Goal: Task Accomplishment & Management: Complete application form

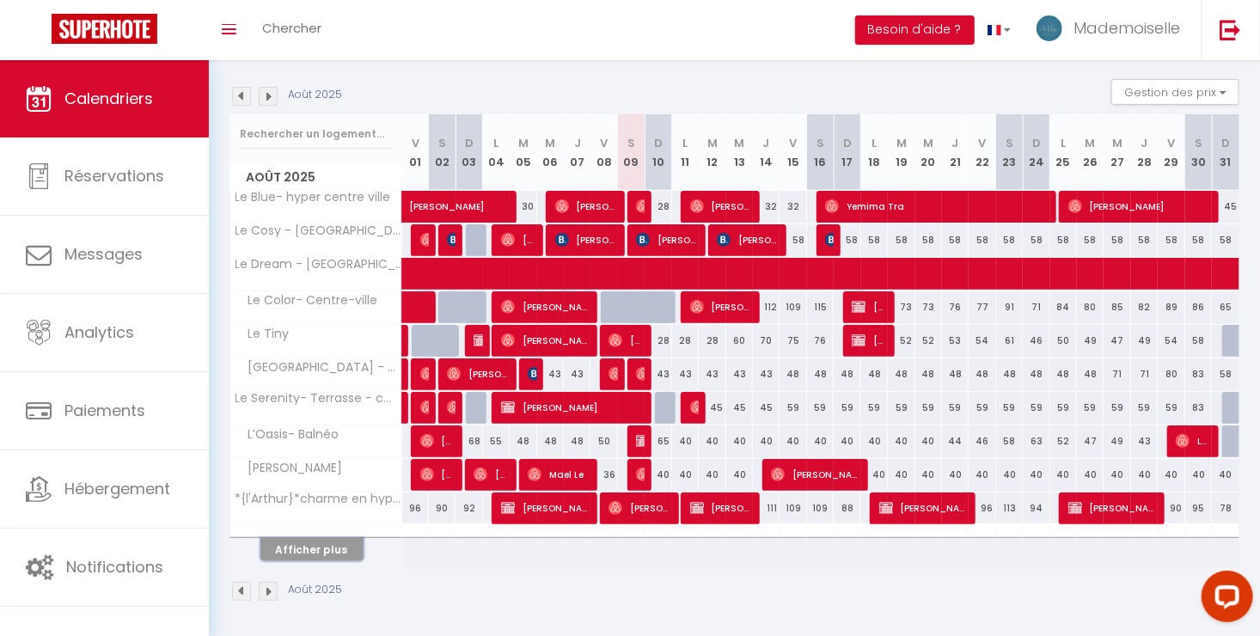
click at [336, 544] on button "Afficher plus" at bounding box center [311, 549] width 103 height 23
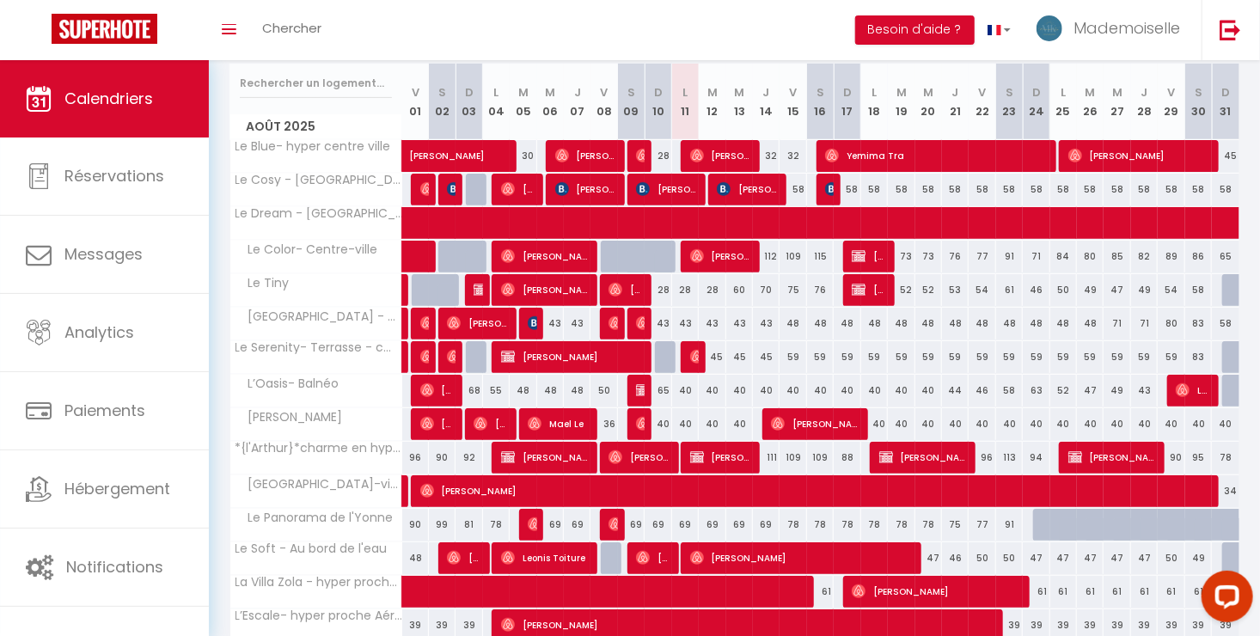
scroll to position [501, 0]
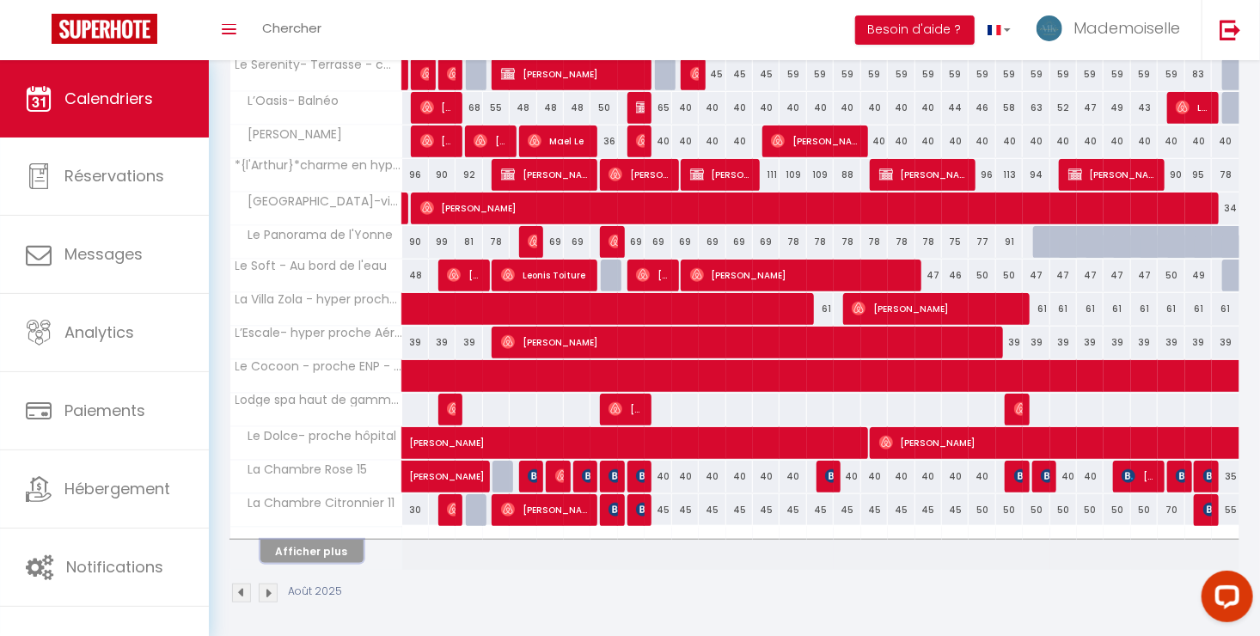
click at [342, 553] on button "Afficher plus" at bounding box center [311, 551] width 103 height 23
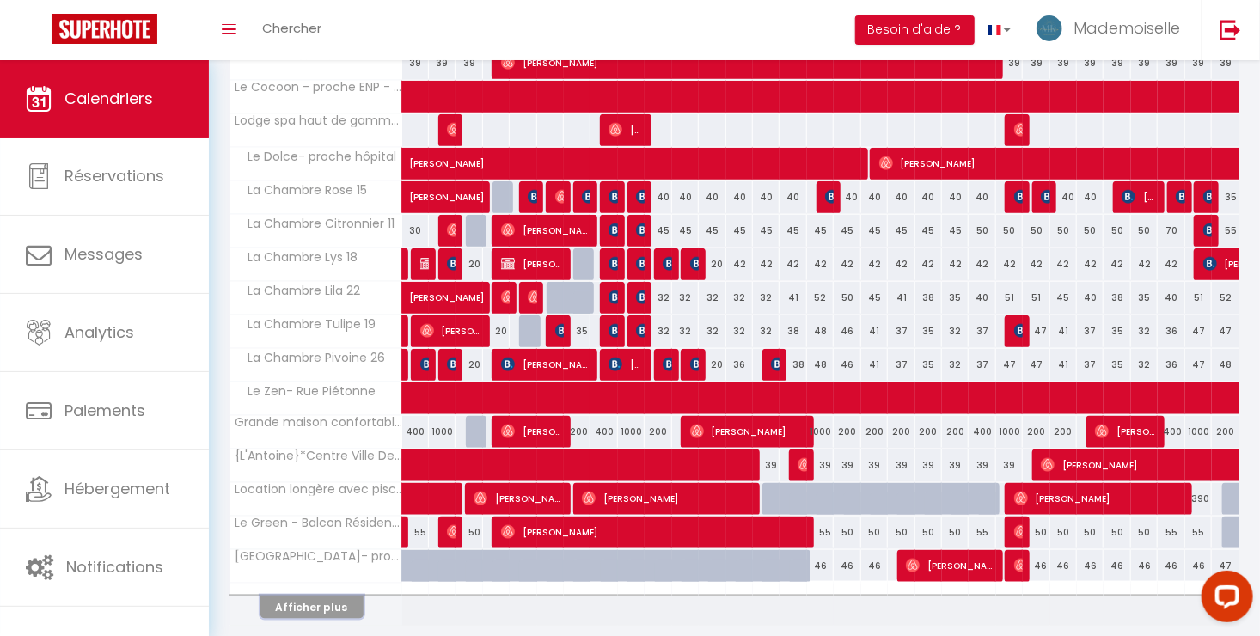
scroll to position [835, 0]
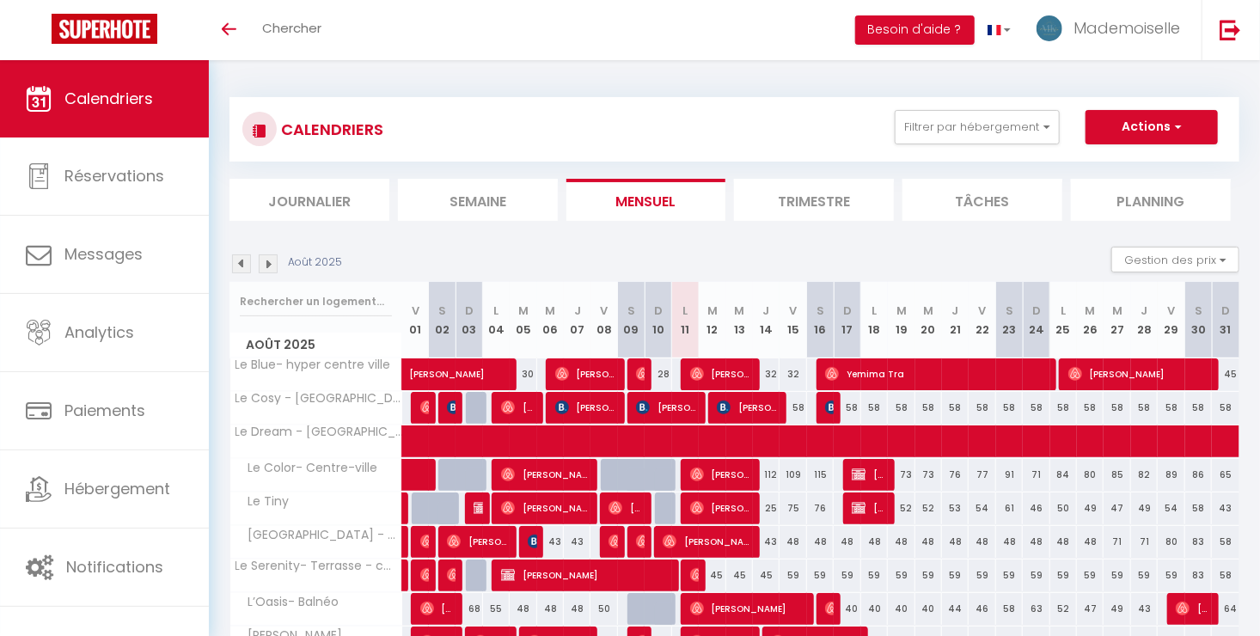
scroll to position [168, 0]
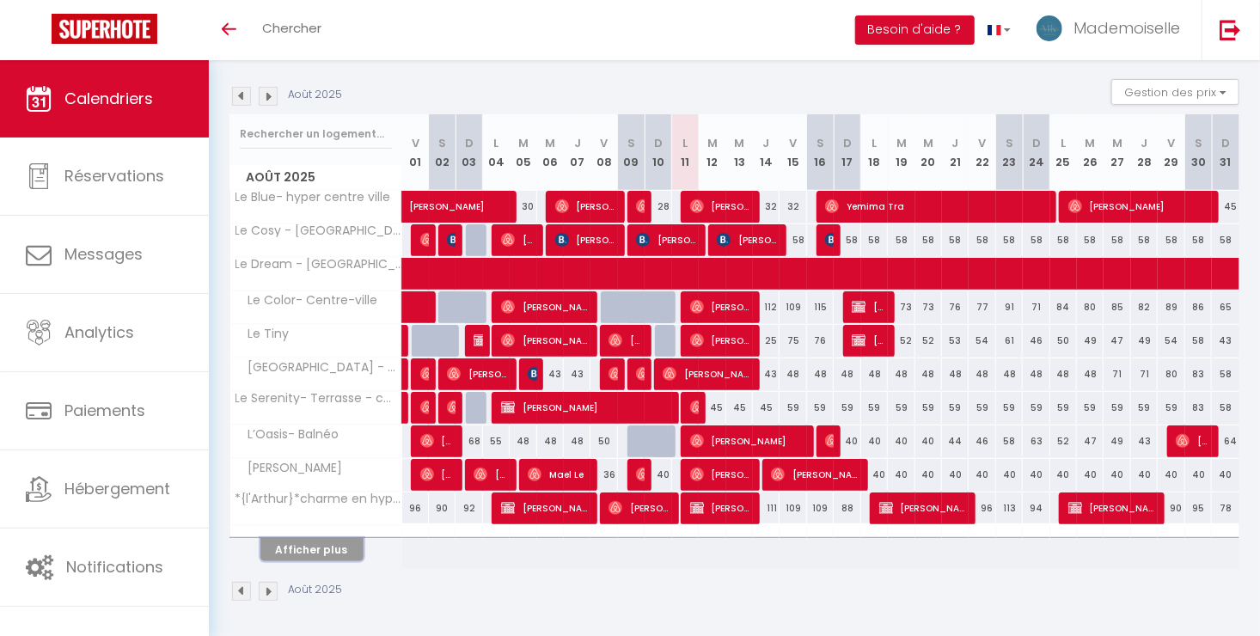
click at [353, 543] on button "Afficher plus" at bounding box center [311, 549] width 103 height 23
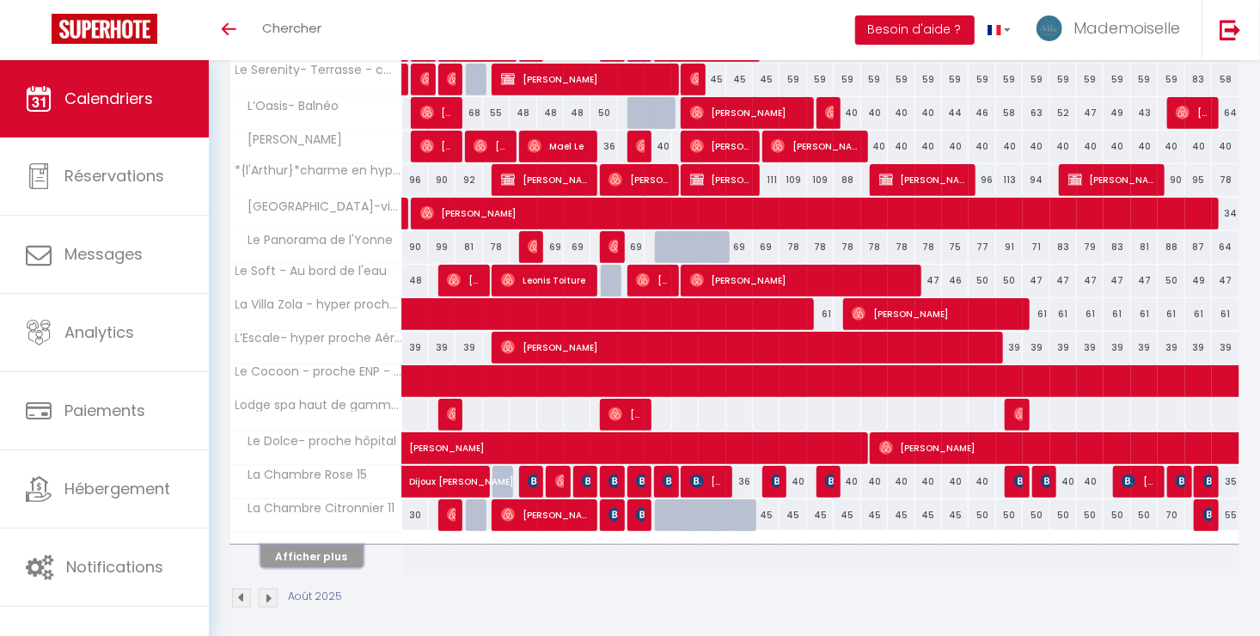
scroll to position [501, 0]
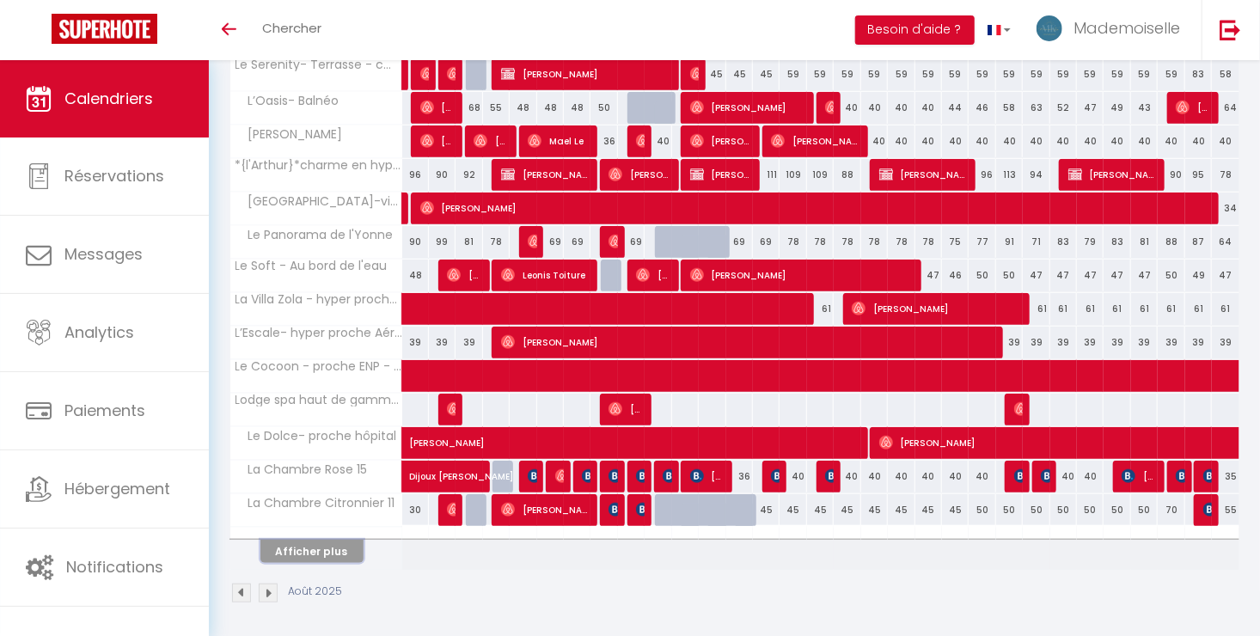
click at [350, 557] on button "Afficher plus" at bounding box center [311, 551] width 103 height 23
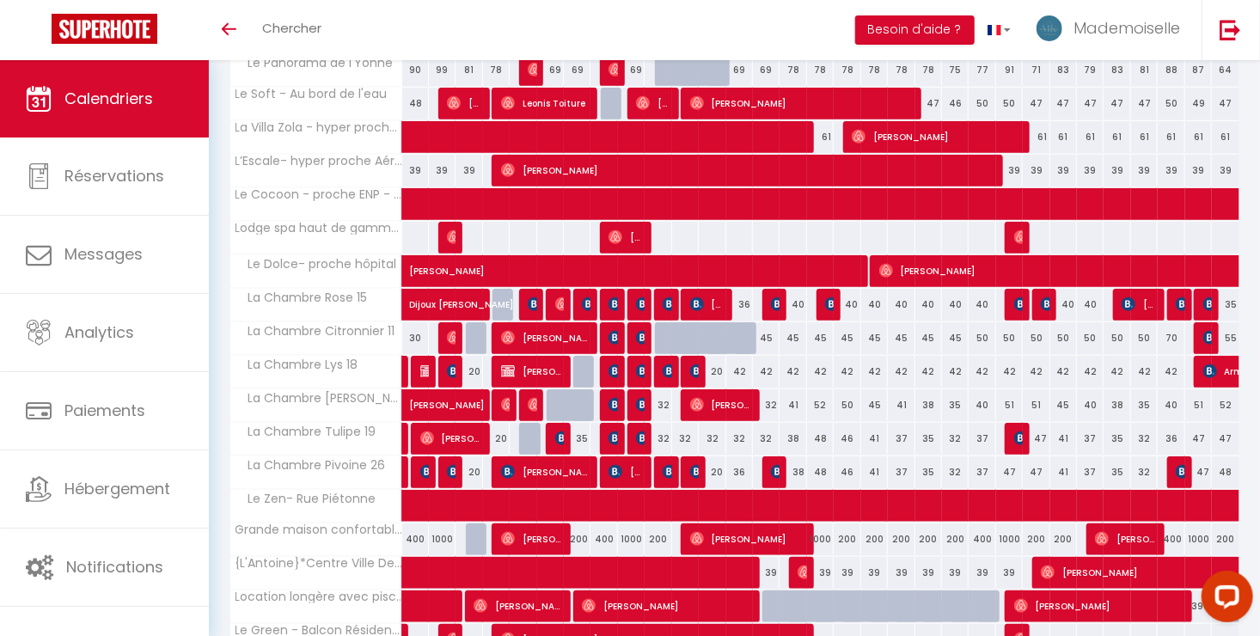
scroll to position [0, 0]
click at [745, 339] on div at bounding box center [749, 348] width 27 height 33
type input "45"
type input "Mer 13 Août 2025"
type input "[DEMOGRAPHIC_DATA] 14 Août 2025"
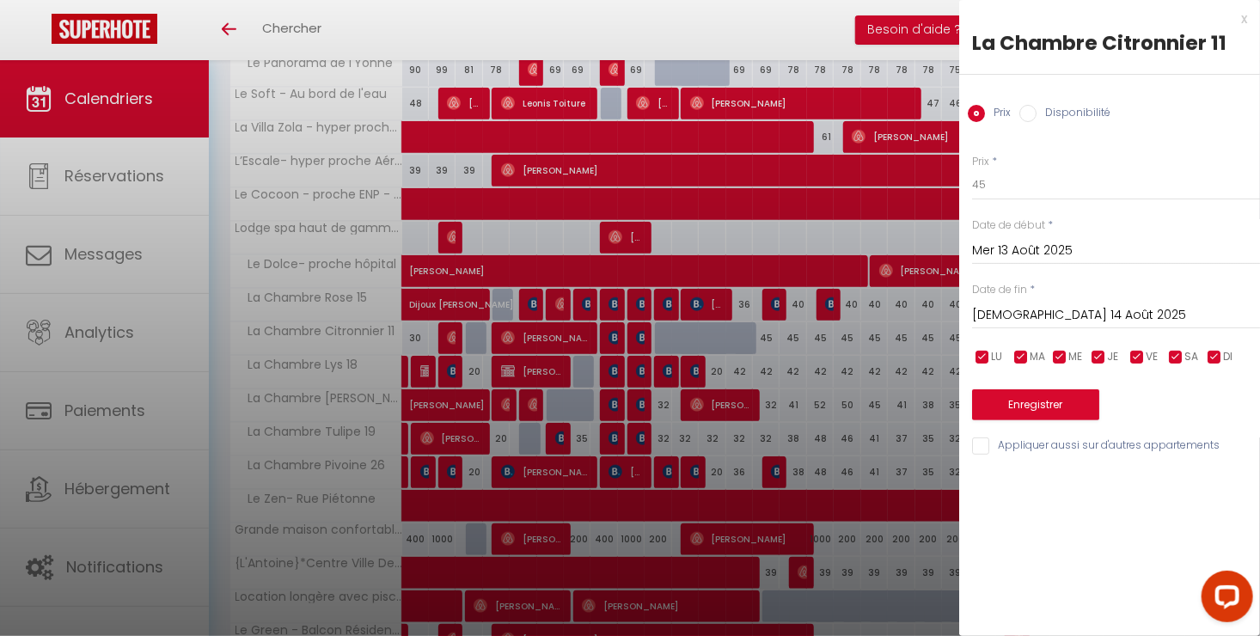
click at [1049, 104] on div "Prix Disponibilité" at bounding box center [1109, 104] width 301 height 58
drag, startPoint x: 1049, startPoint y: 105, endPoint x: 1071, endPoint y: 511, distance: 406.2
click at [1049, 105] on label "Disponibilité" at bounding box center [1073, 114] width 74 height 19
click at [1036, 105] on input "Disponibilité" at bounding box center [1027, 113] width 17 height 17
radio input "true"
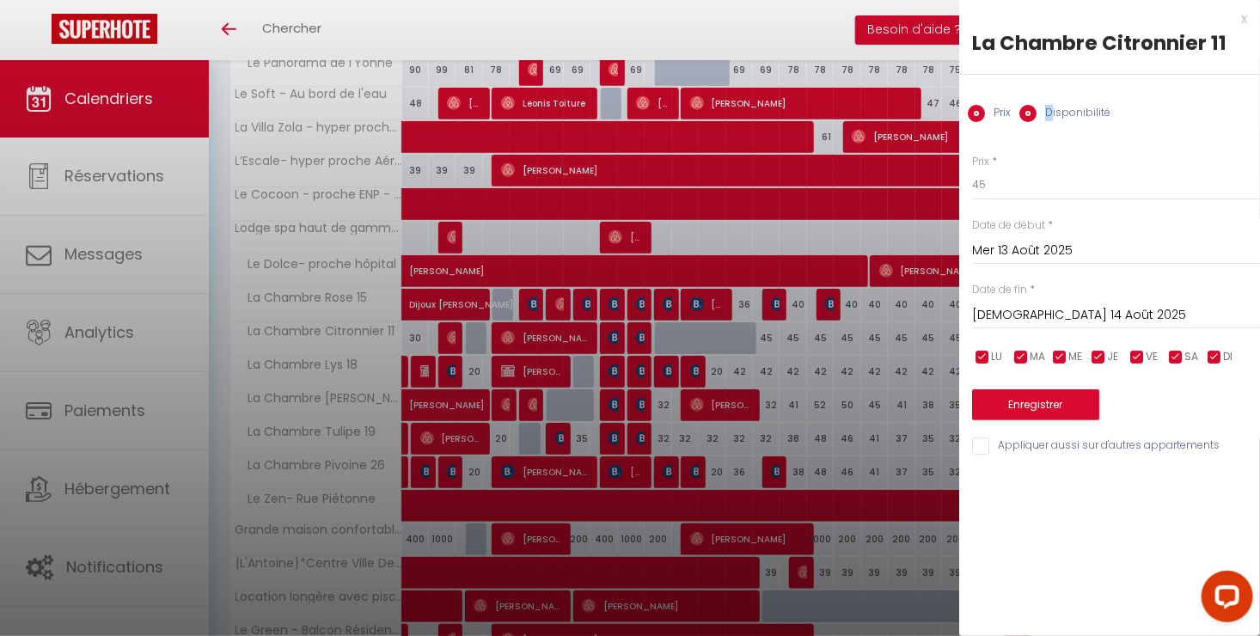
radio input "false"
click at [1049, 403] on button "Enregistrer" at bounding box center [1035, 406] width 127 height 31
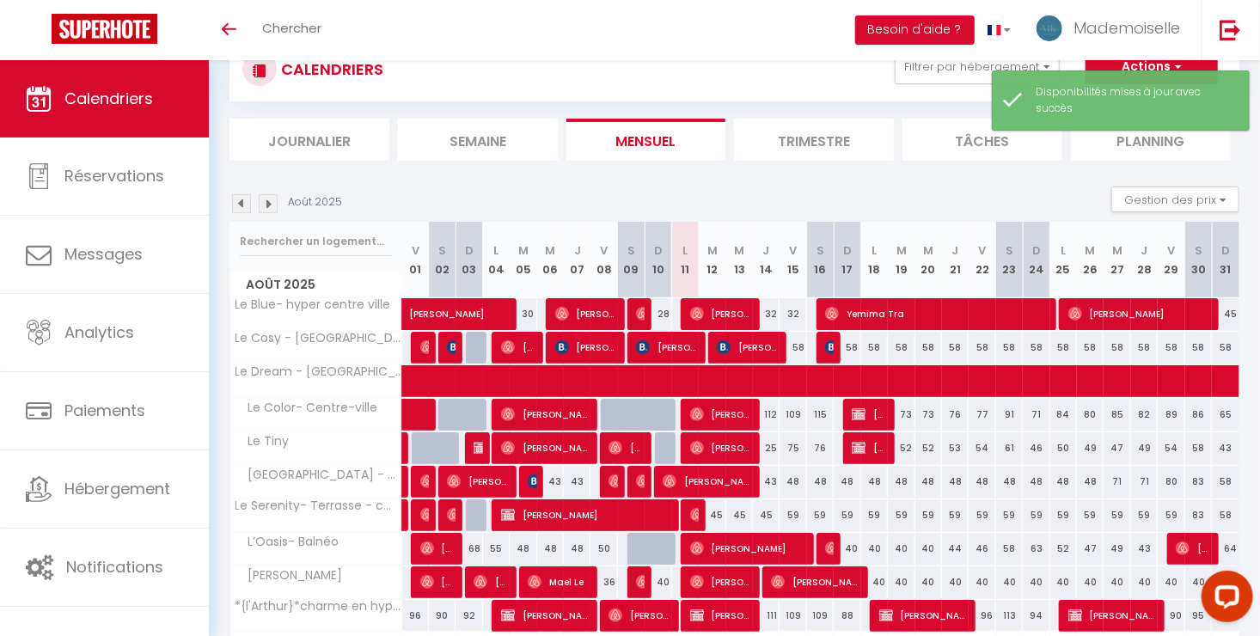
scroll to position [168, 0]
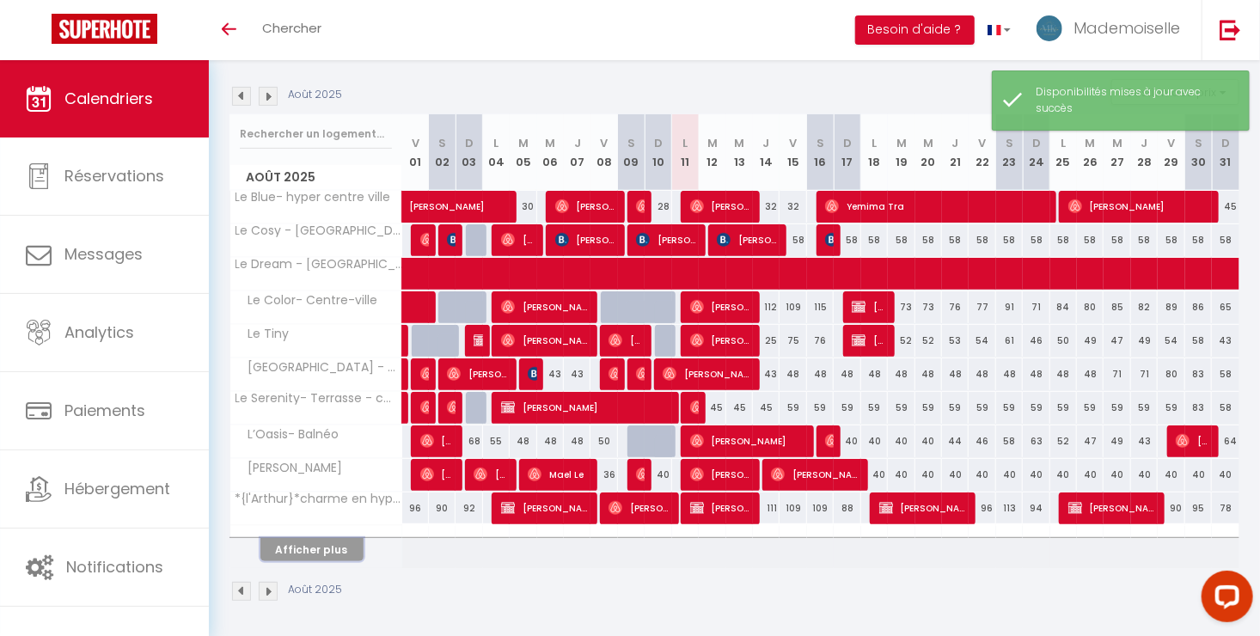
click at [288, 545] on button "Afficher plus" at bounding box center [311, 549] width 103 height 23
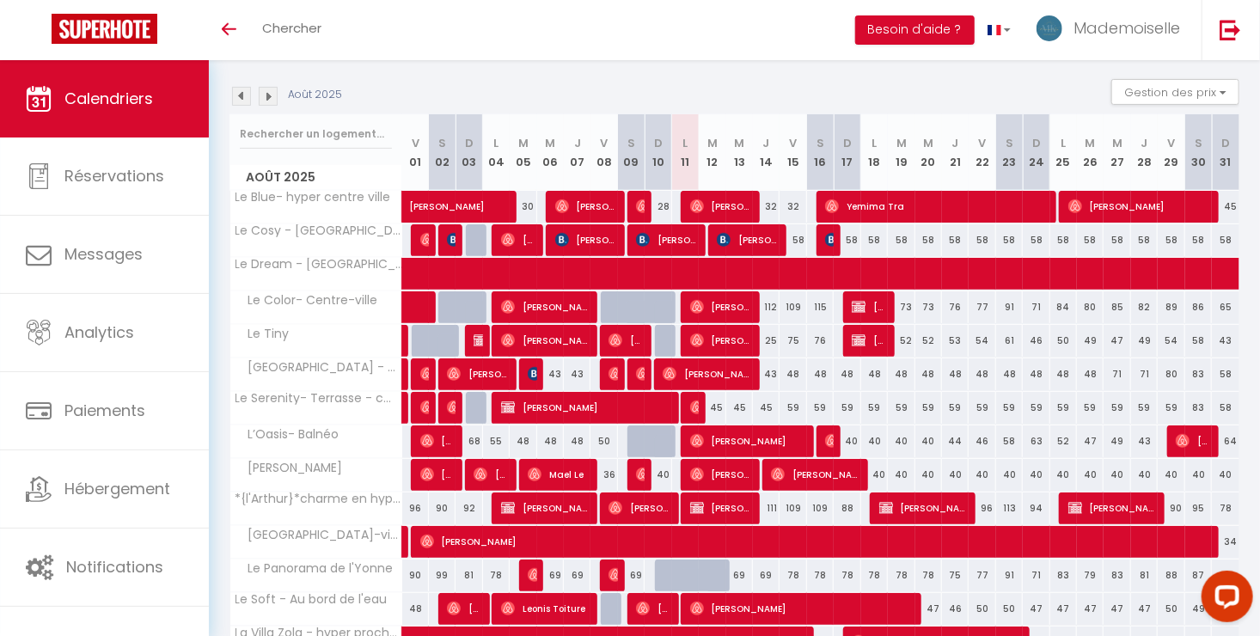
scroll to position [501, 0]
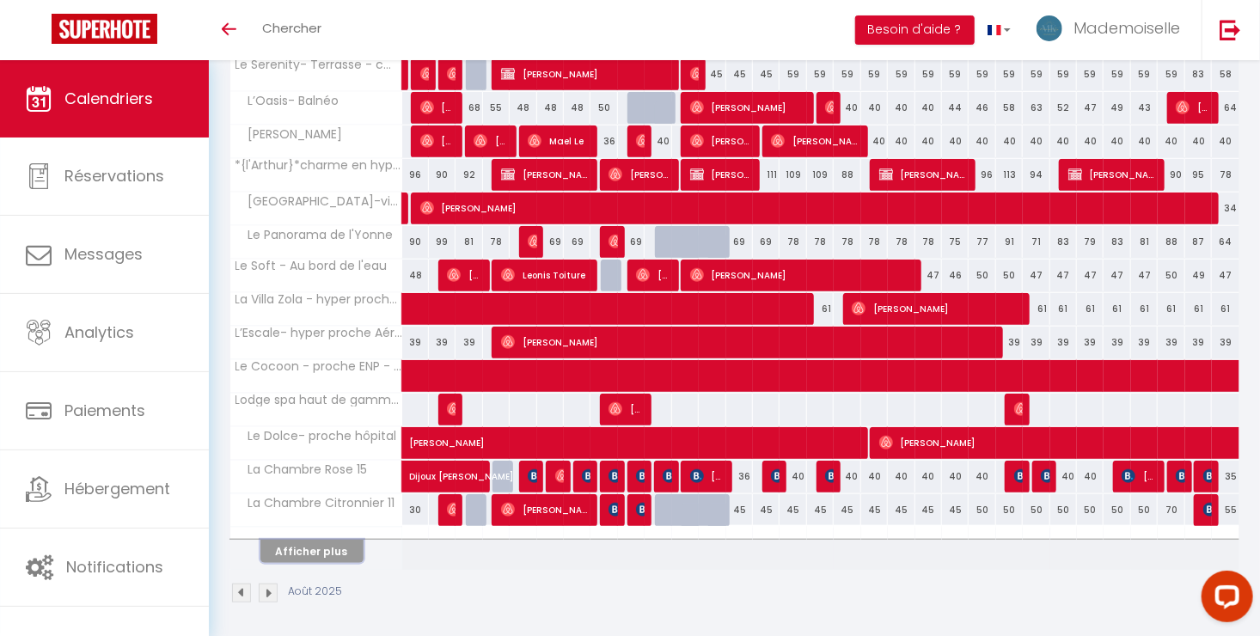
click at [345, 550] on button "Afficher plus" at bounding box center [311, 551] width 103 height 23
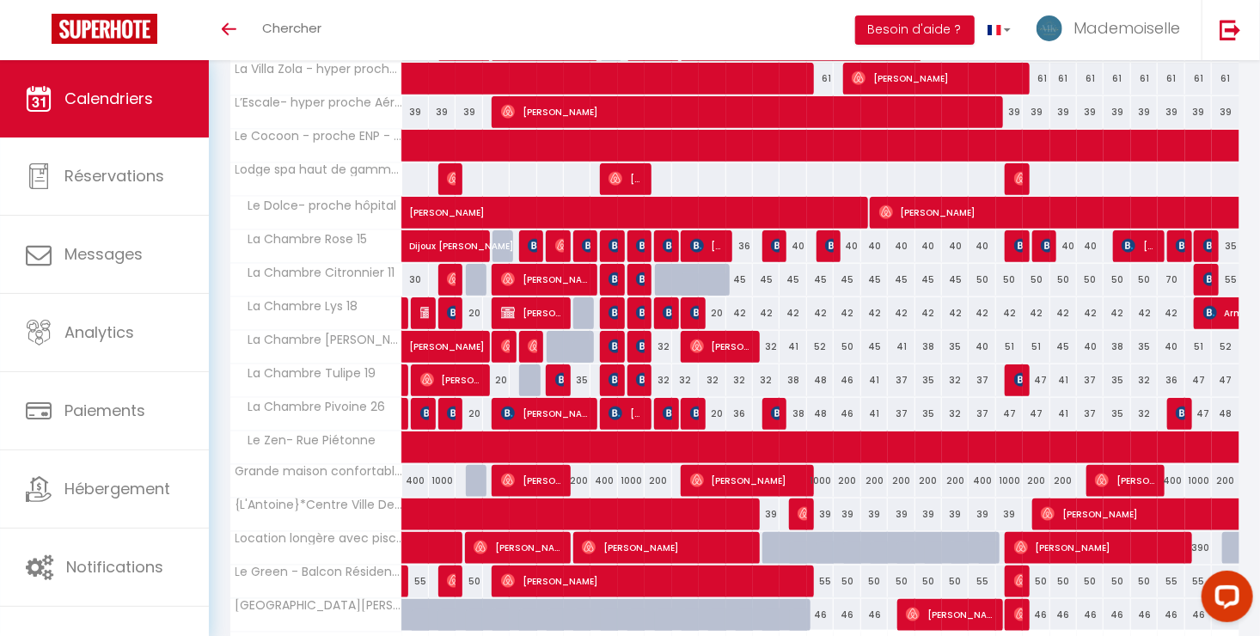
scroll to position [835, 0]
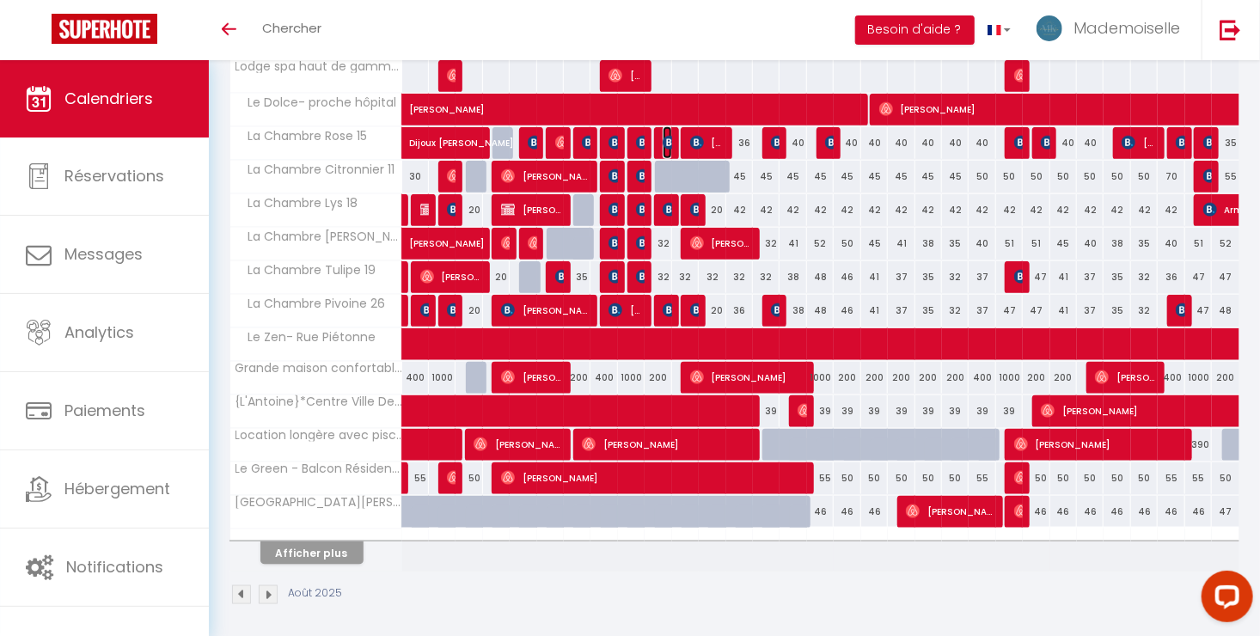
click at [664, 143] on img at bounding box center [670, 143] width 14 height 14
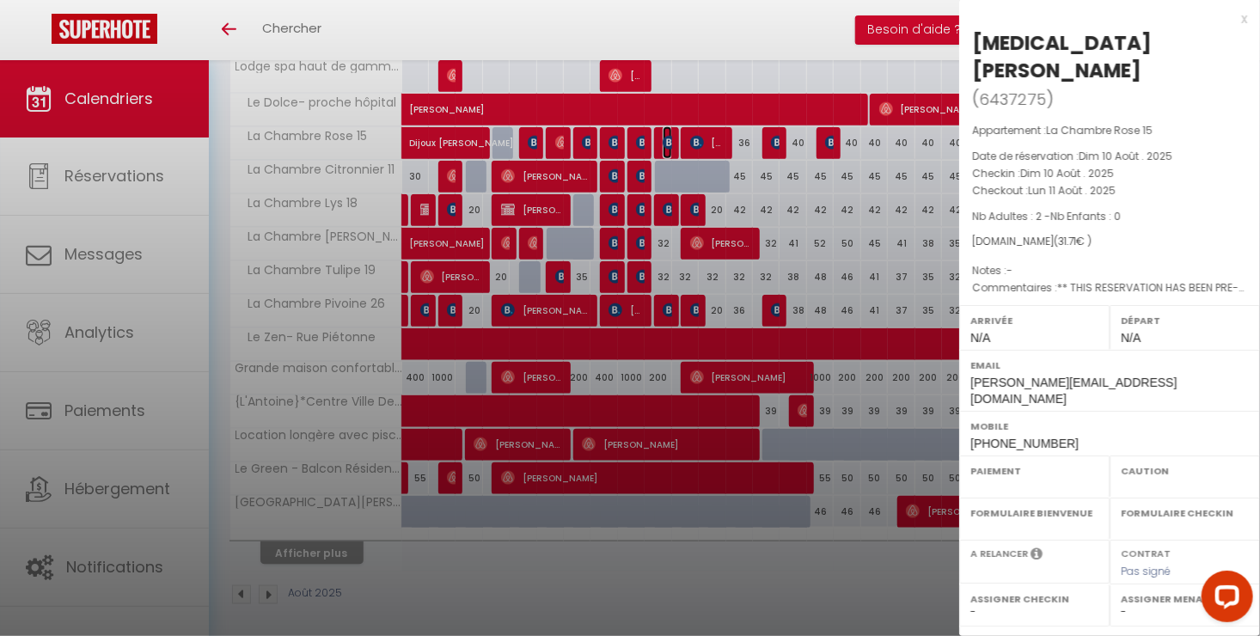
select select "OK"
select select "KO"
select select "0"
select select "1"
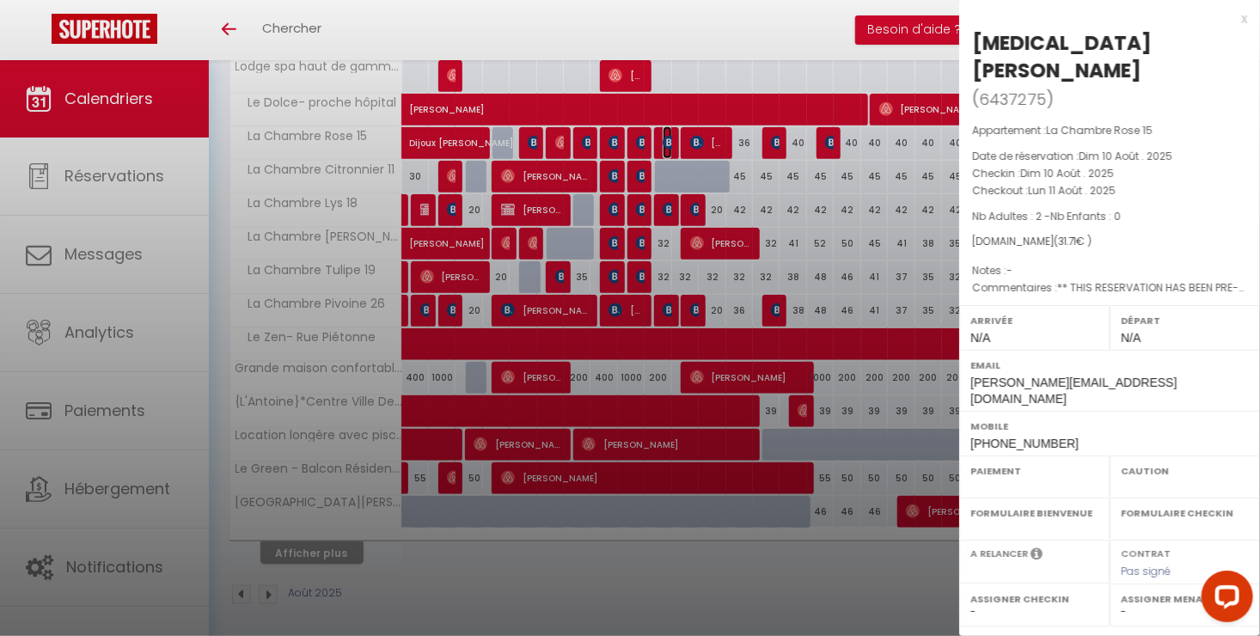
select select
select select "23671"
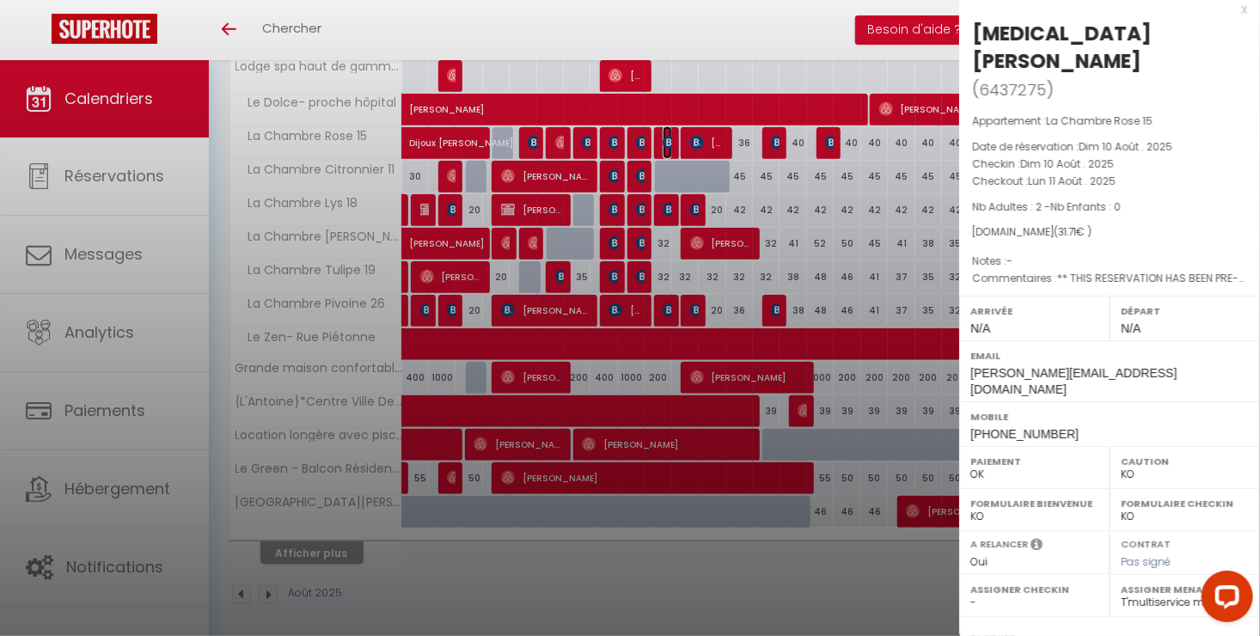
scroll to position [0, 0]
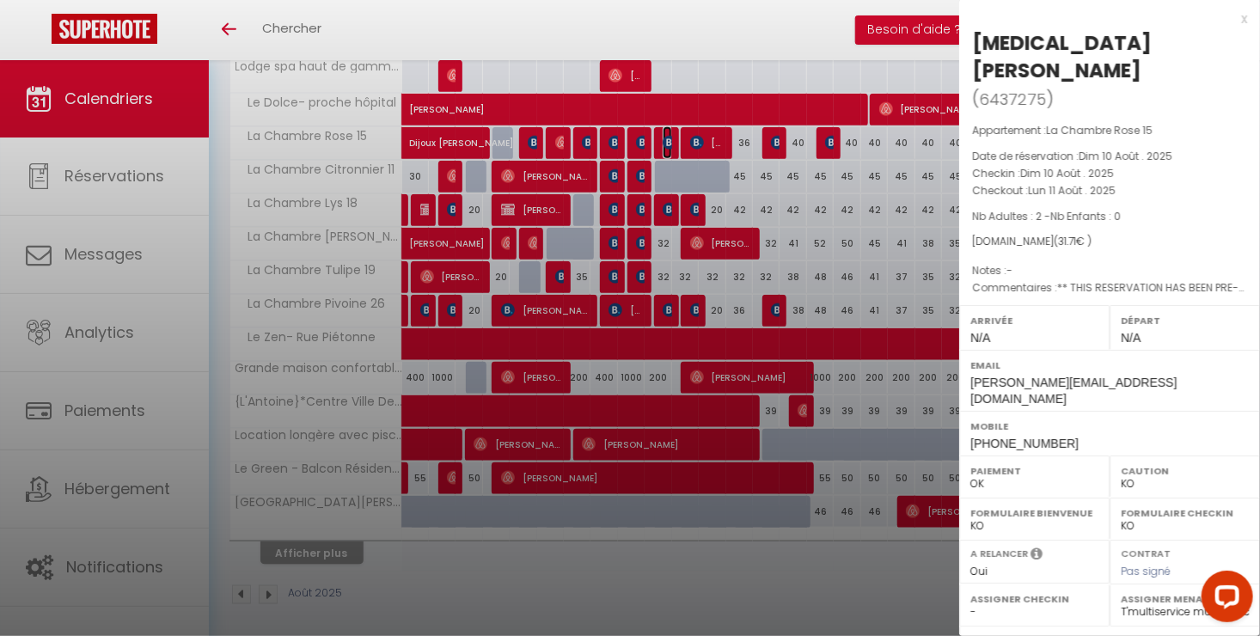
click at [645, 136] on link "[MEDICAL_DATA][PERSON_NAME]" at bounding box center [645, 147] width 0 height 23
click at [657, 602] on div at bounding box center [630, 318] width 1260 height 636
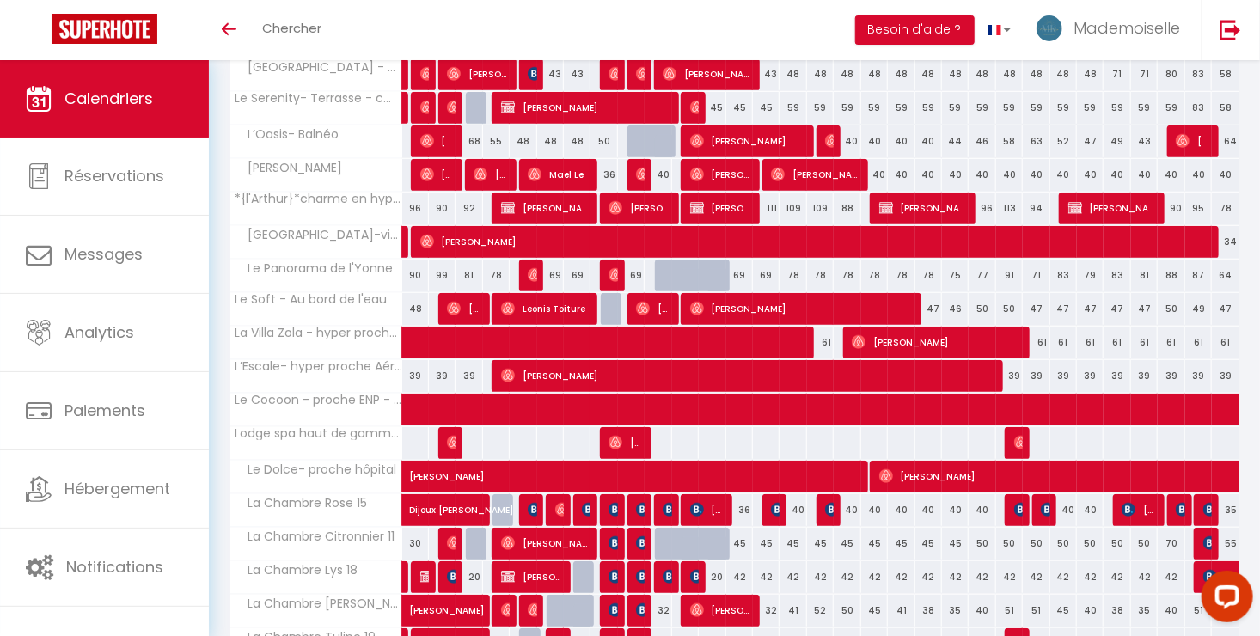
scroll to position [663, 0]
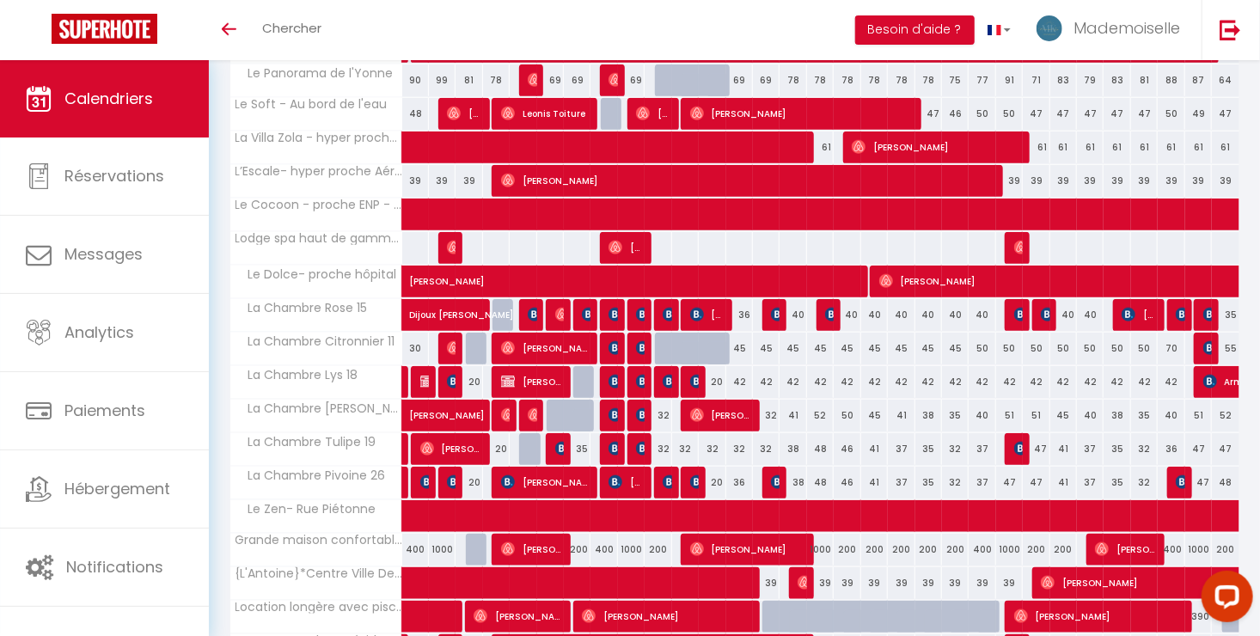
drag, startPoint x: 726, startPoint y: 319, endPoint x: 768, endPoint y: 317, distance: 42.1
click at [726, 319] on div "36" at bounding box center [739, 315] width 27 height 32
select select "1"
type input "Mer 13 Août 2025"
type input "[DEMOGRAPHIC_DATA] 14 Août 2025"
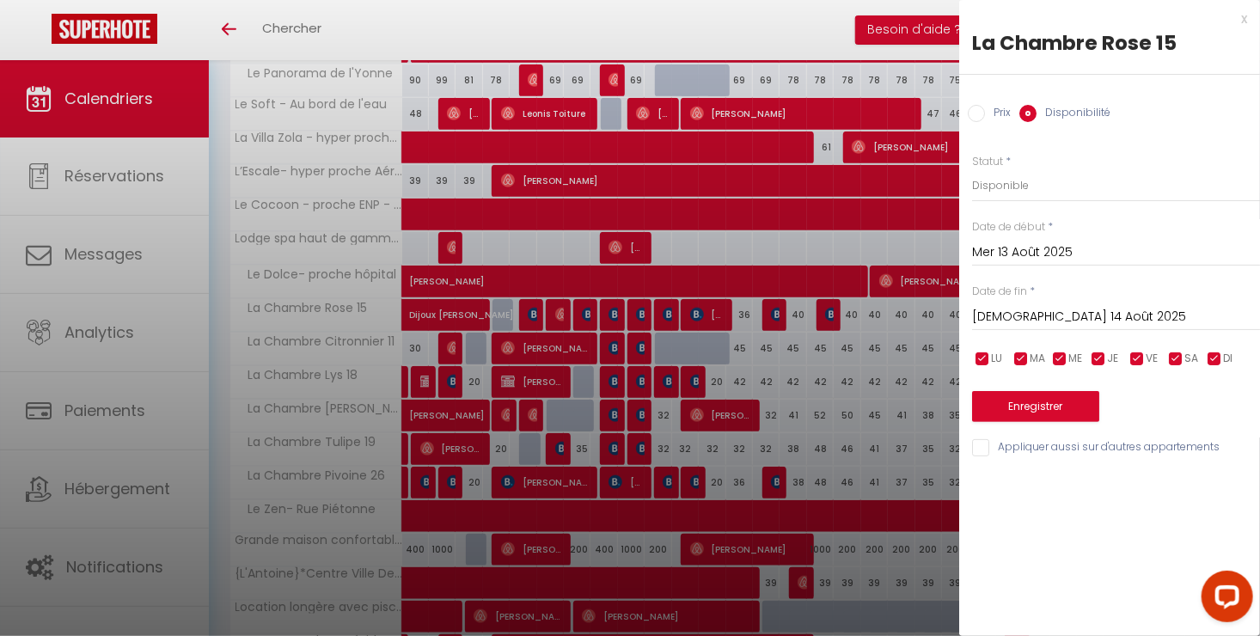
click at [770, 364] on div at bounding box center [630, 318] width 1260 height 636
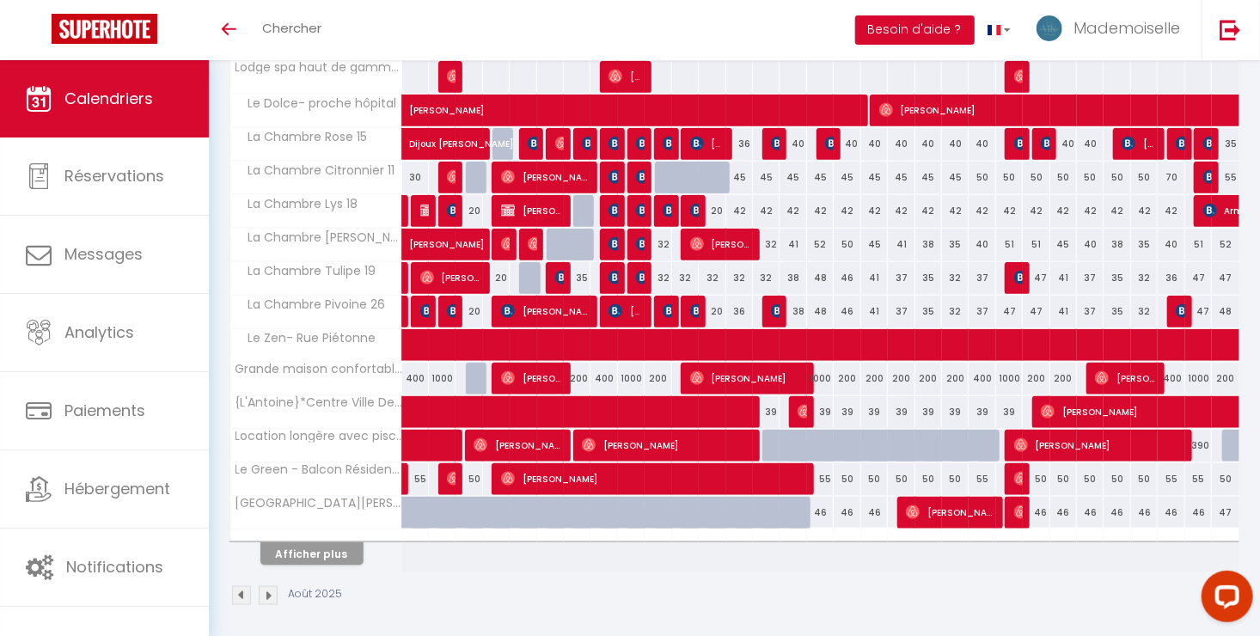
scroll to position [835, 0]
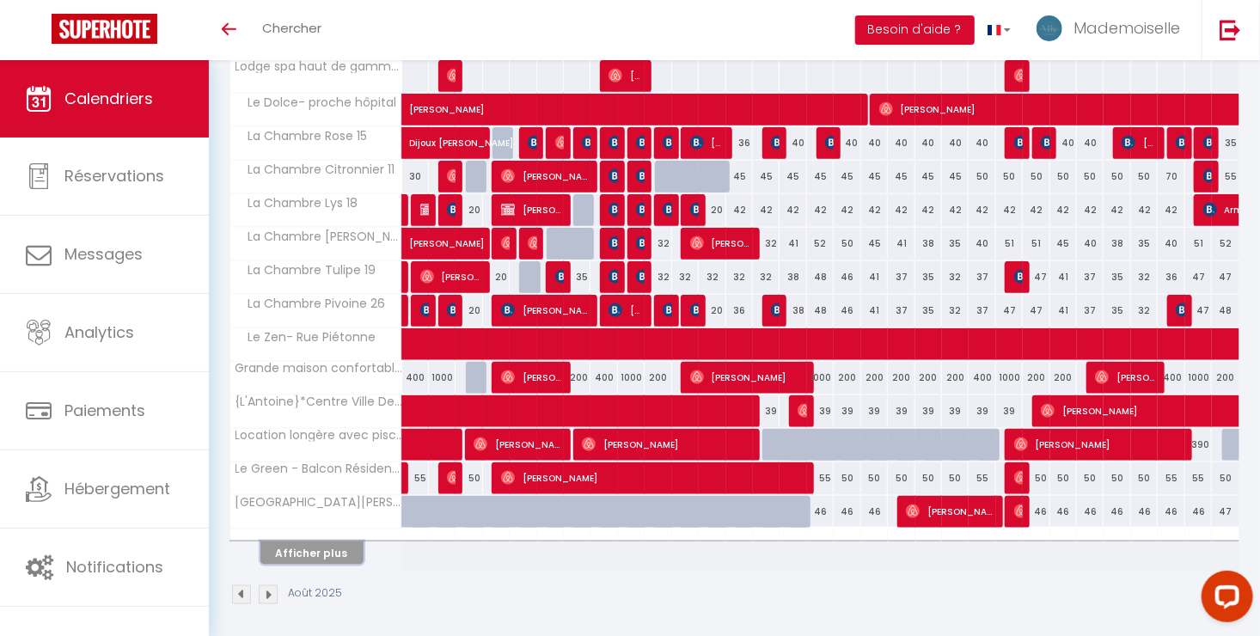
click at [280, 547] on button "Afficher plus" at bounding box center [311, 552] width 103 height 23
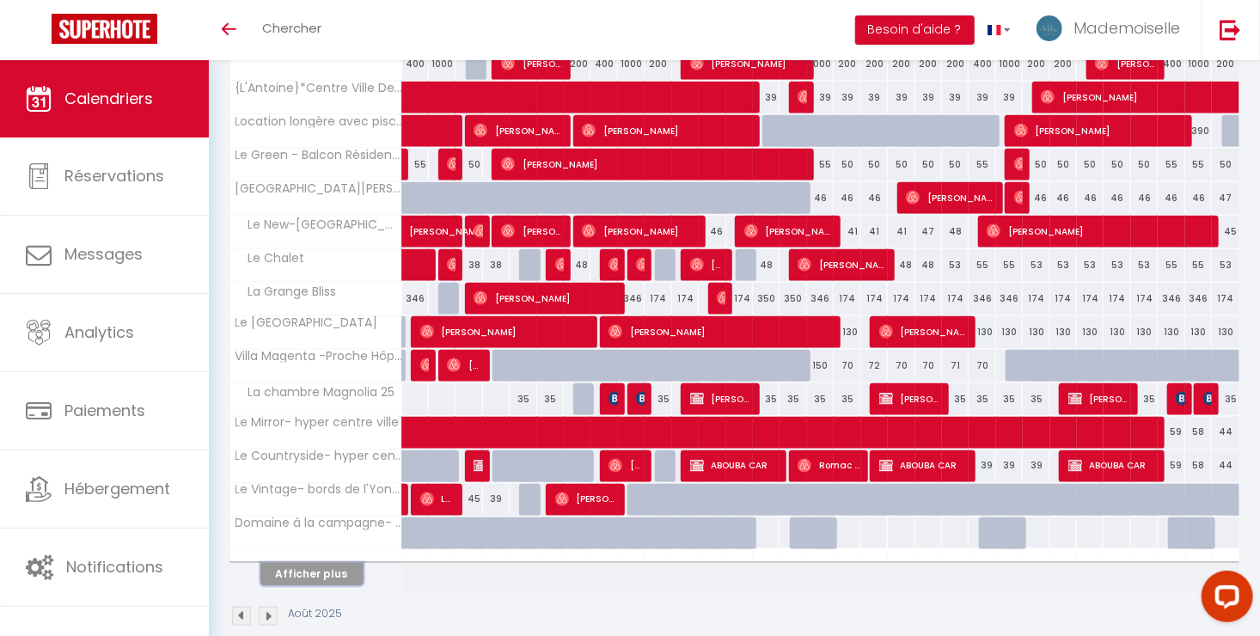
scroll to position [1168, 0]
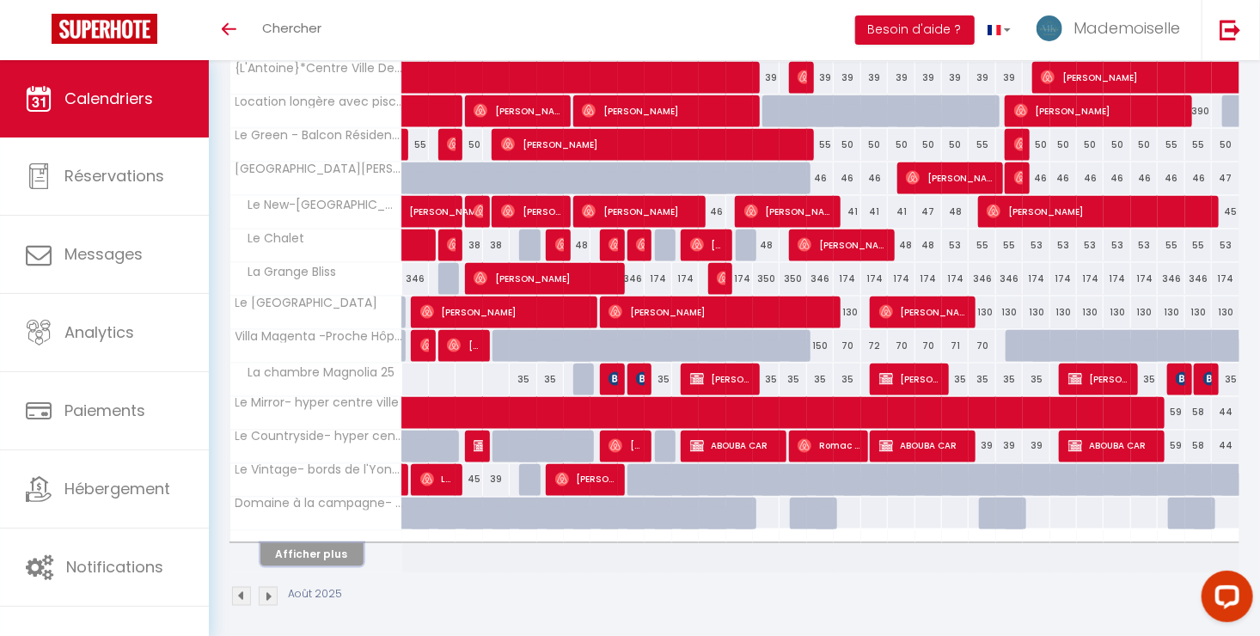
click at [280, 545] on button "Afficher plus" at bounding box center [311, 554] width 103 height 23
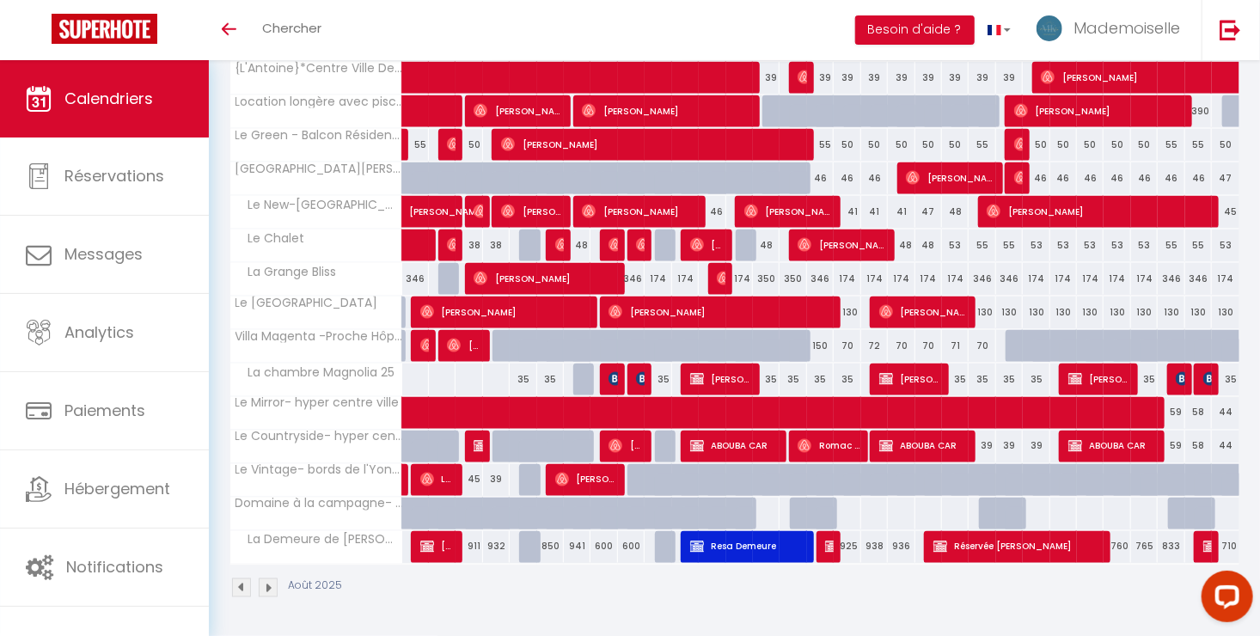
scroll to position [1159, 0]
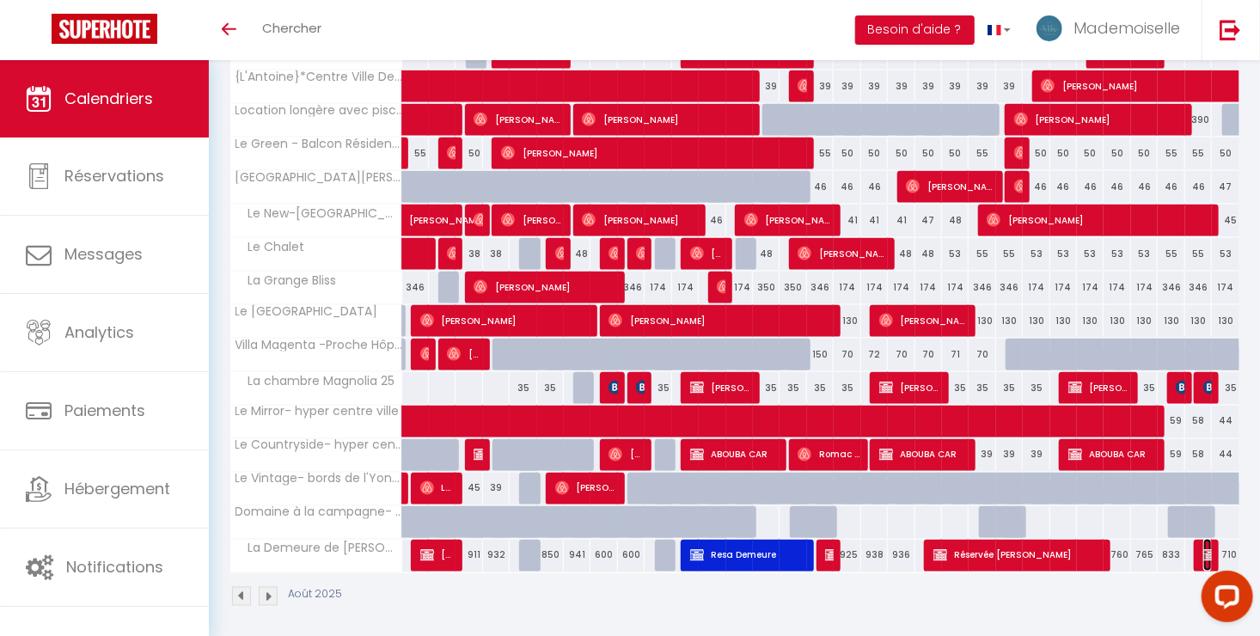
click at [1208, 548] on img at bounding box center [1210, 555] width 14 height 14
select select
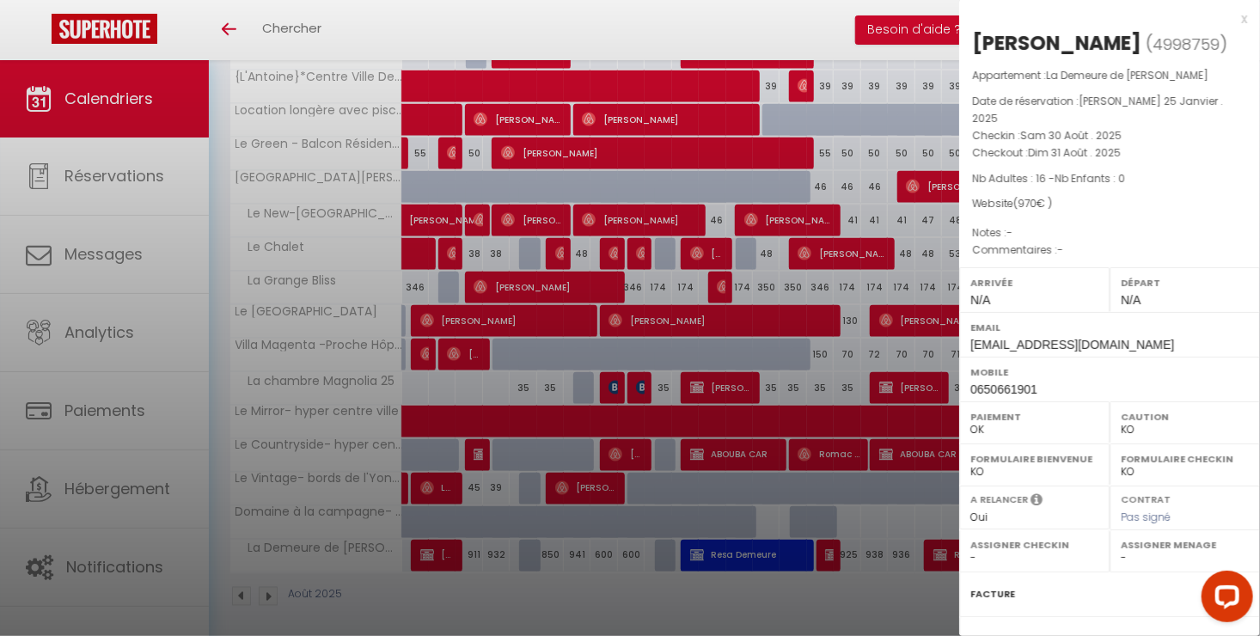
click at [869, 575] on div at bounding box center [630, 318] width 1260 height 636
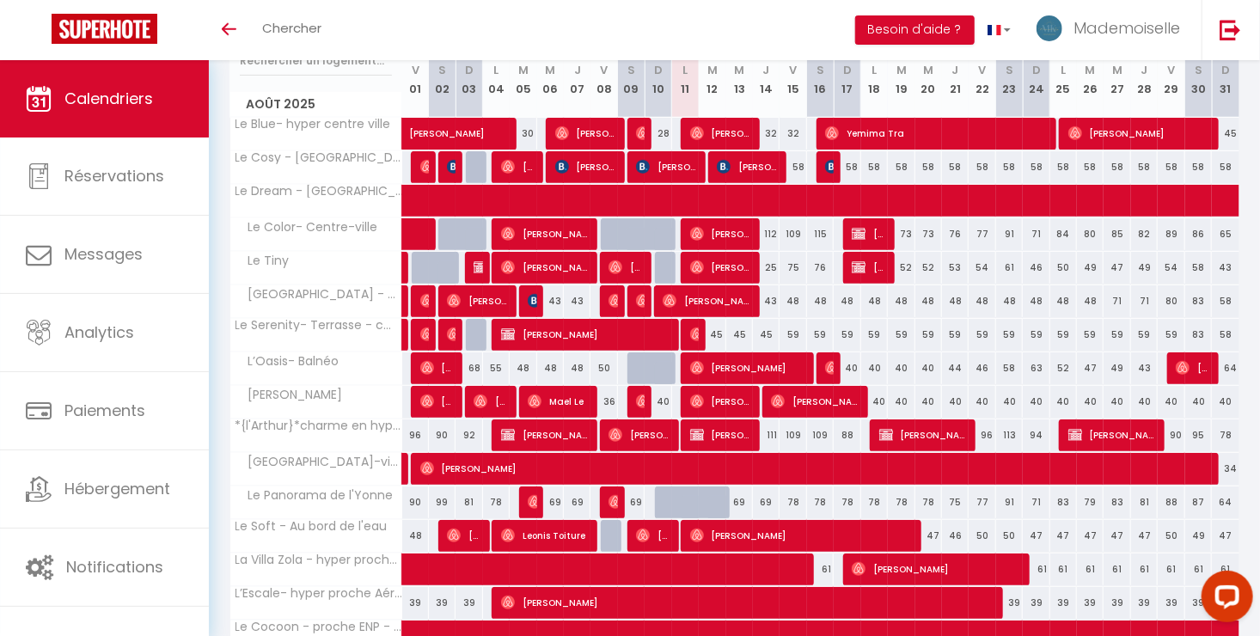
scroll to position [258, 0]
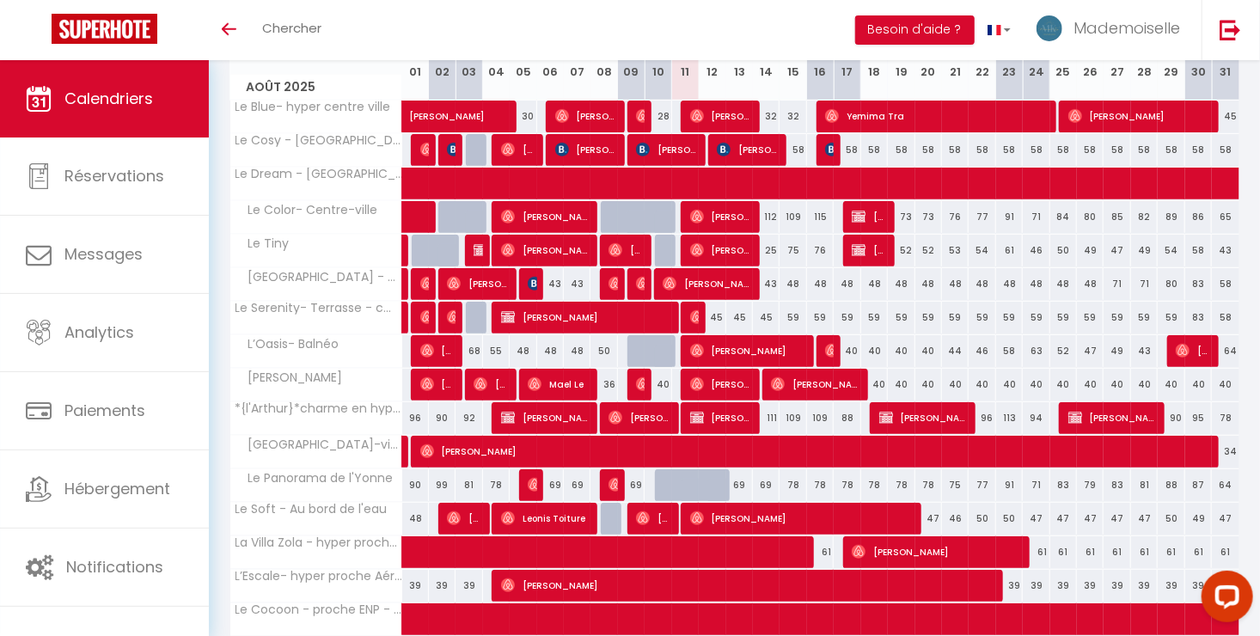
click at [765, 277] on div "43" at bounding box center [766, 284] width 27 height 32
select select "1"
type input "[DEMOGRAPHIC_DATA] 14 Août 2025"
type input "Ven 15 Août 2025"
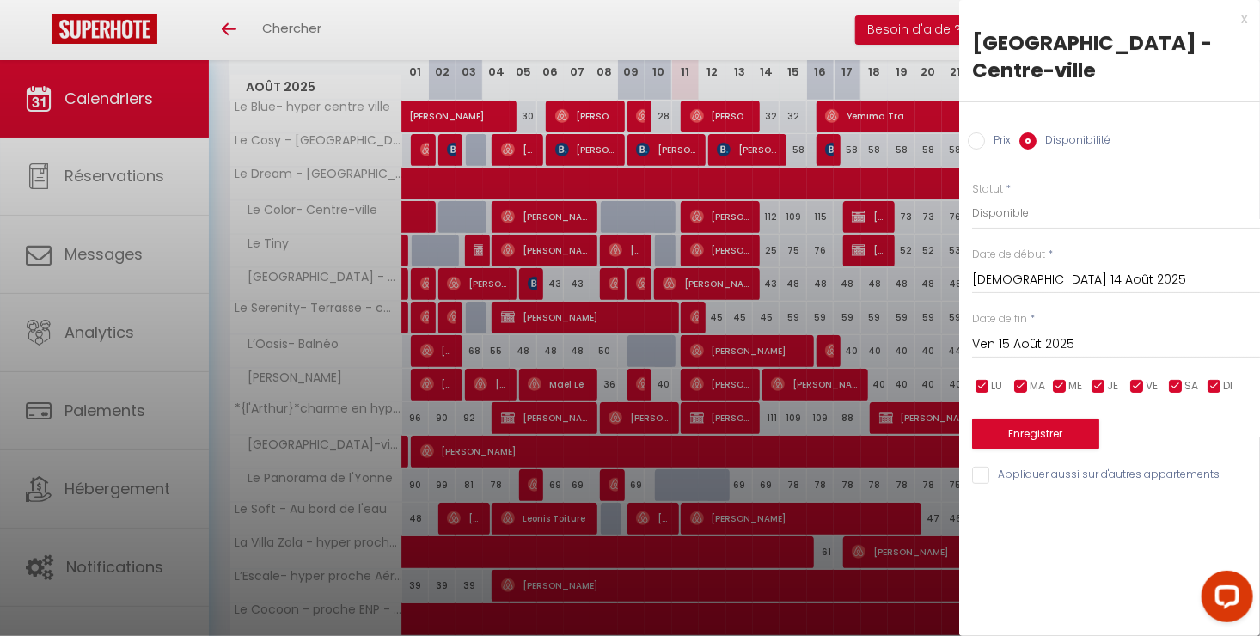
drag, startPoint x: 1238, startPoint y: 17, endPoint x: 702, endPoint y: 276, distance: 595.4
click at [1240, 19] on div "x" at bounding box center [1103, 19] width 288 height 21
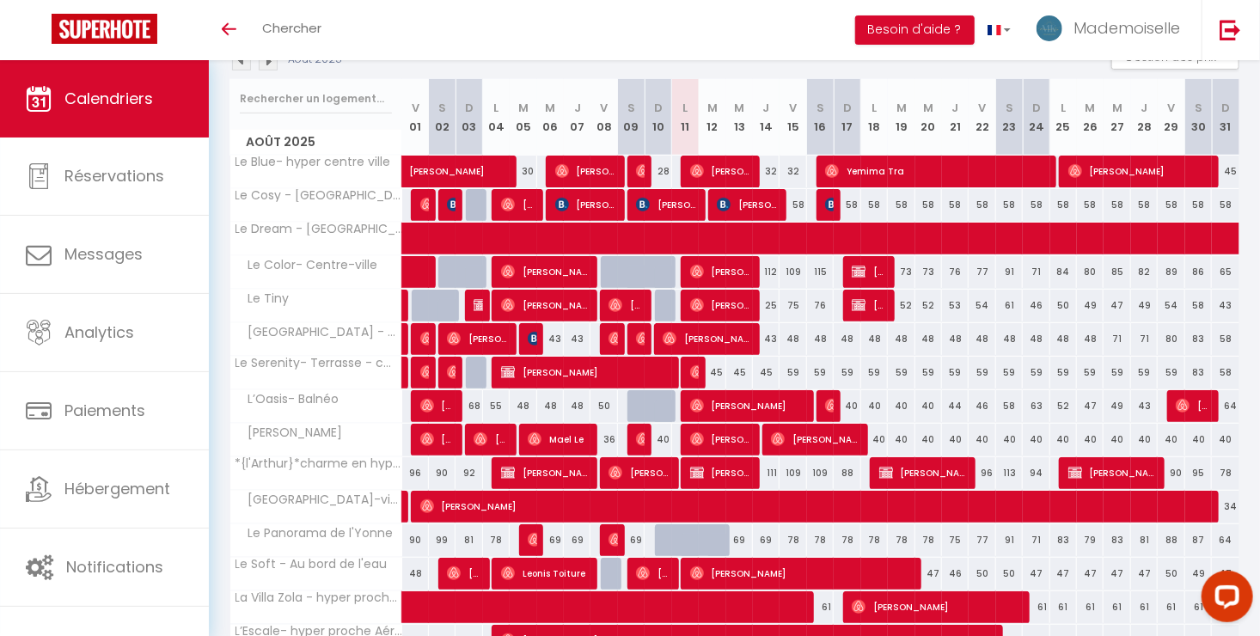
scroll to position [172, 0]
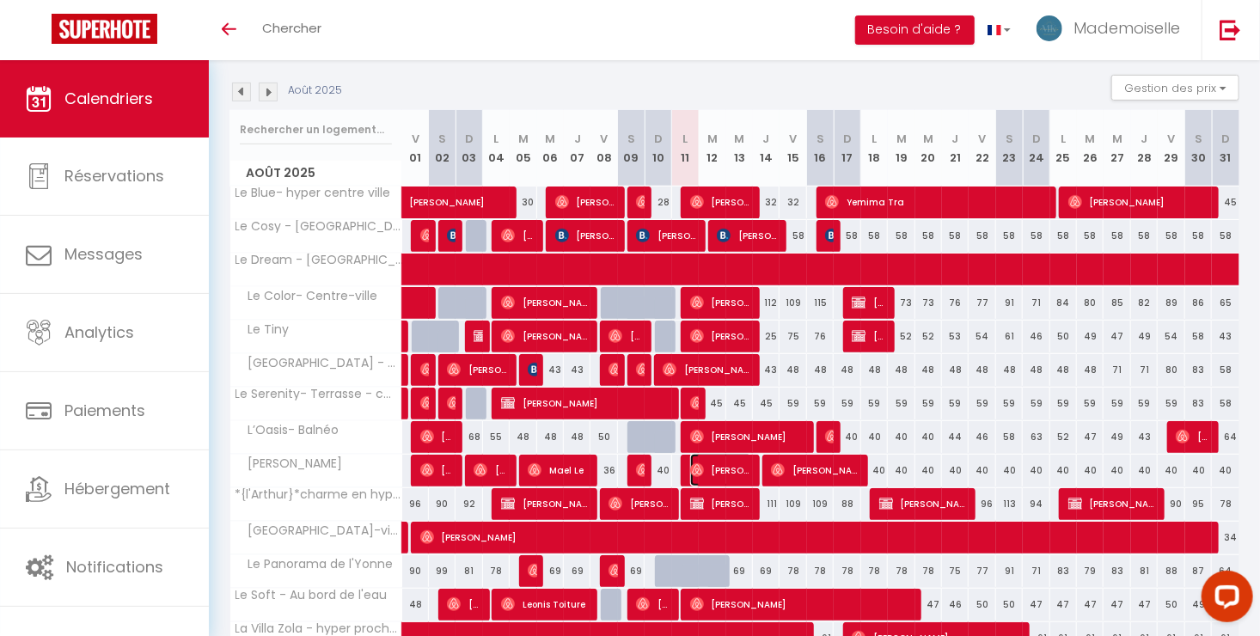
drag, startPoint x: 709, startPoint y: 470, endPoint x: 731, endPoint y: 411, distance: 63.4
click at [709, 471] on span "[PERSON_NAME][MEDICAL_DATA]" at bounding box center [721, 470] width 62 height 33
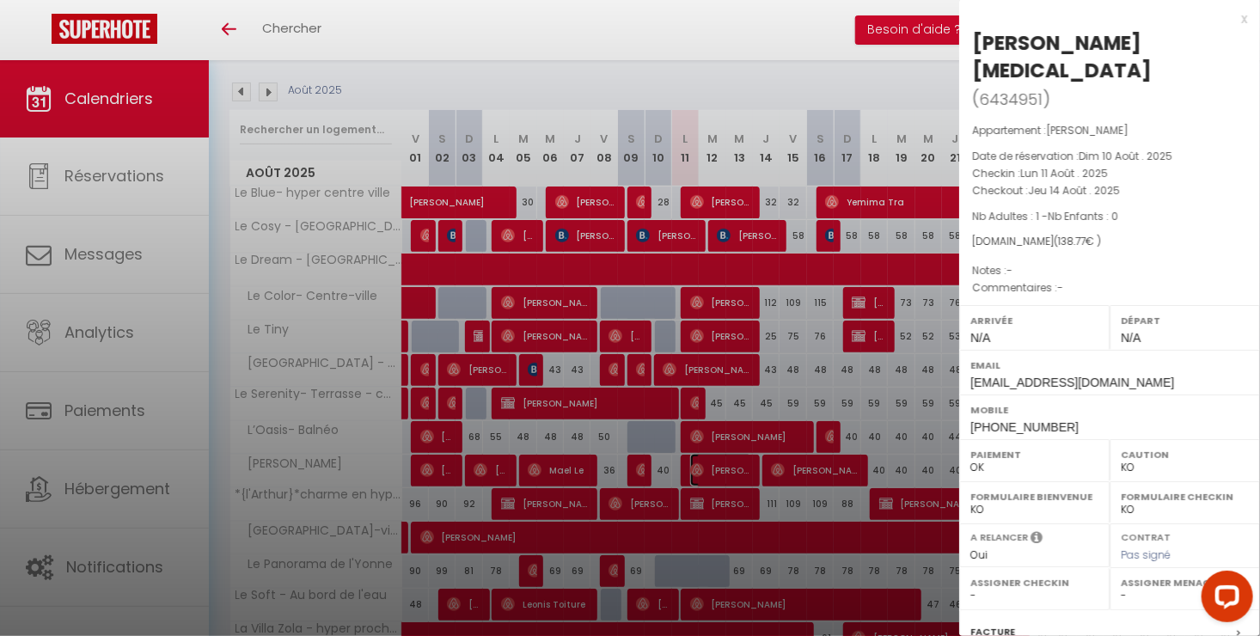
select select "OK"
select select "23671"
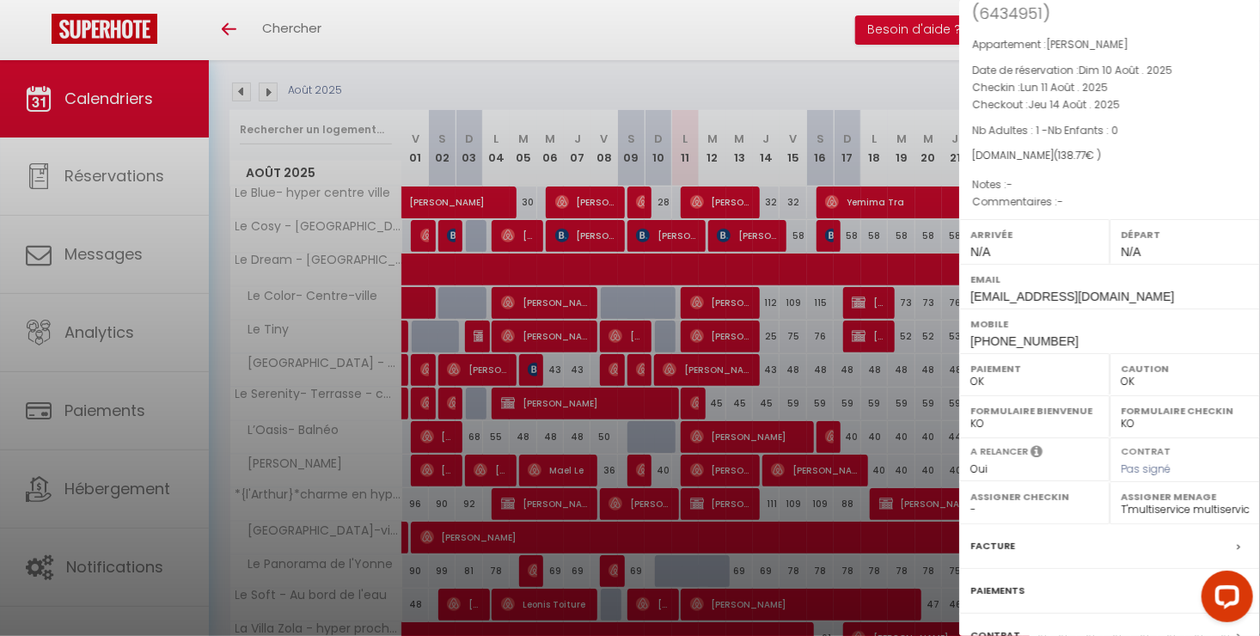
drag, startPoint x: 774, startPoint y: 352, endPoint x: 890, endPoint y: 265, distance: 145.6
click at [774, 352] on div at bounding box center [630, 318] width 1260 height 636
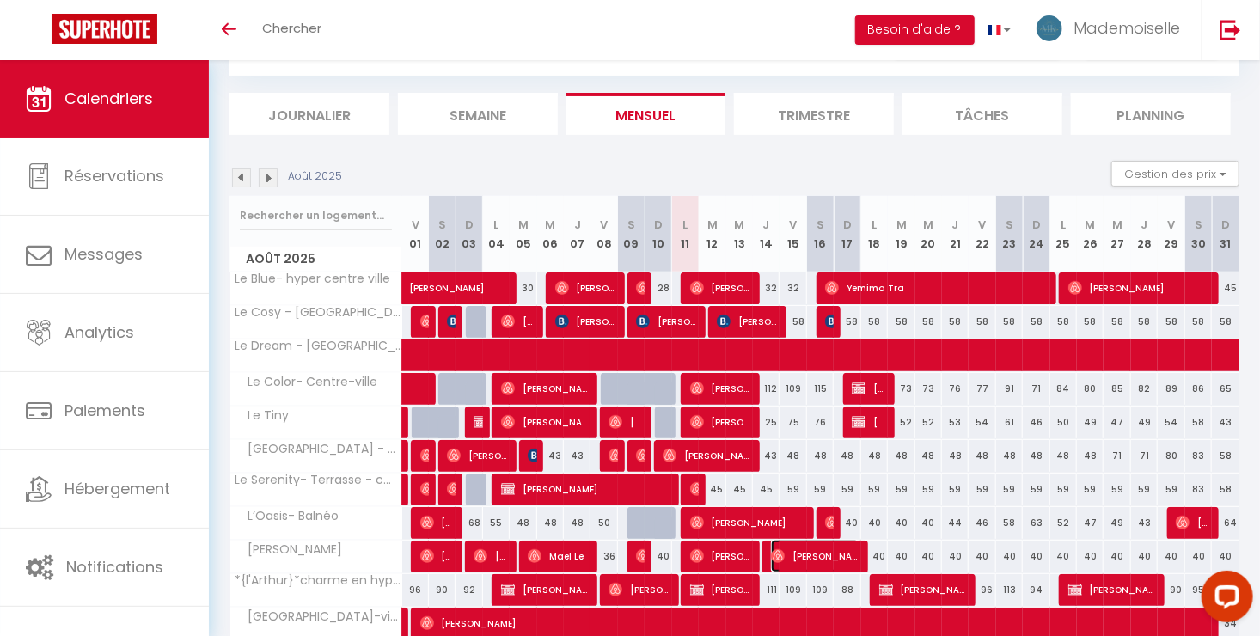
click at [821, 553] on span "[PERSON_NAME]" at bounding box center [815, 556] width 89 height 33
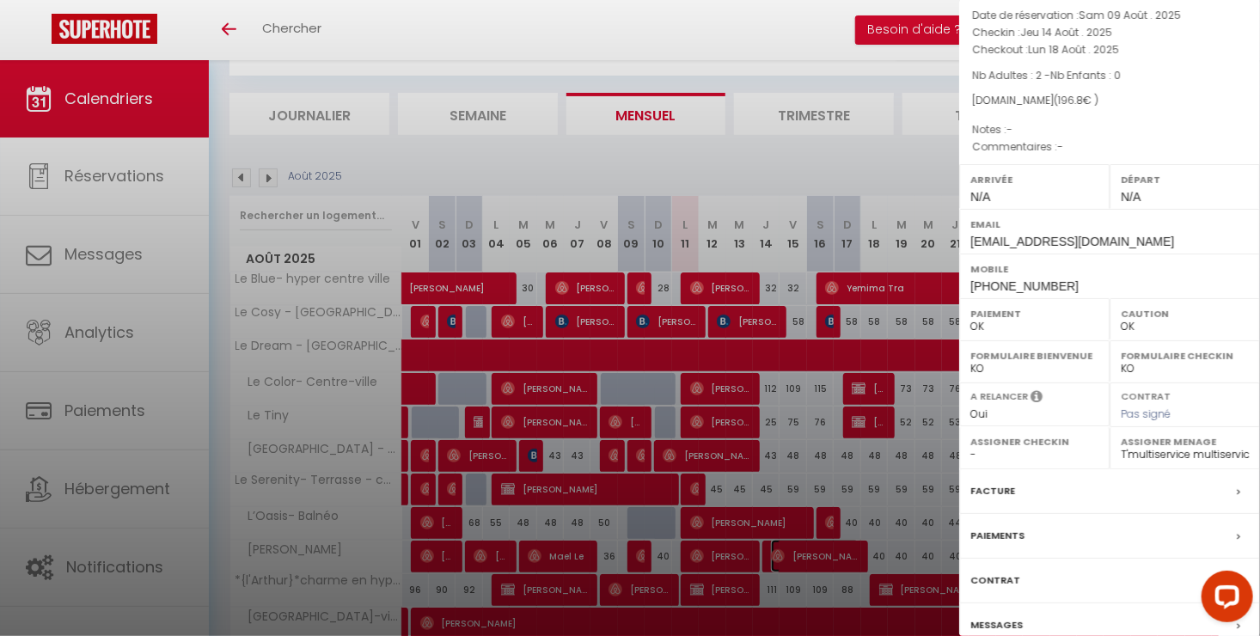
select select
drag, startPoint x: 596, startPoint y: 171, endPoint x: 755, endPoint y: 176, distance: 159.1
click at [599, 169] on div at bounding box center [630, 318] width 1260 height 636
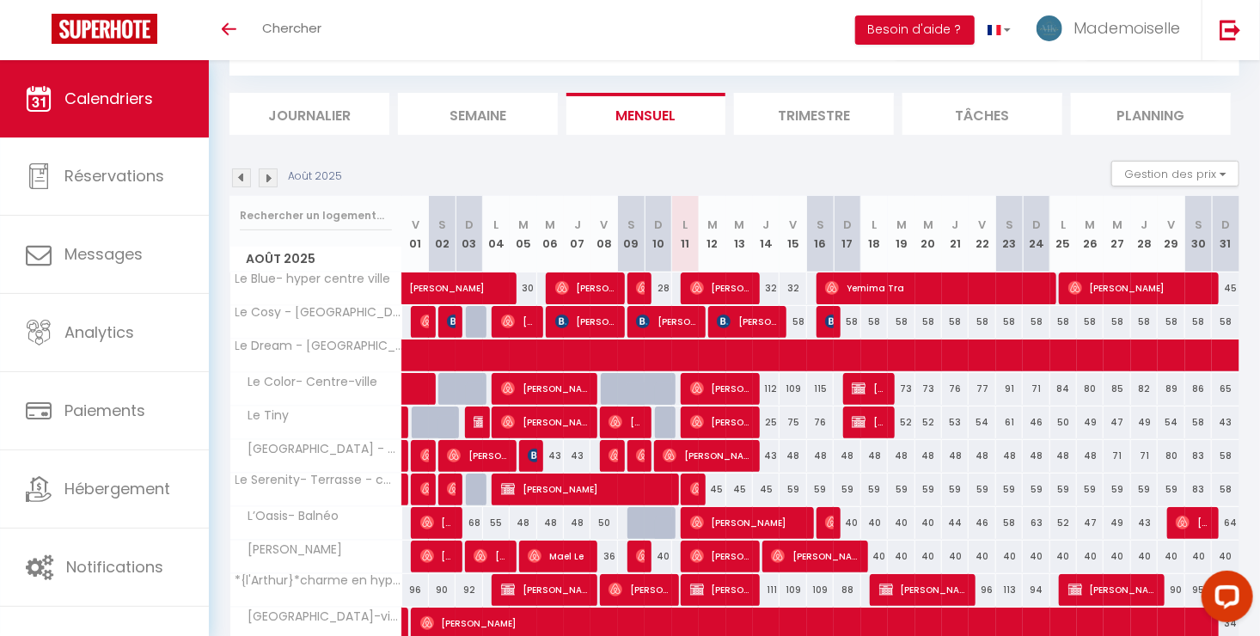
click at [712, 493] on div "45" at bounding box center [712, 490] width 27 height 32
select select "1"
type input "[DATE] Août 2025"
type input "Mer 13 Août 2025"
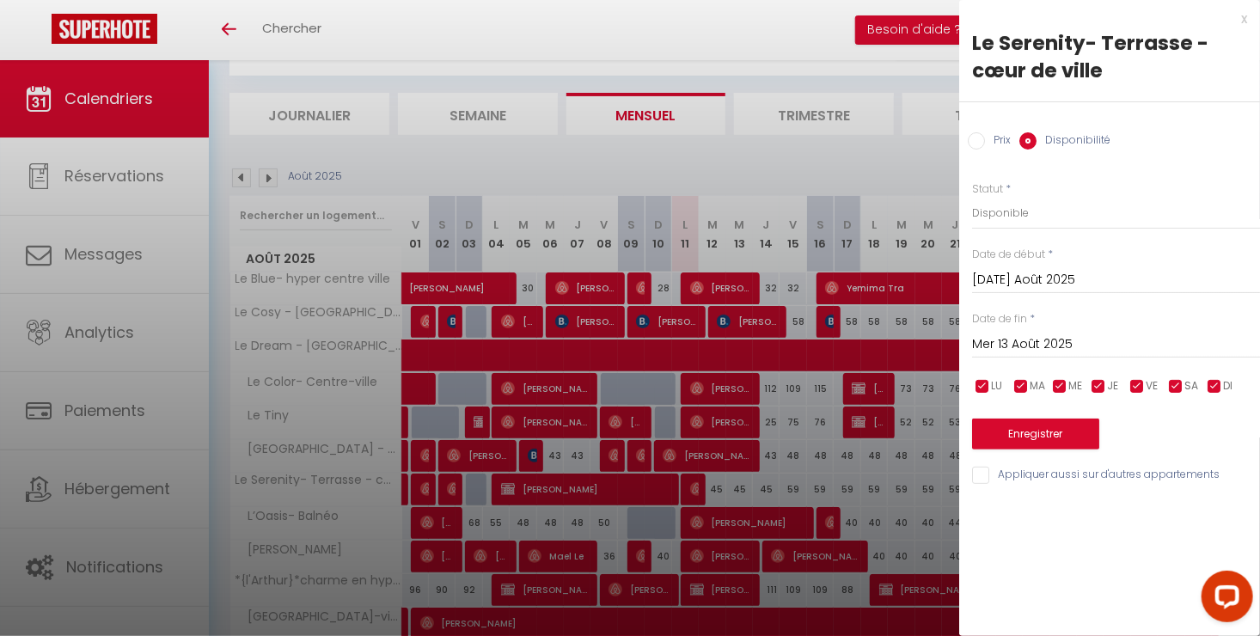
click at [885, 153] on div at bounding box center [630, 318] width 1260 height 636
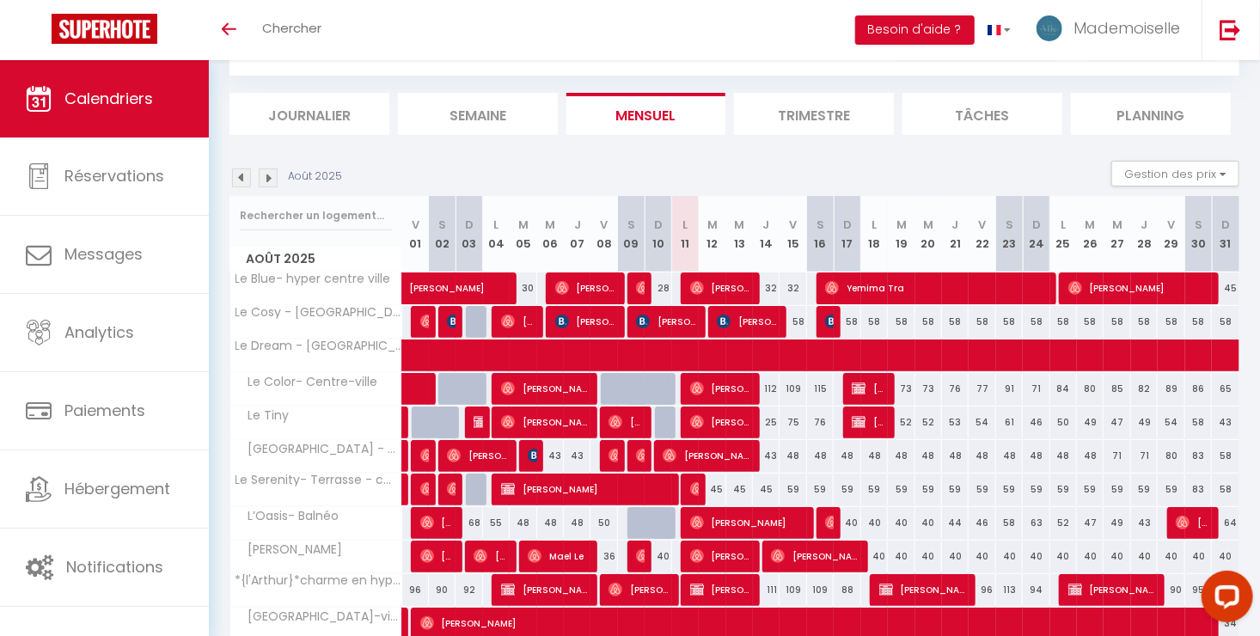
scroll to position [0, 0]
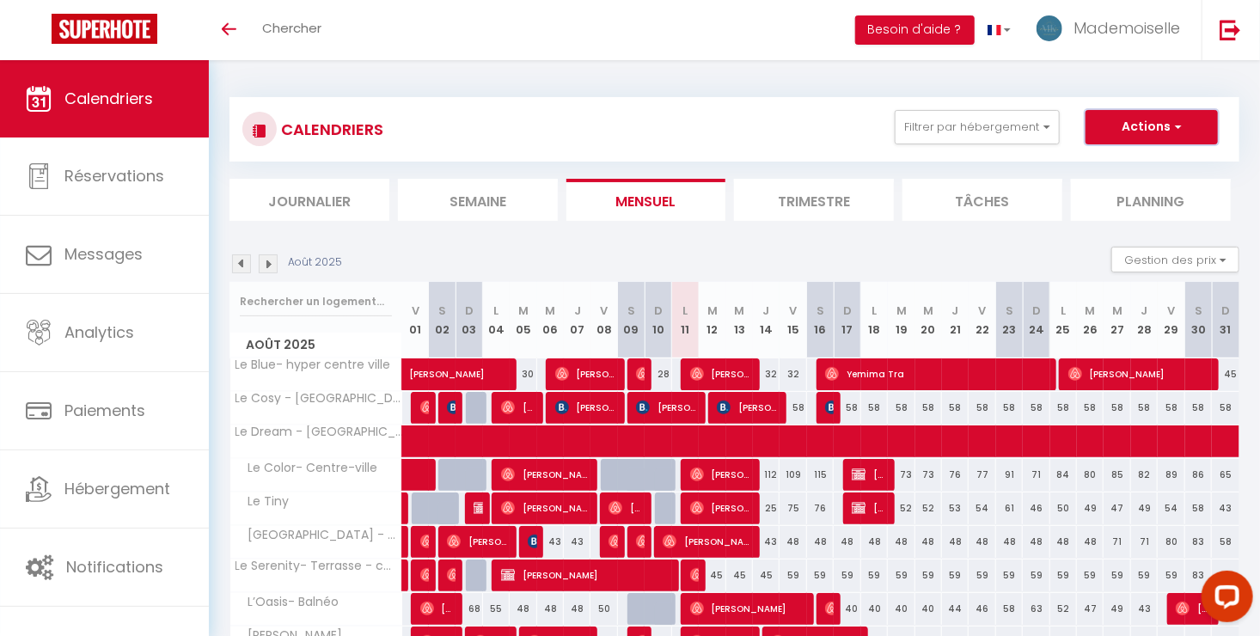
click at [1128, 134] on button "Actions" at bounding box center [1151, 127] width 132 height 34
click at [1125, 172] on link "Nouvelle réservation" at bounding box center [1134, 167] width 150 height 26
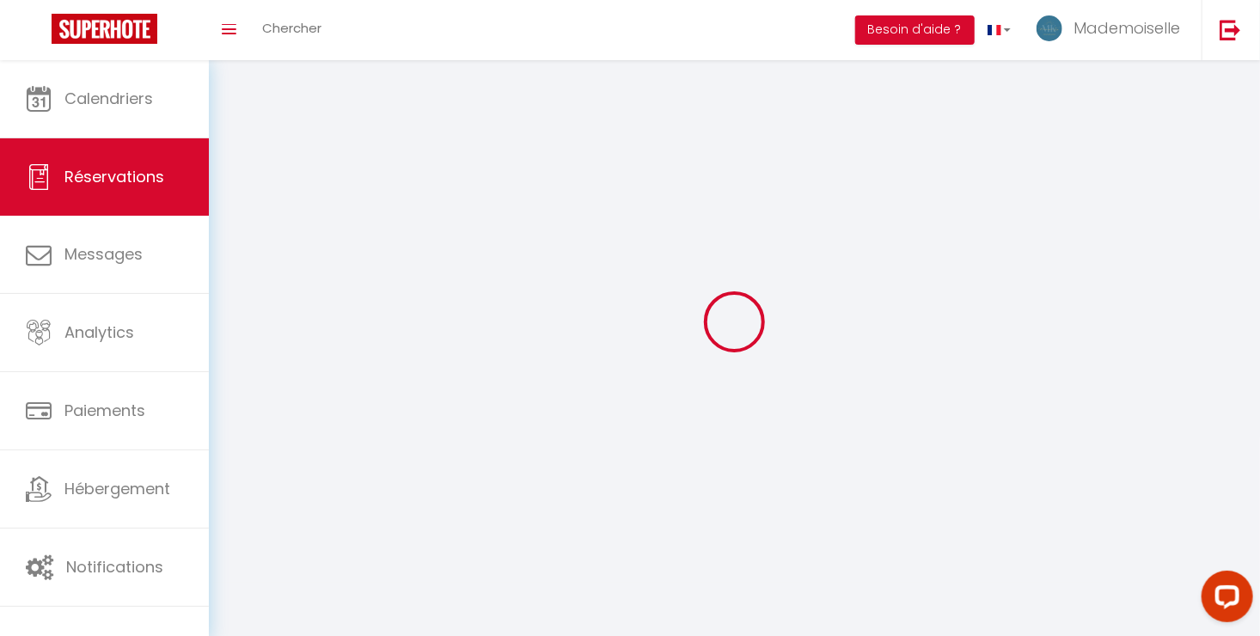
select select
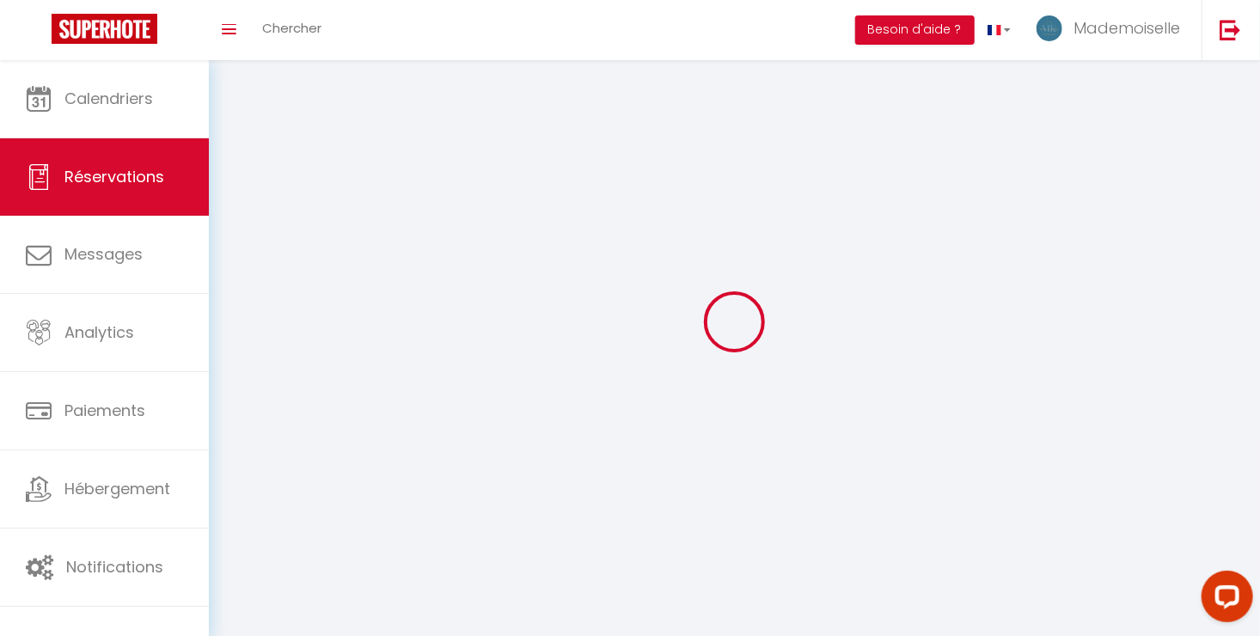
select select
checkbox input "false"
select select
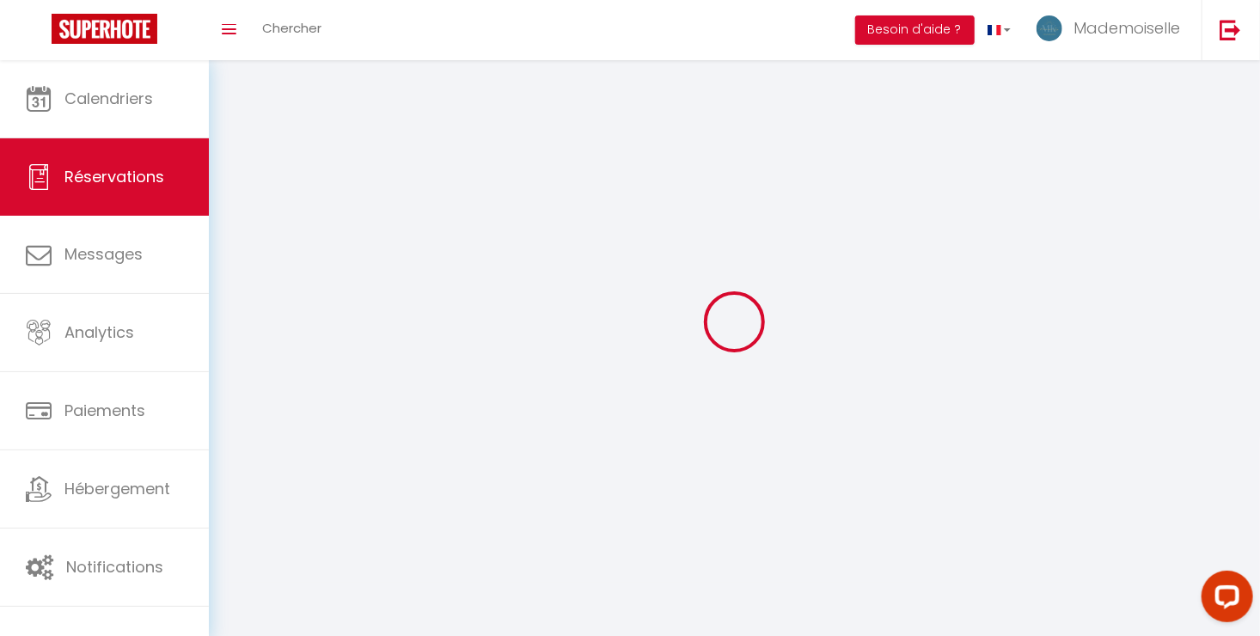
select select
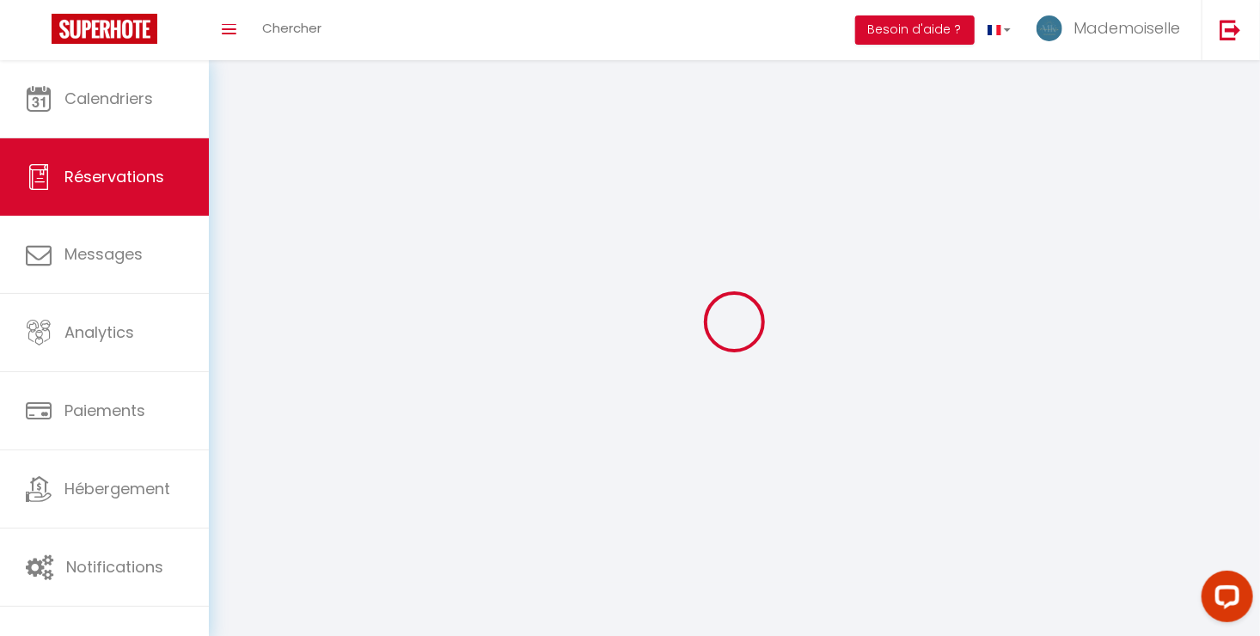
checkbox input "false"
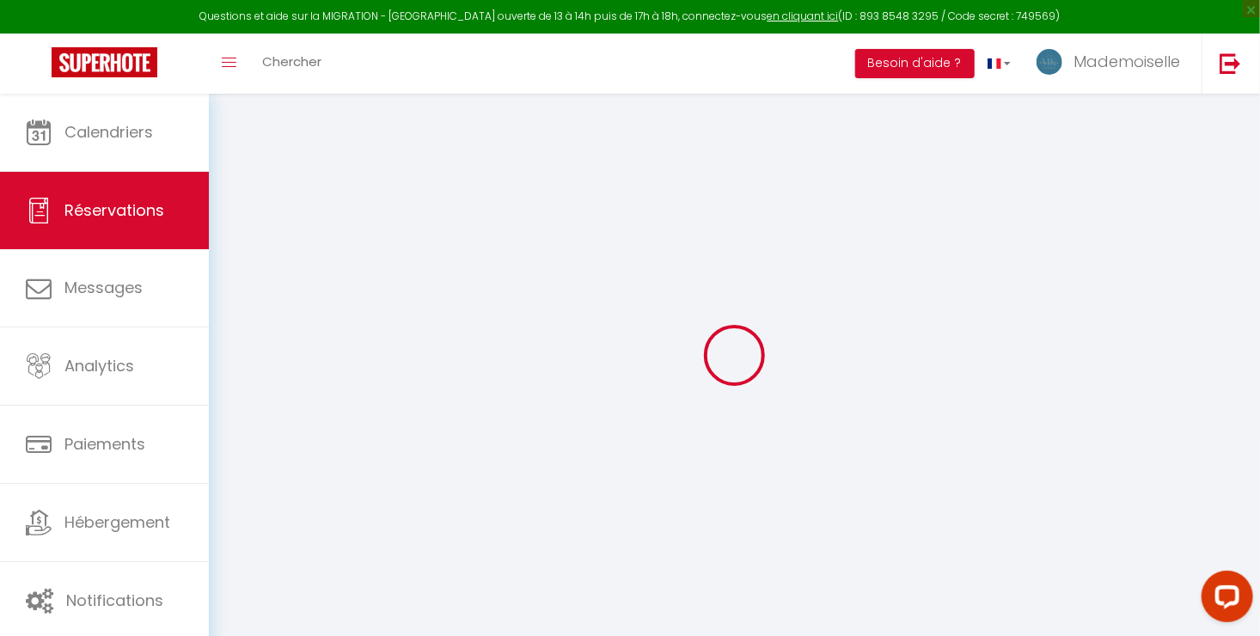
select select
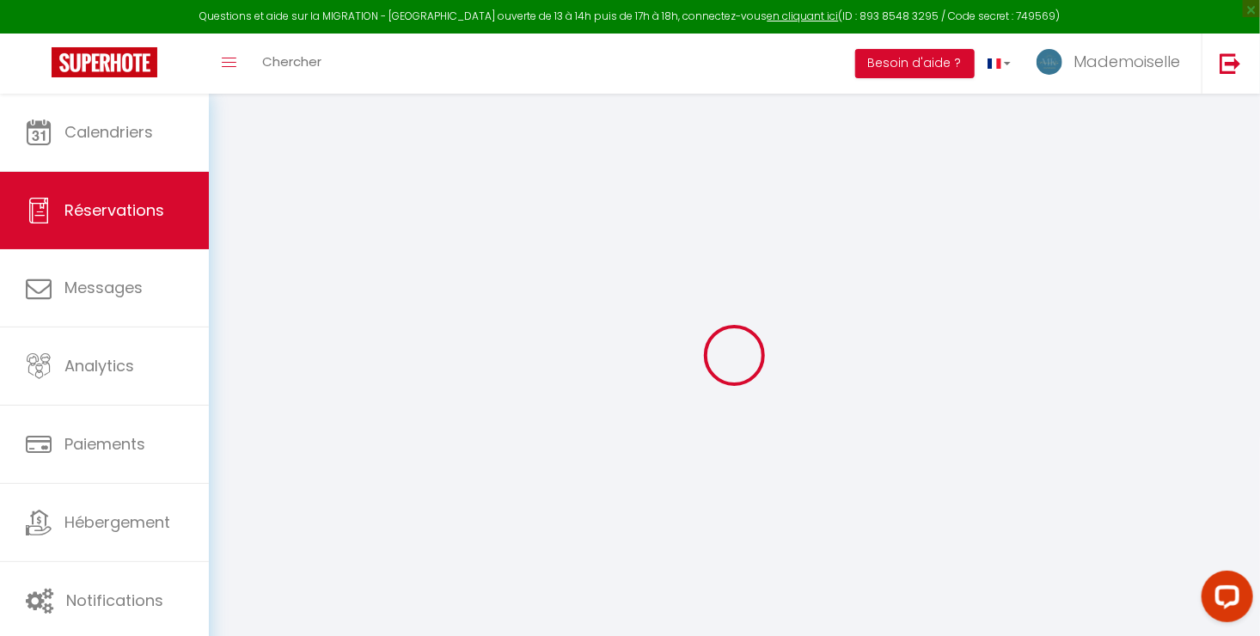
select select
checkbox input "false"
select select
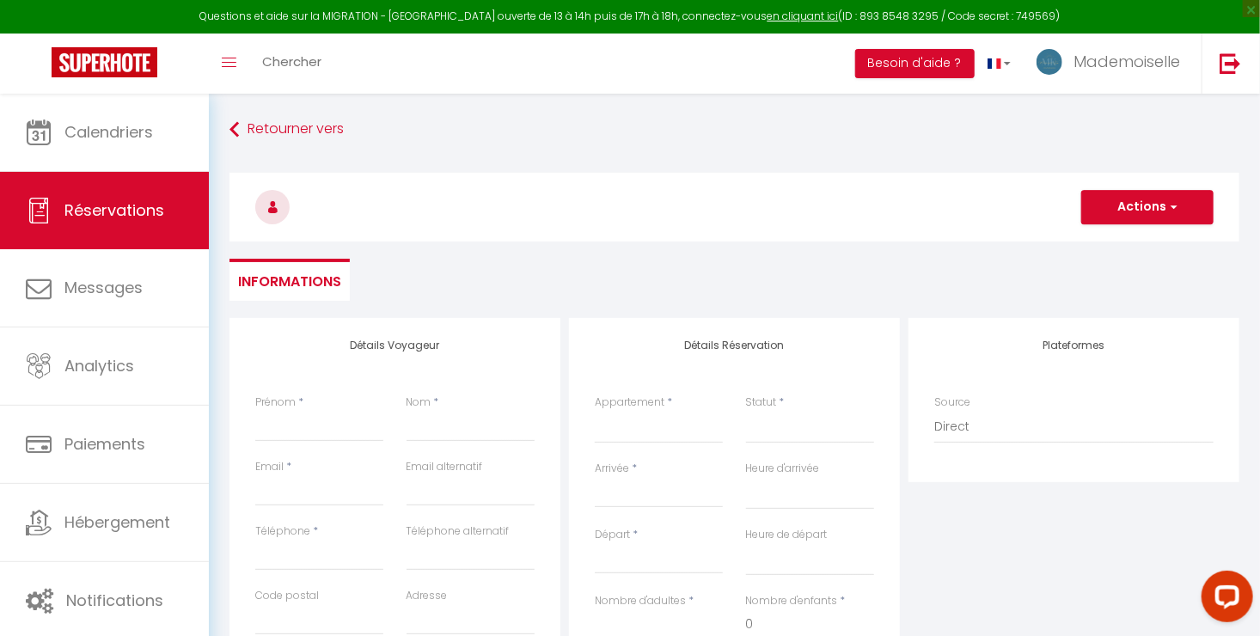
select select
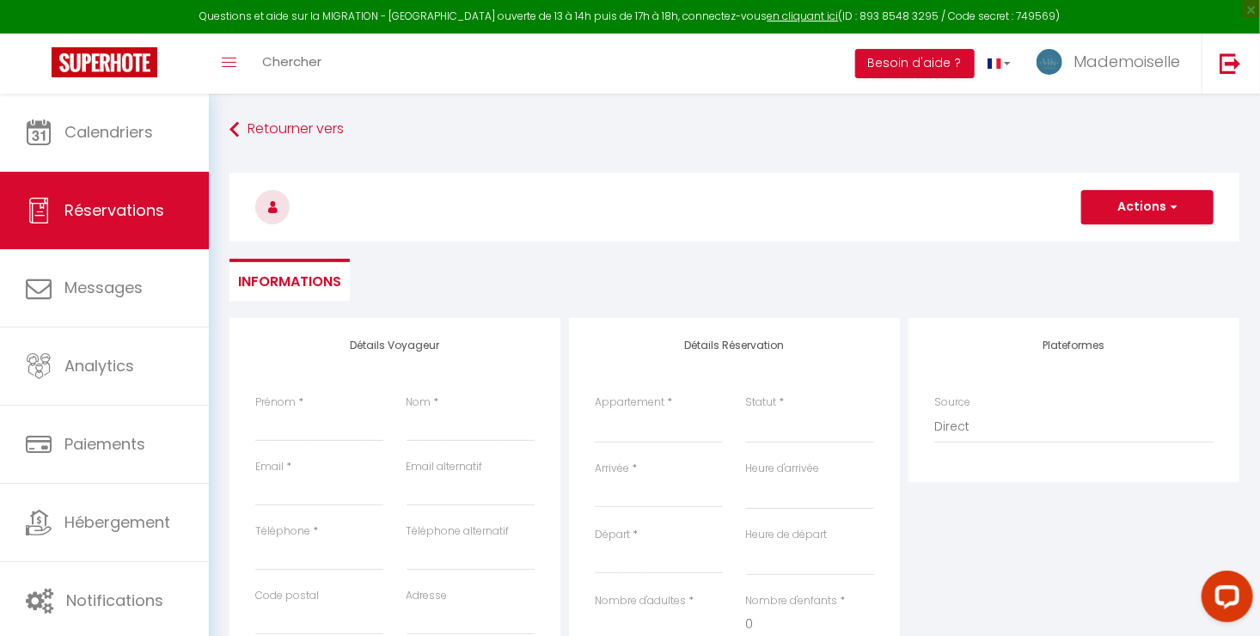
select select
checkbox input "false"
select select
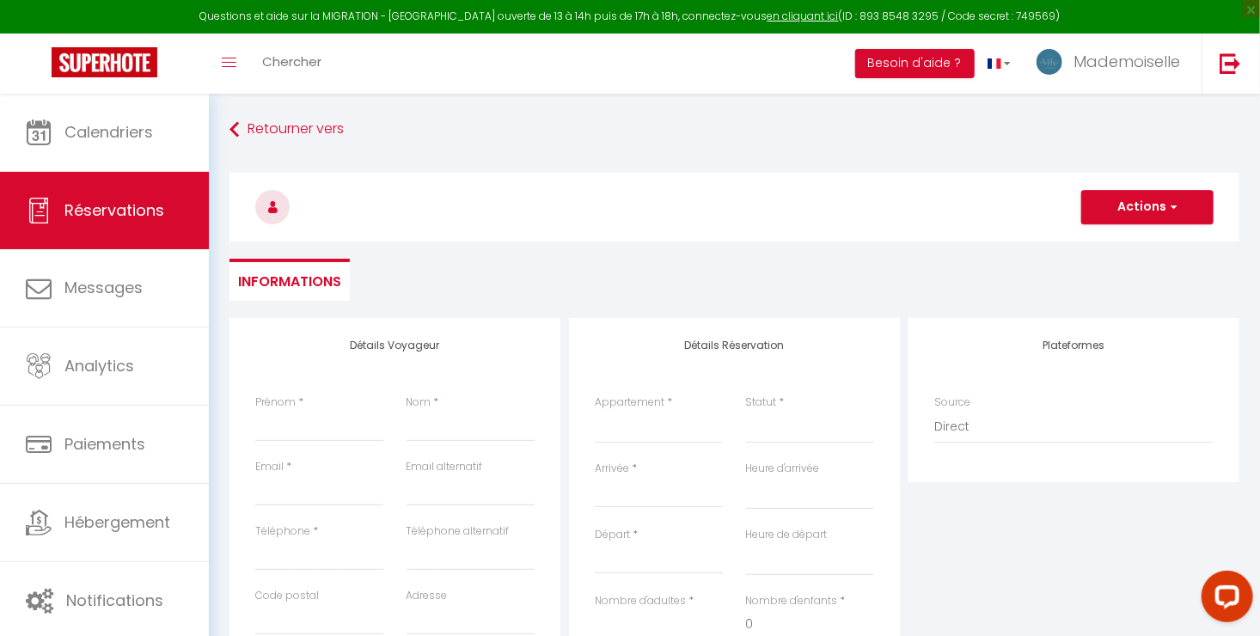
select select
checkbox input "false"
select select
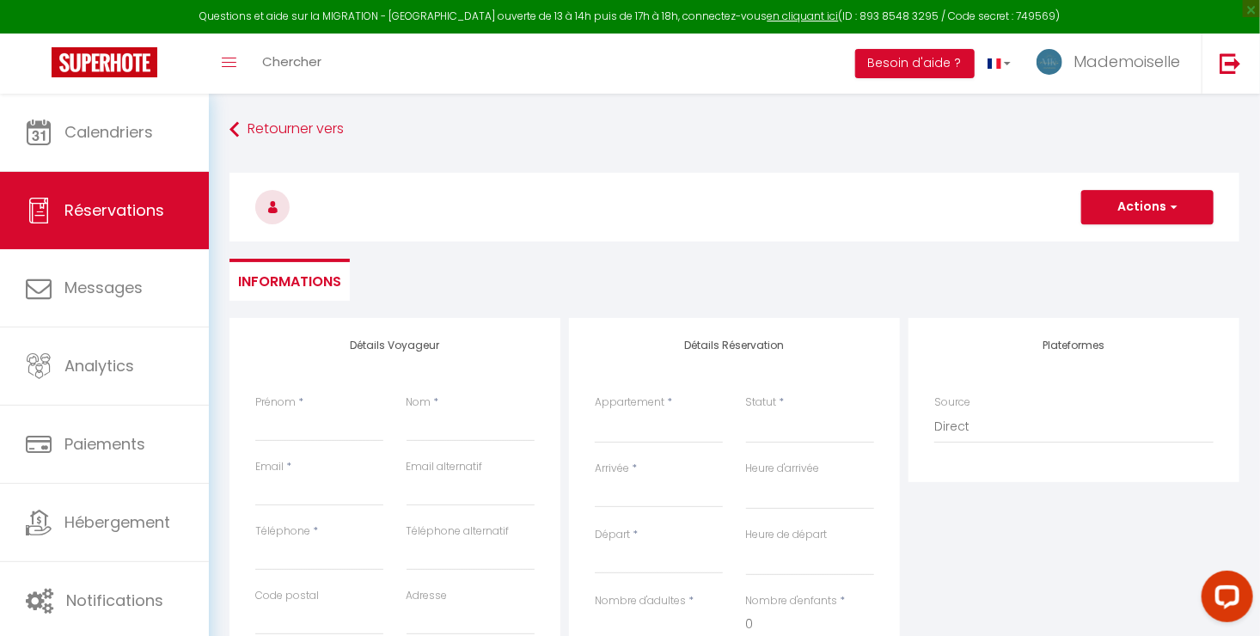
select select
click at [322, 417] on input "Prénom" at bounding box center [319, 426] width 128 height 31
type input "B"
select select
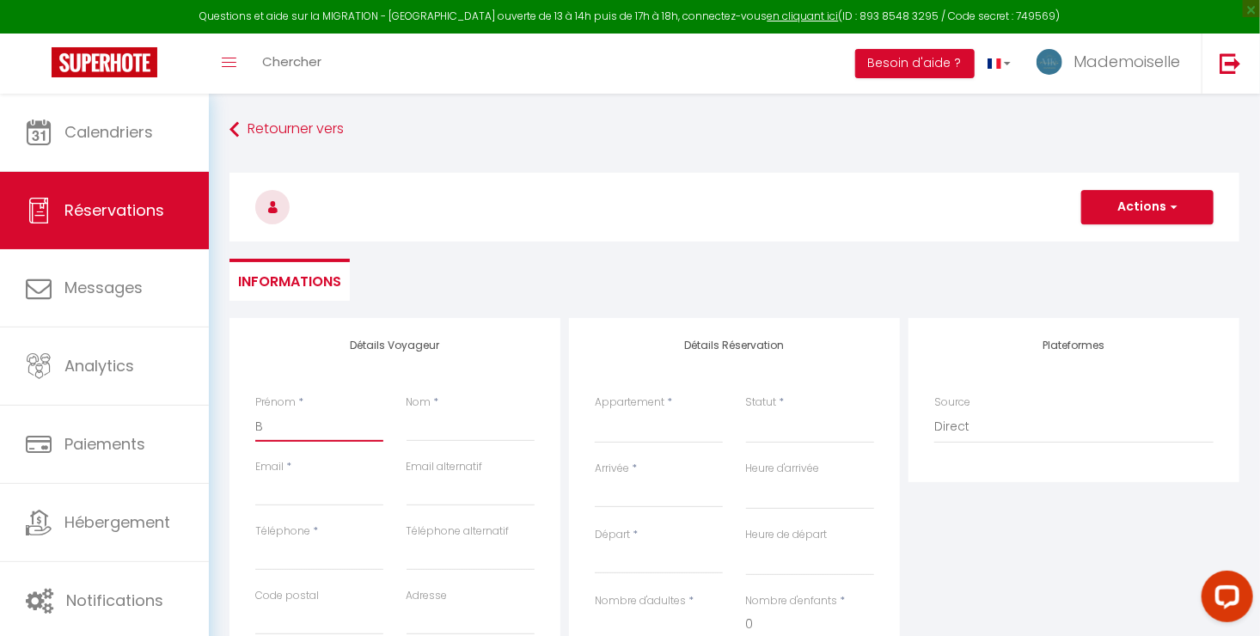
select select
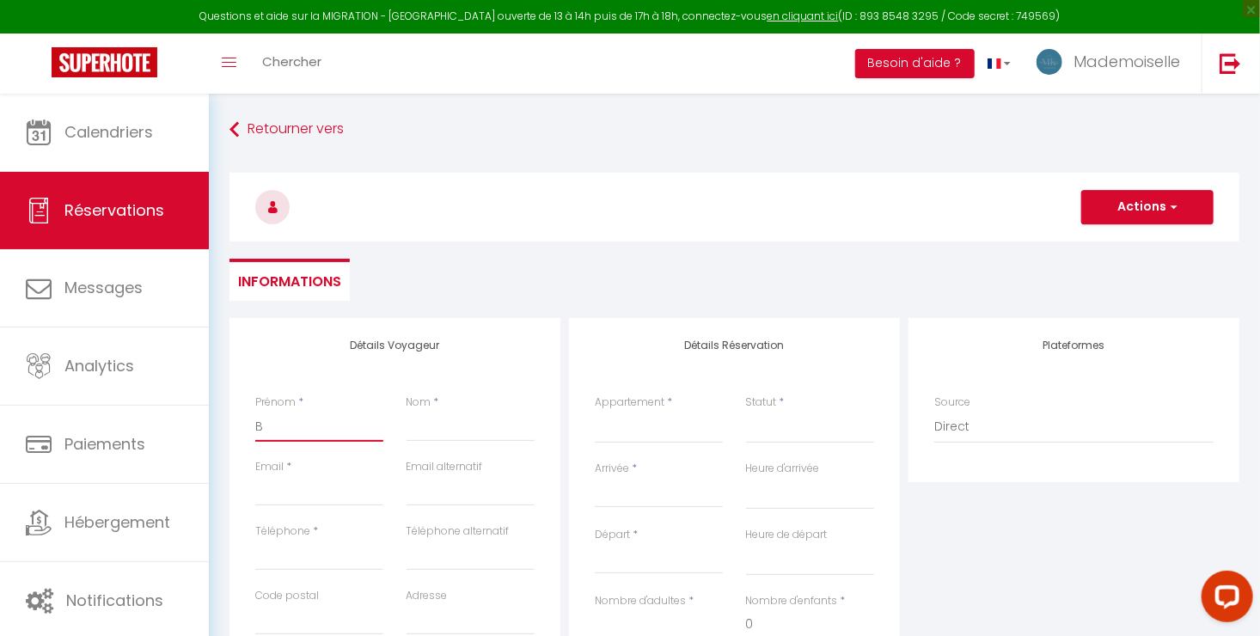
checkbox input "false"
type input "Be"
select select
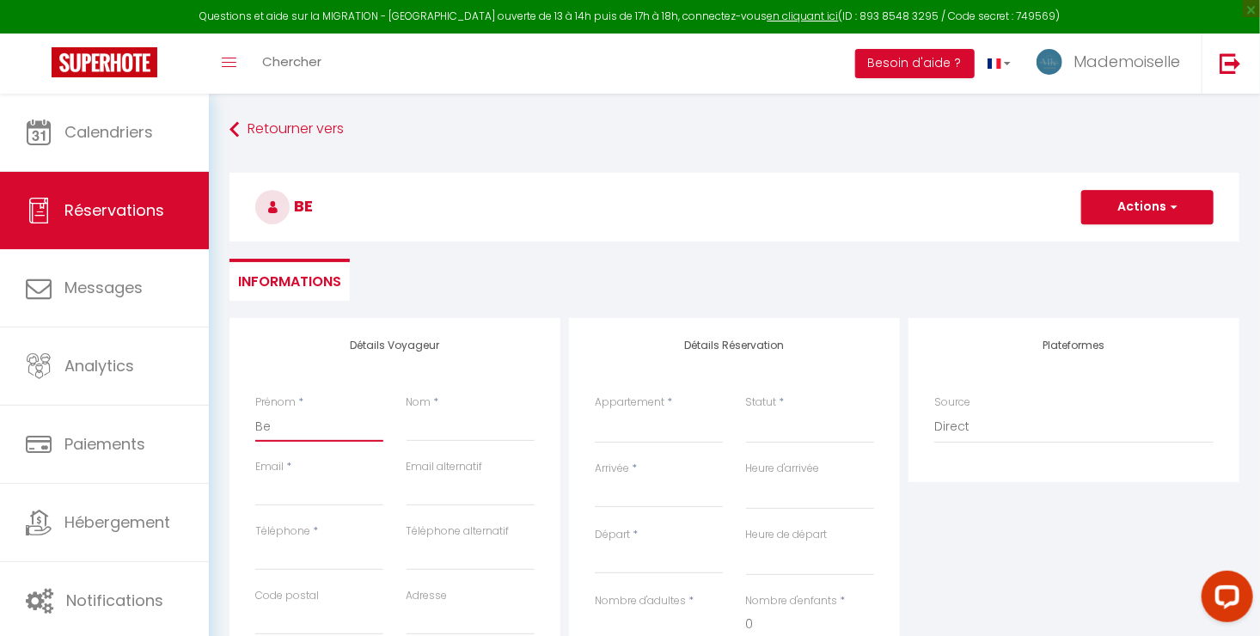
select select
checkbox input "false"
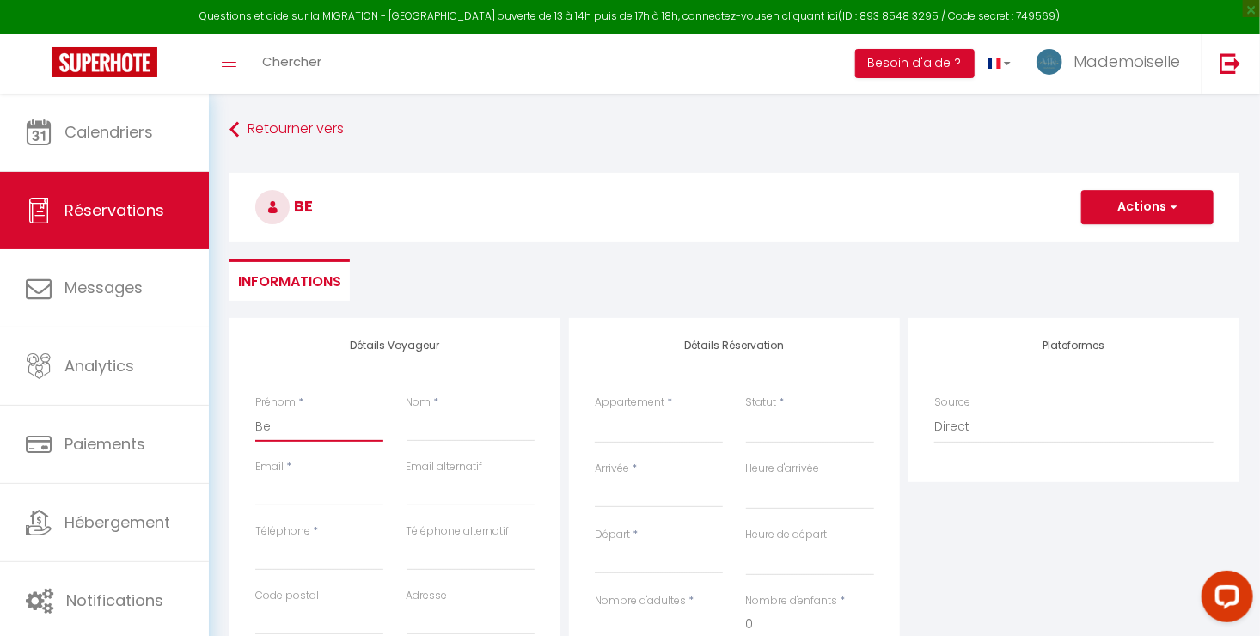
type input "Ben"
select select
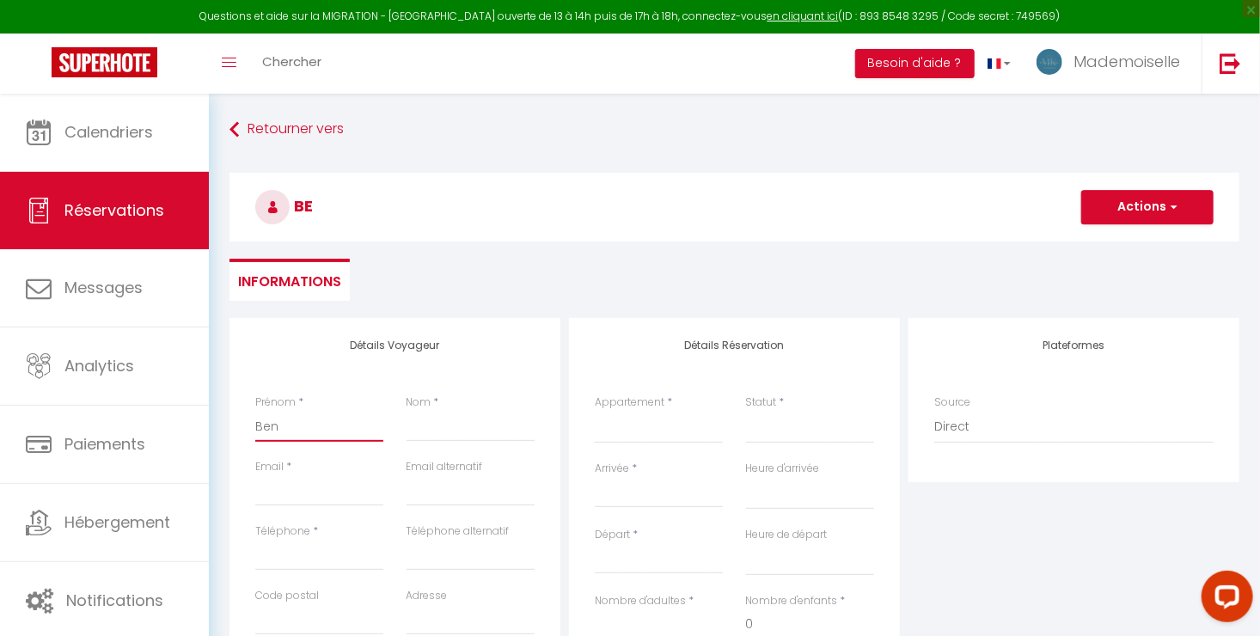
select select
checkbox input "false"
type input "Ben"
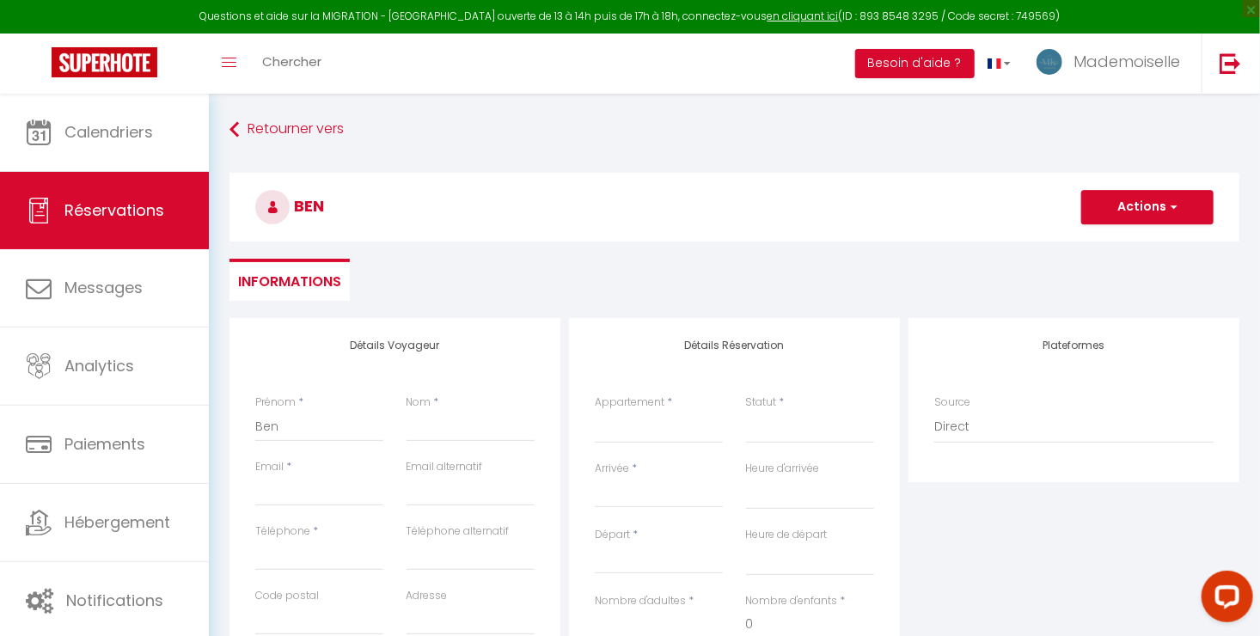
click at [481, 407] on div "Nom *" at bounding box center [471, 417] width 128 height 47
click at [471, 426] on input "Nom" at bounding box center [471, 426] width 128 height 31
type input "H"
select select
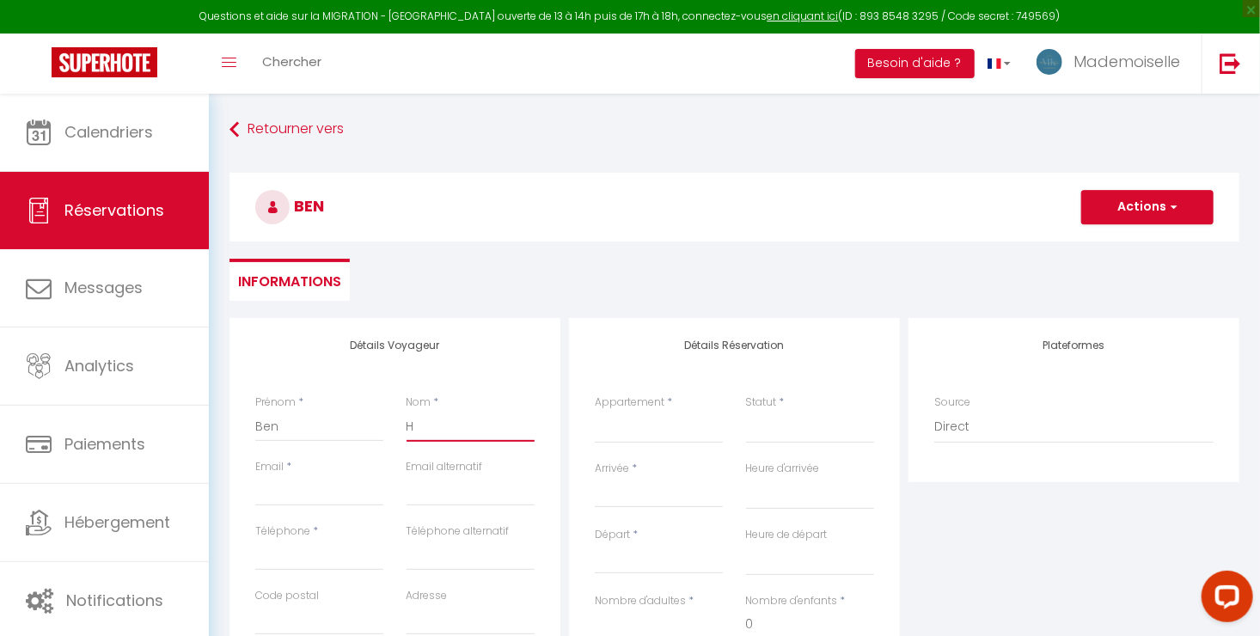
select select
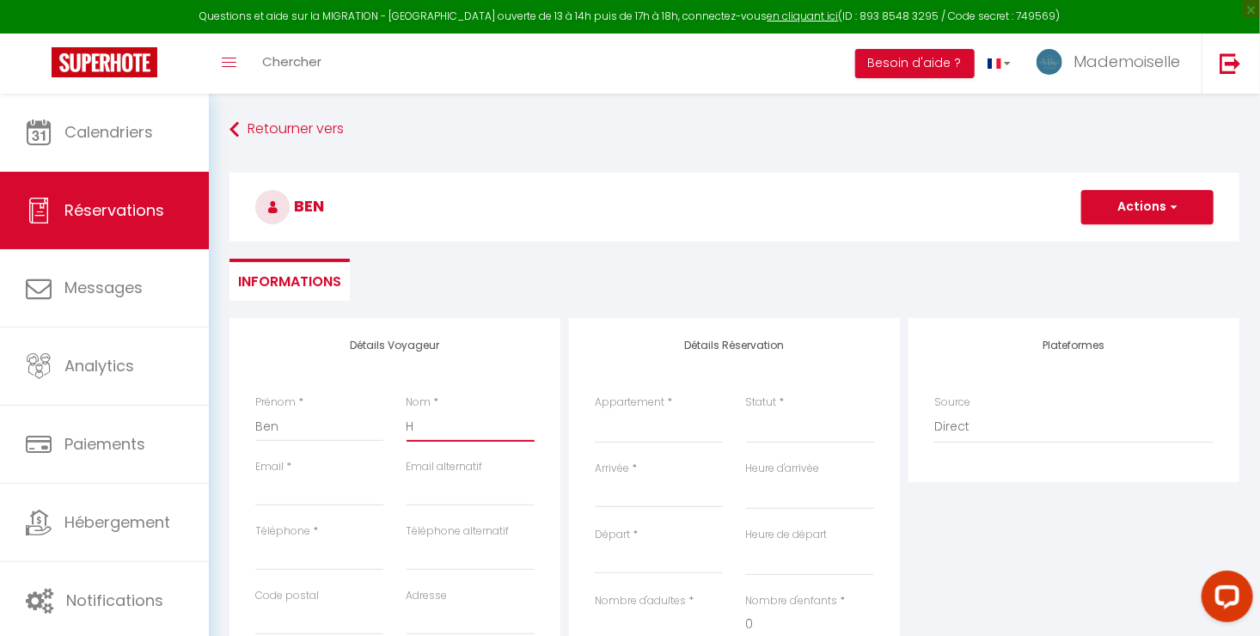
checkbox input "false"
type input "Ha"
select select
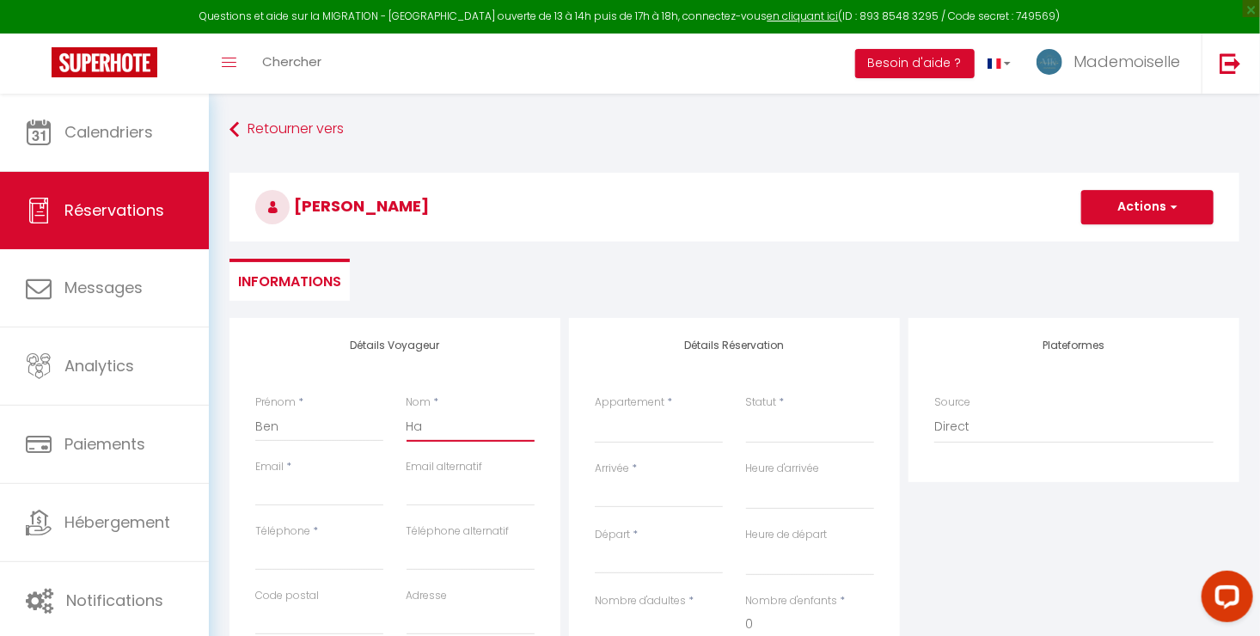
select select
checkbox input "false"
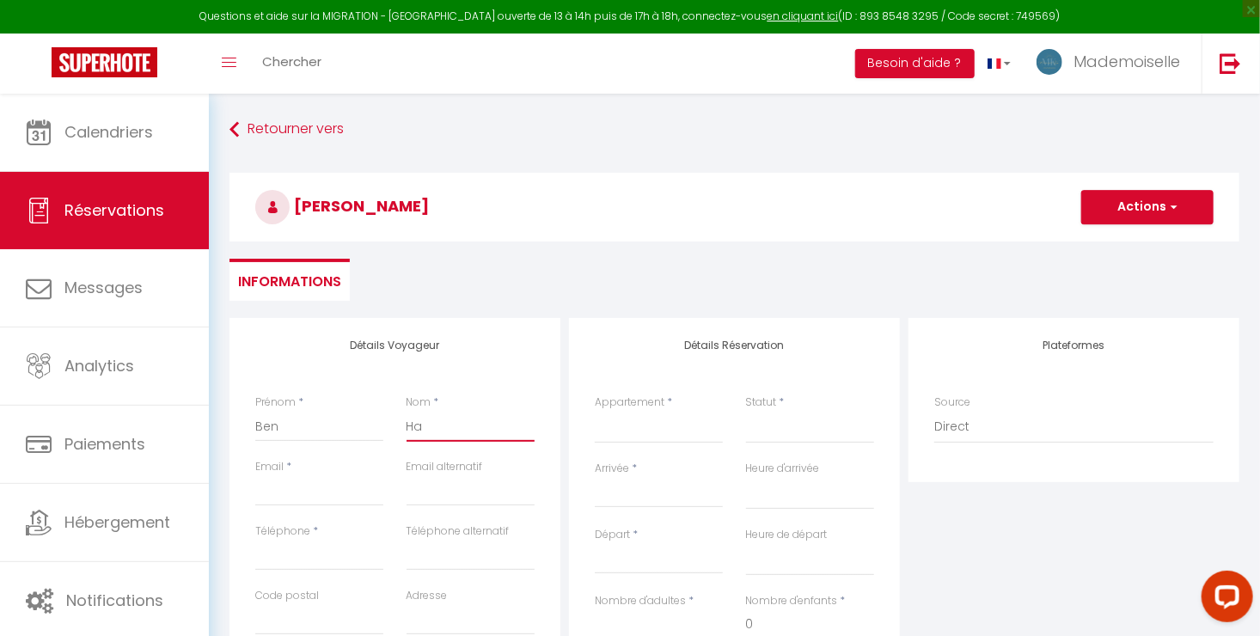
type input "Had"
select select
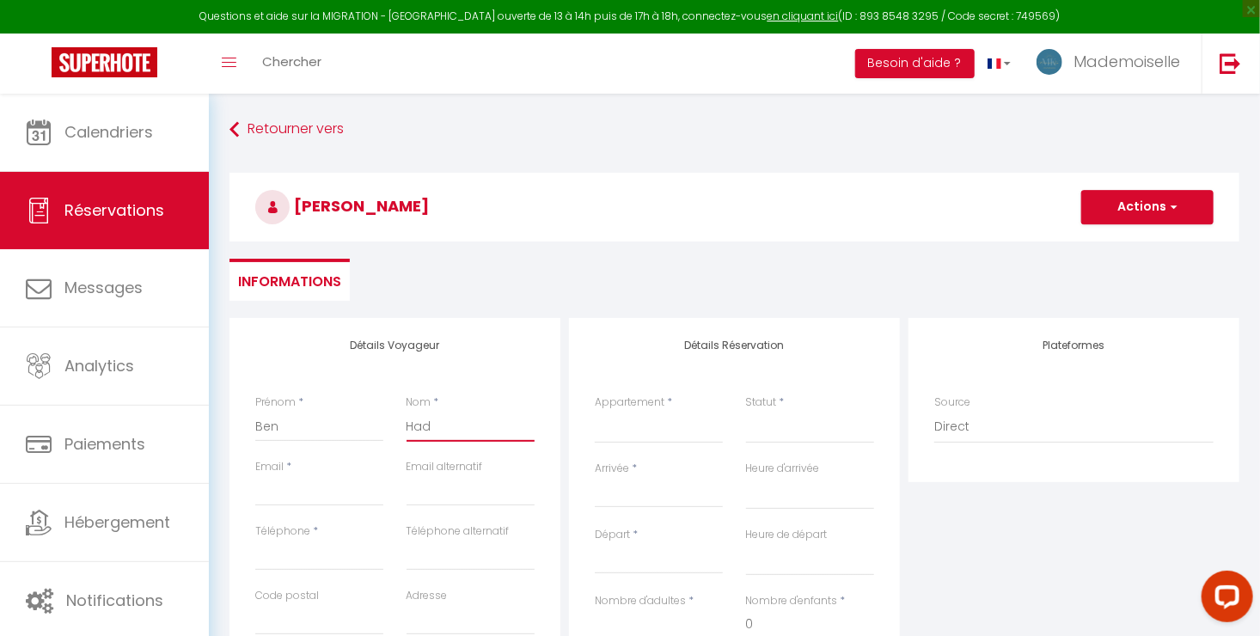
select select
checkbox input "false"
type input "Hadg"
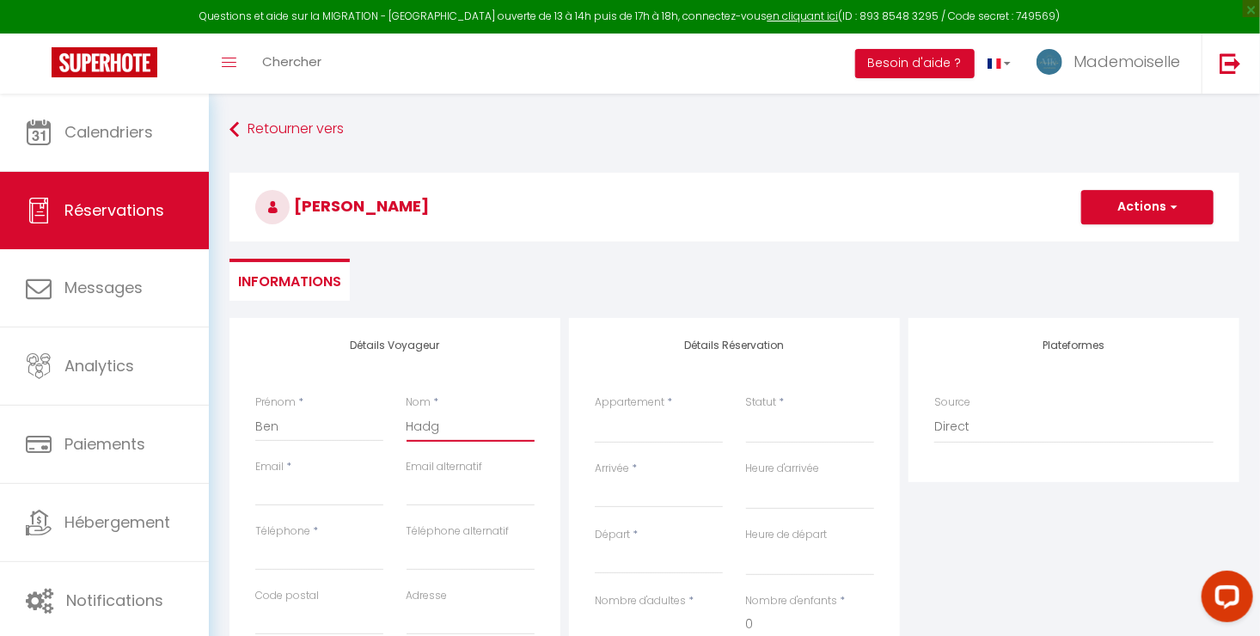
select select
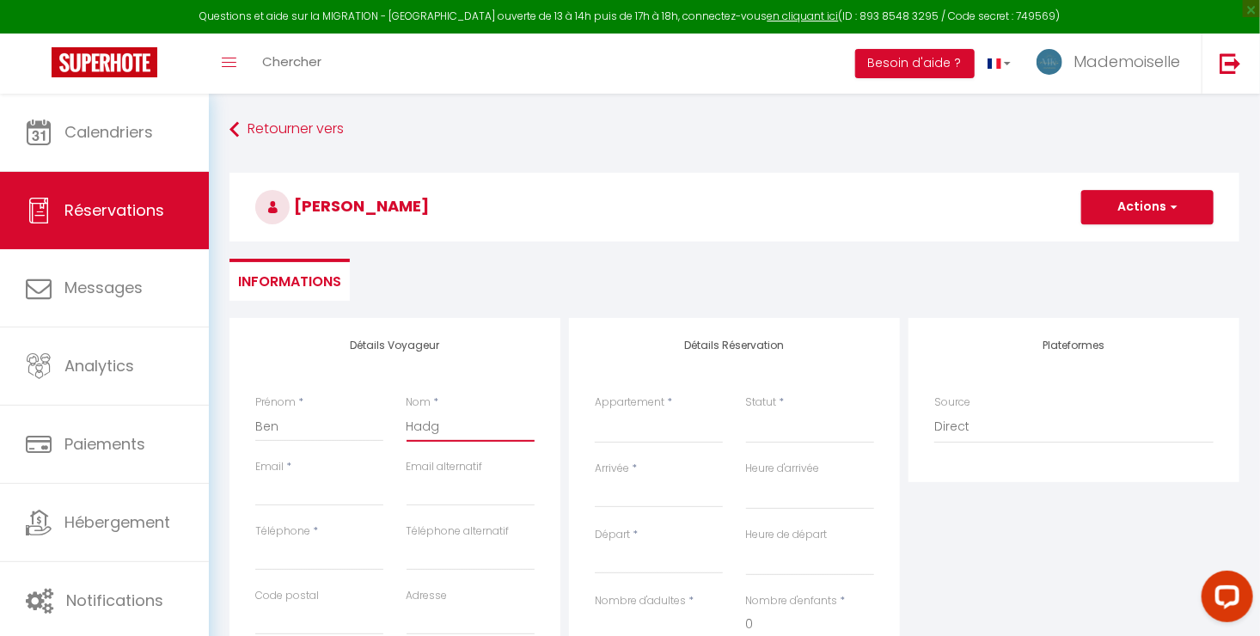
select select
checkbox input "false"
type input "Had"
select select
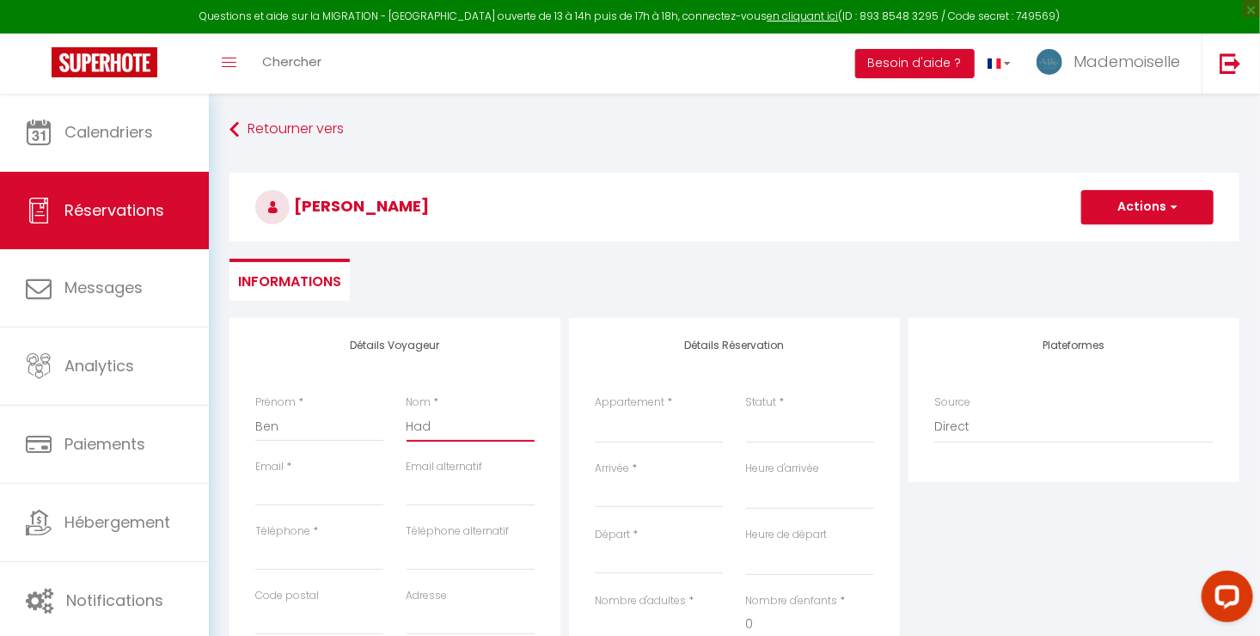
select select
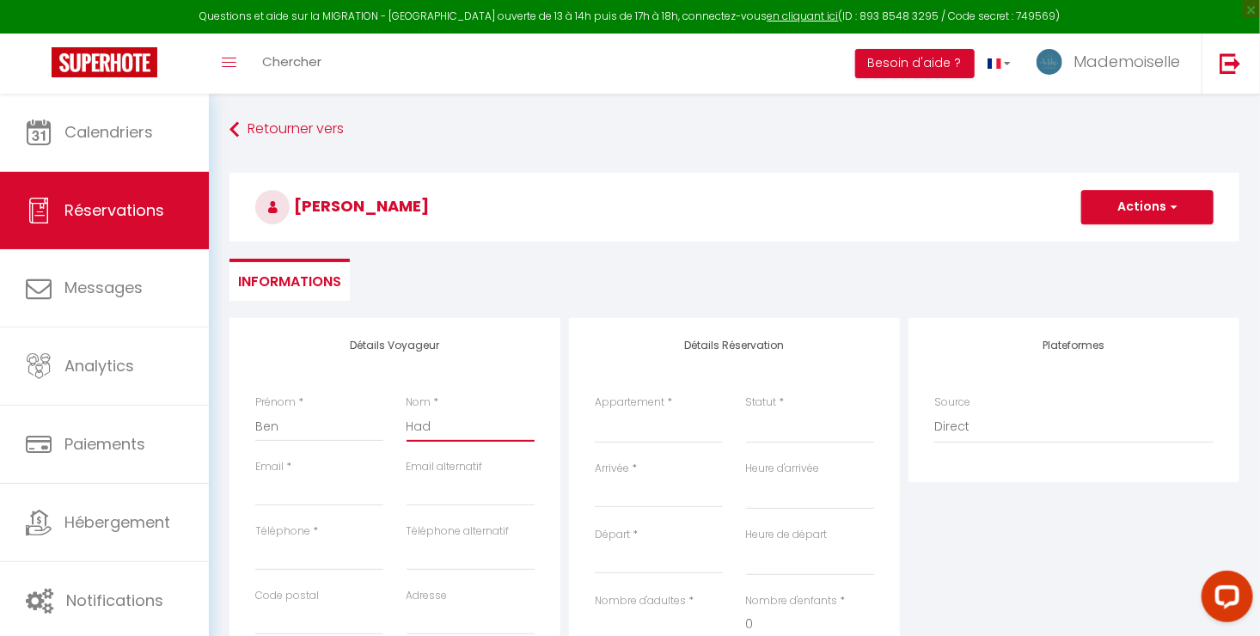
select select
checkbox input "false"
type input "Hadh"
select select
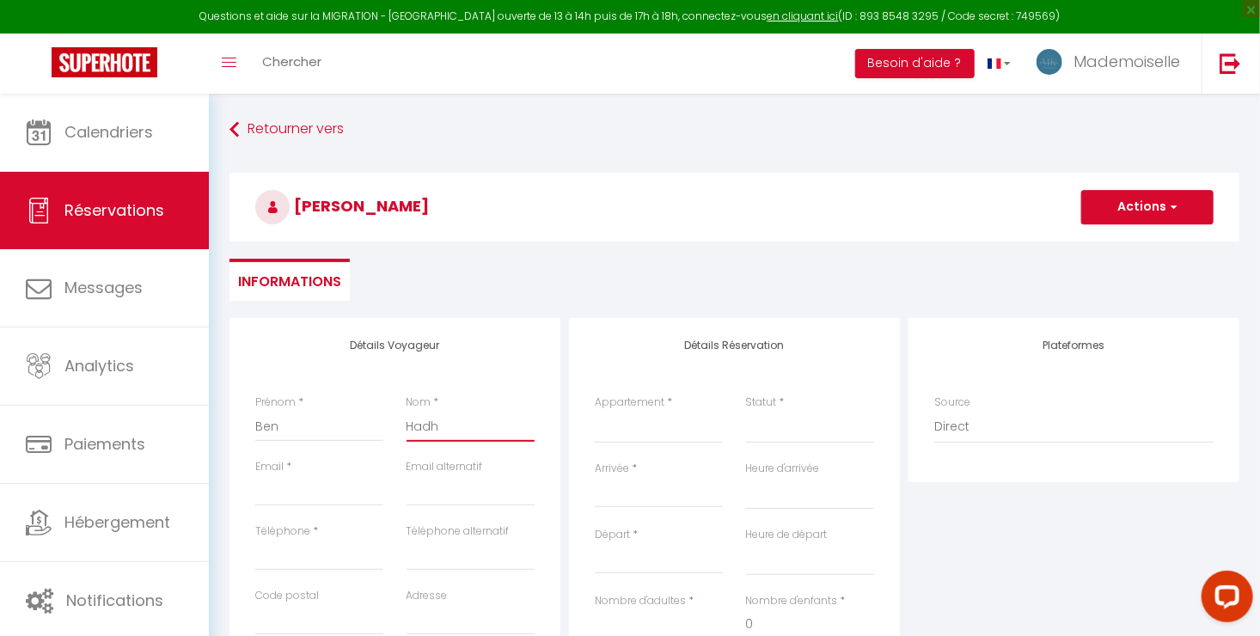
select select
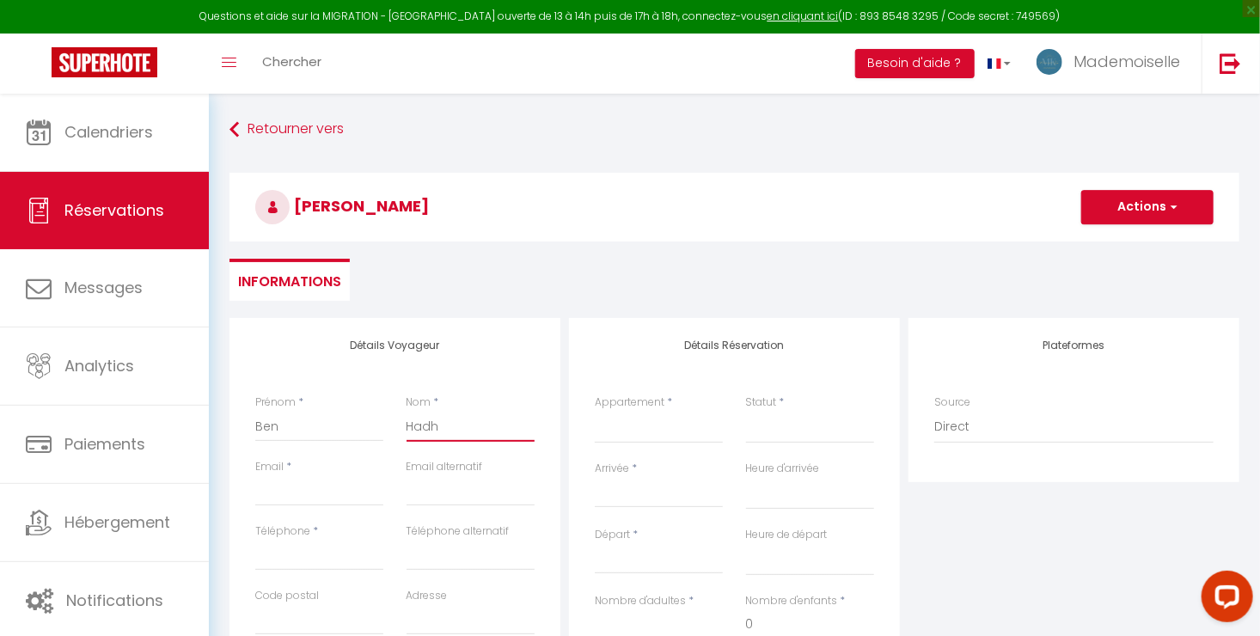
checkbox input "false"
type input "Had"
select select
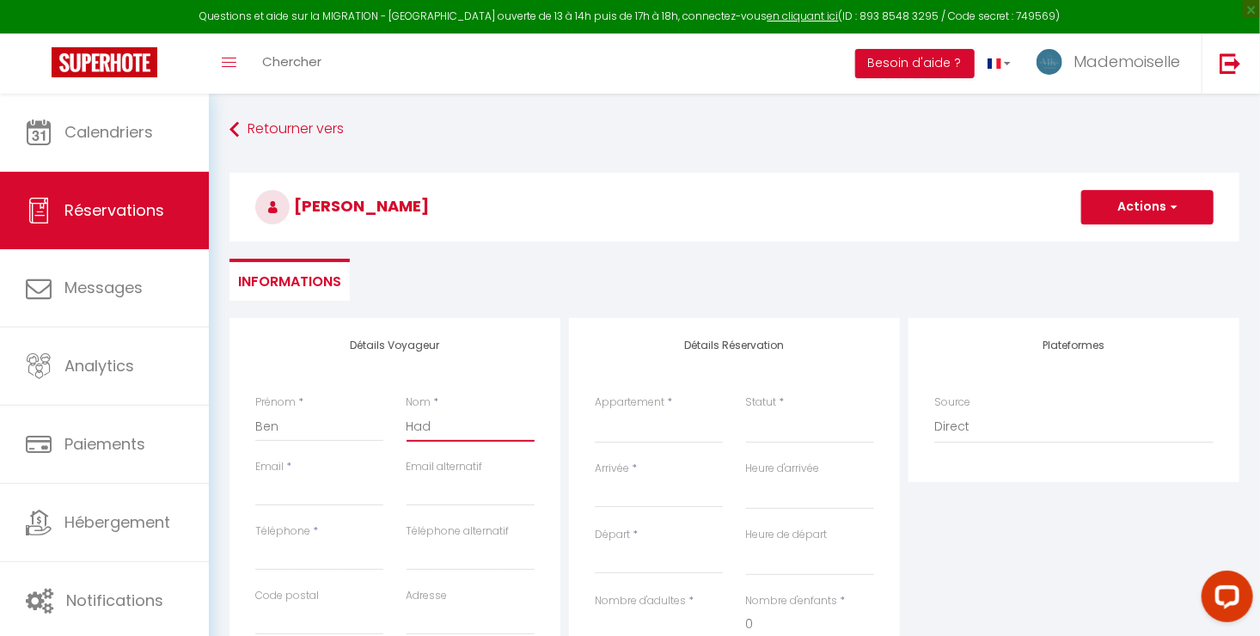
select select
checkbox input "false"
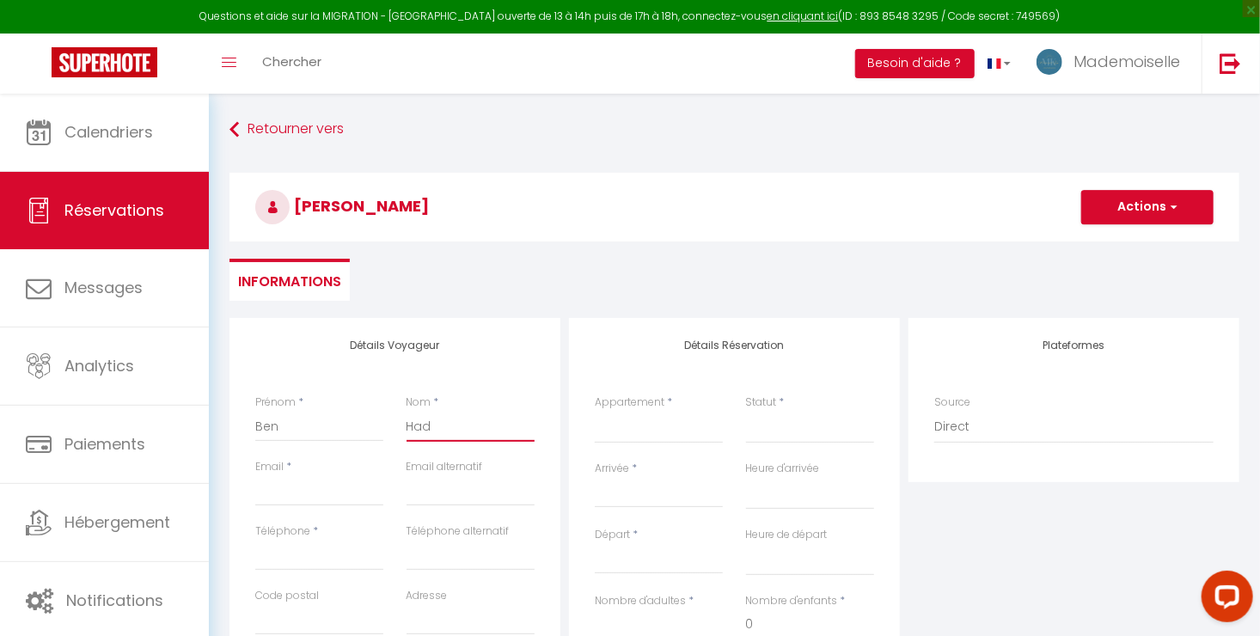
type input "Hadj"
select select
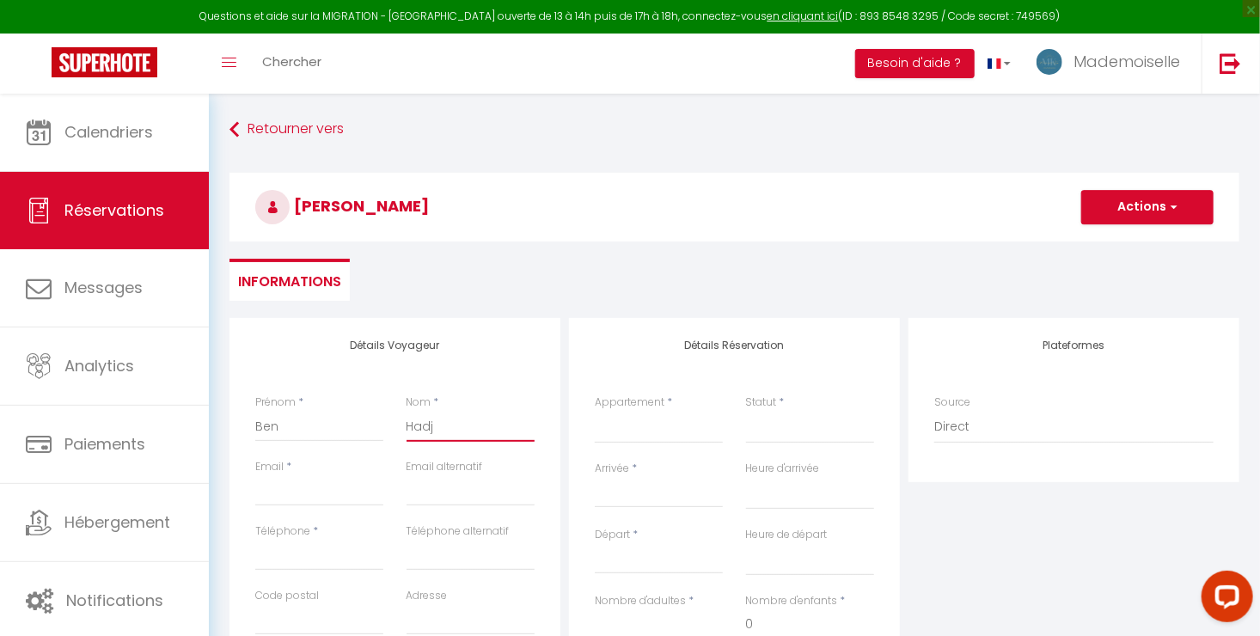
select select
checkbox input "false"
type input "Hadj"
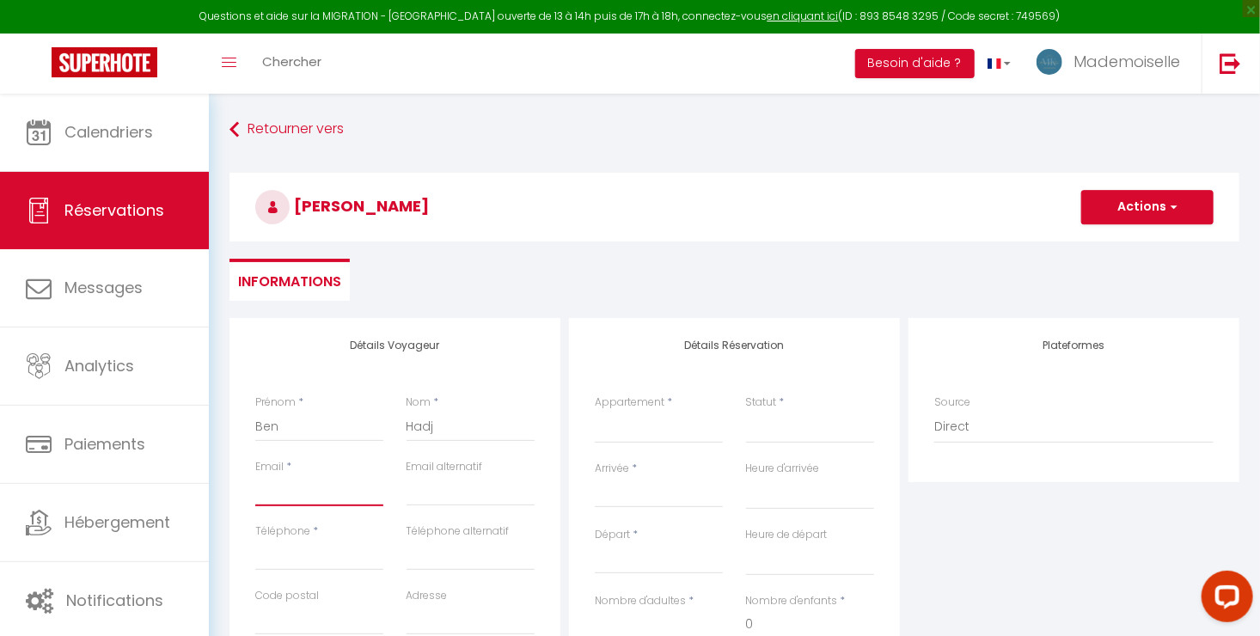
click at [322, 487] on input "Email client" at bounding box center [319, 490] width 128 height 31
type input "p"
select select
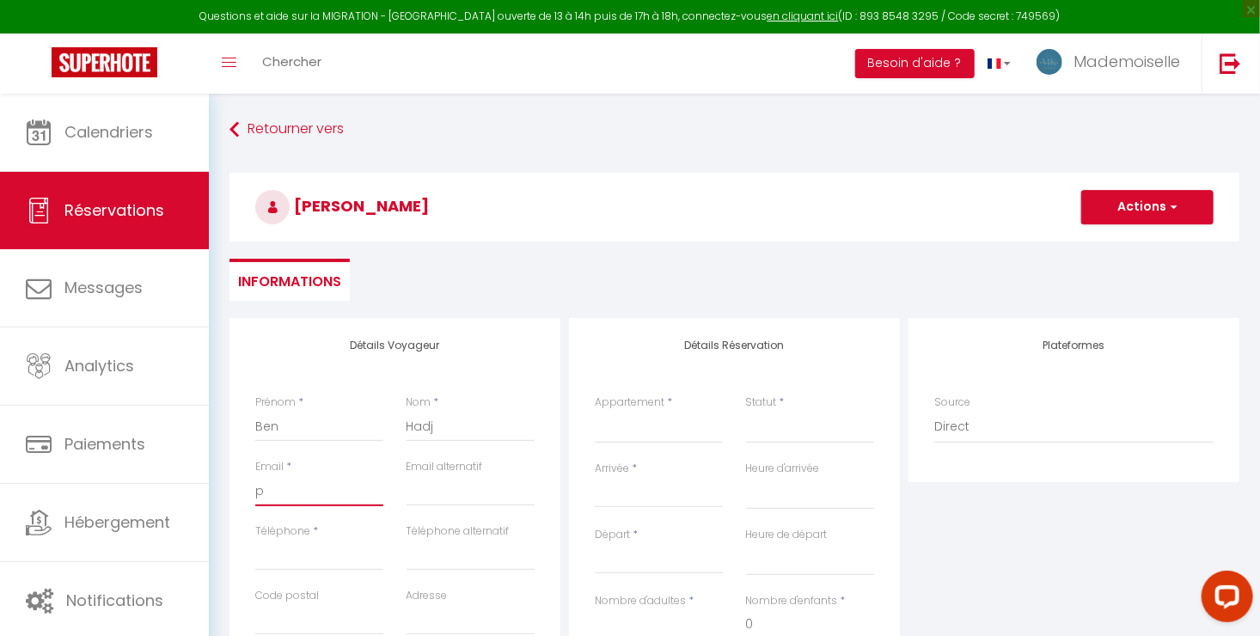
select select
checkbox input "false"
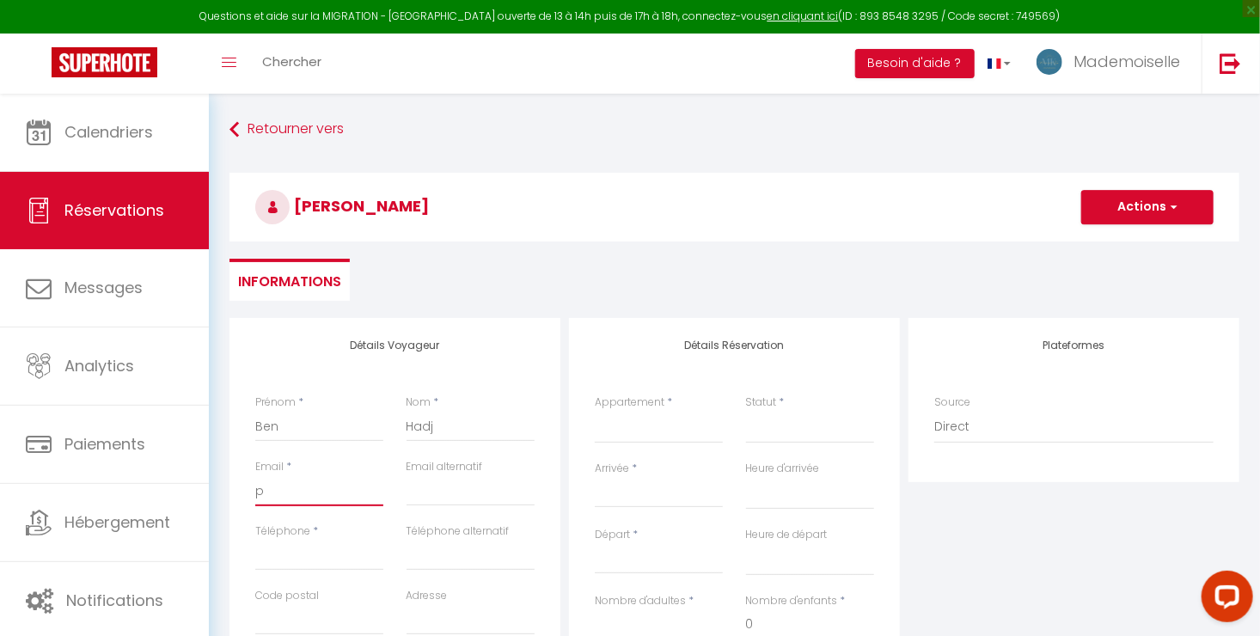
type input "pa"
select select
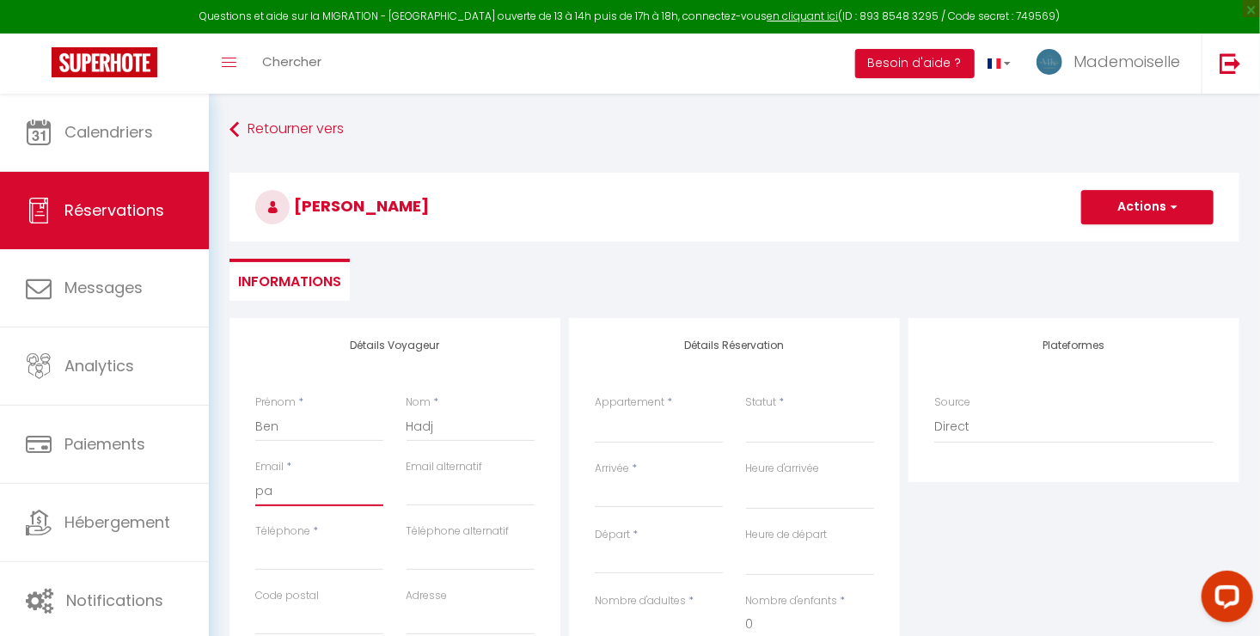
select select
checkbox input "false"
type input "pas"
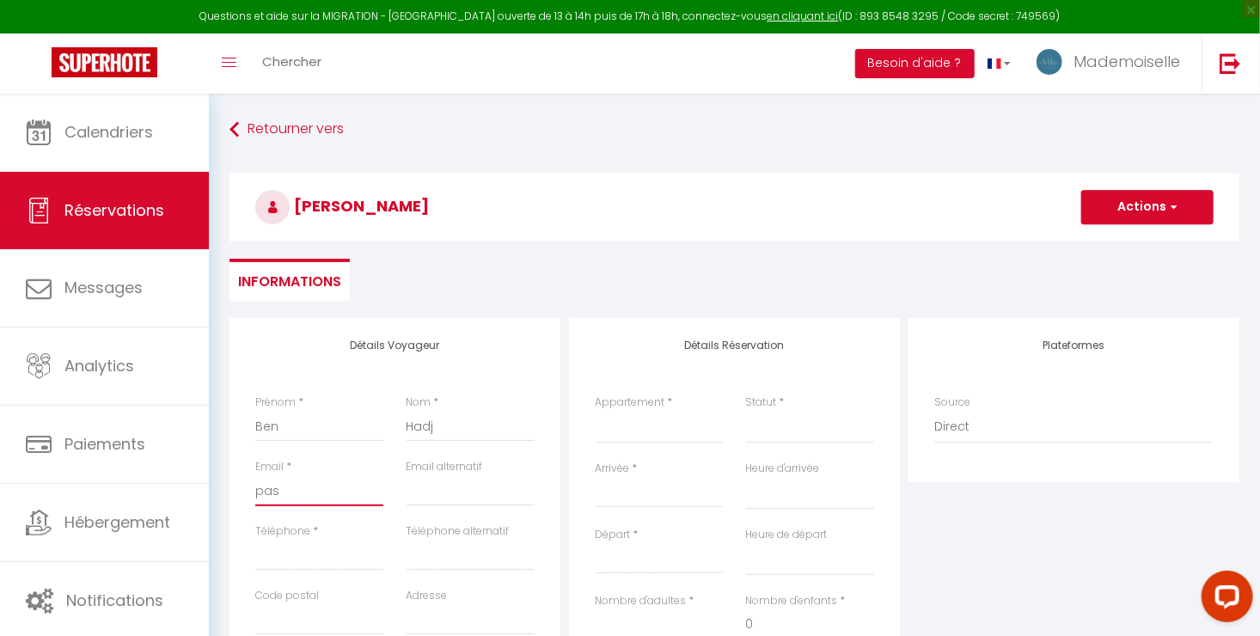
select select
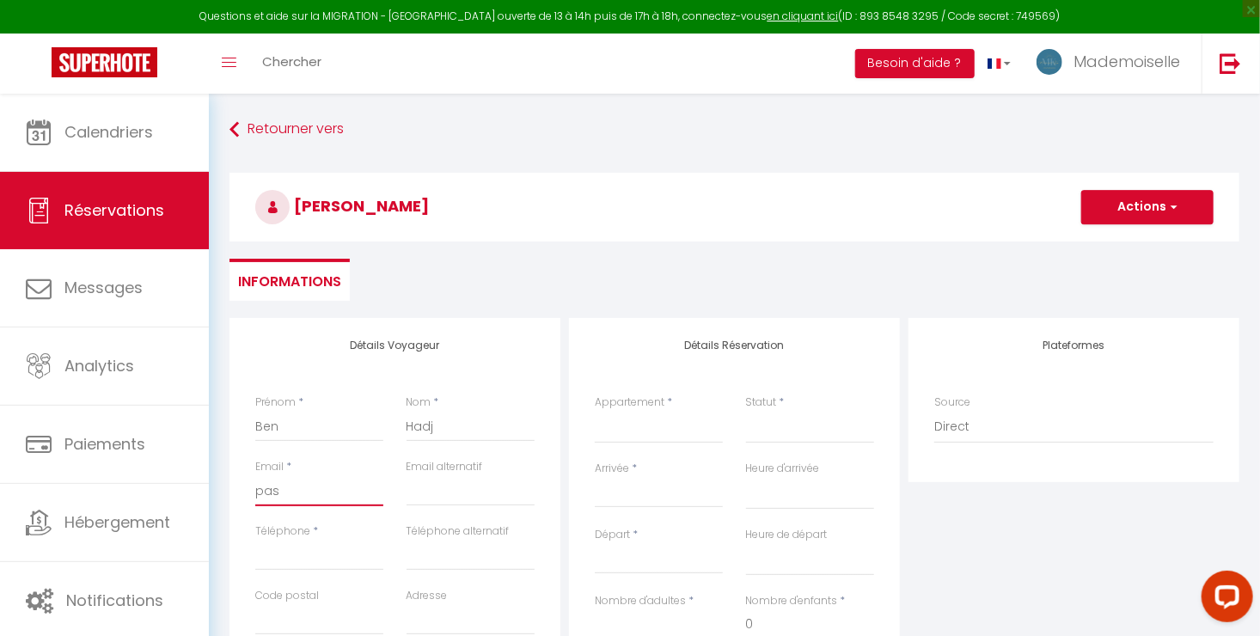
select select
checkbox input "false"
type input "pas@"
select select
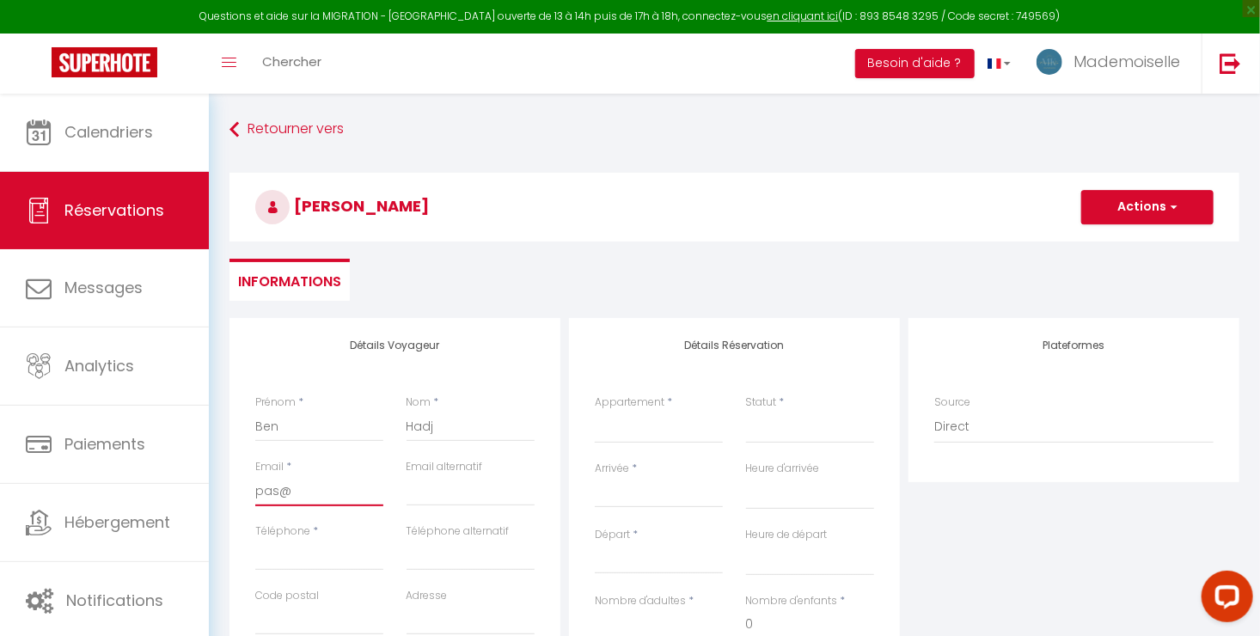
select select
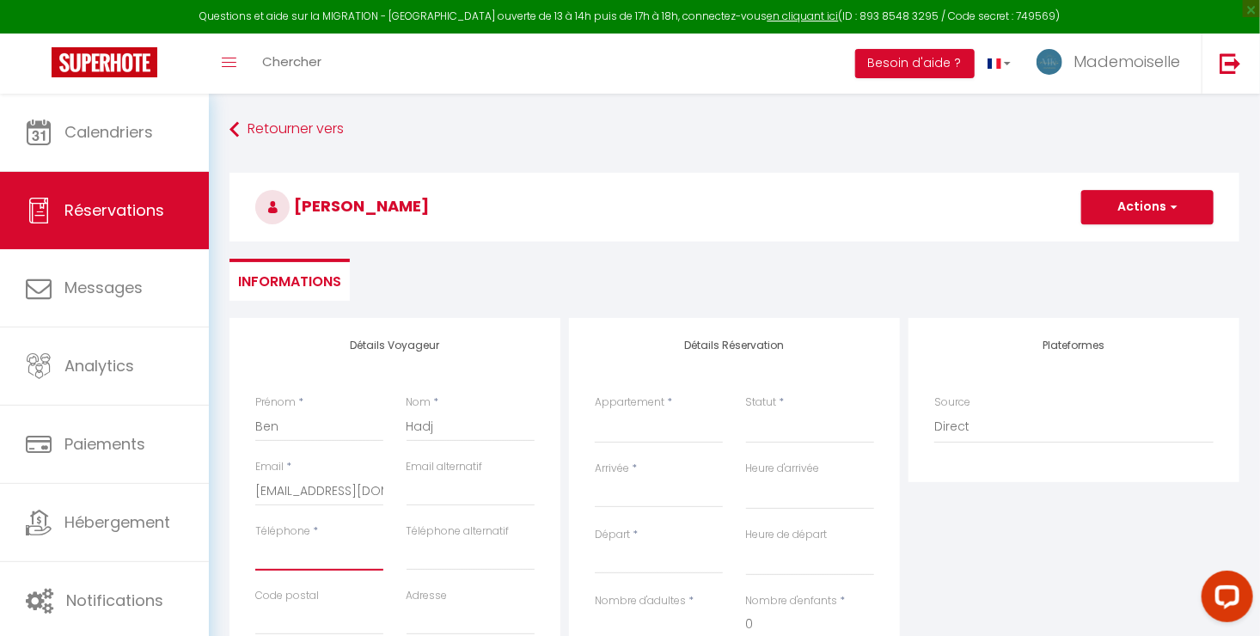
click at [341, 550] on input "Téléphone" at bounding box center [319, 555] width 128 height 31
click at [701, 428] on select "Le Blue- hyper centre ville [GEOGRAPHIC_DATA]- hyper centre ville [GEOGRAPHIC_D…" at bounding box center [659, 427] width 128 height 33
click at [595, 411] on select "Le Blue- hyper centre ville [GEOGRAPHIC_DATA]- hyper centre ville [GEOGRAPHIC_D…" at bounding box center [659, 427] width 128 height 33
click at [786, 428] on select "Confirmé Non Confirmé [PERSON_NAME] par le voyageur No Show Request" at bounding box center [810, 427] width 128 height 33
click at [785, 442] on select "Confirmé Non Confirmé [PERSON_NAME] par le voyageur No Show Request" at bounding box center [810, 427] width 128 height 33
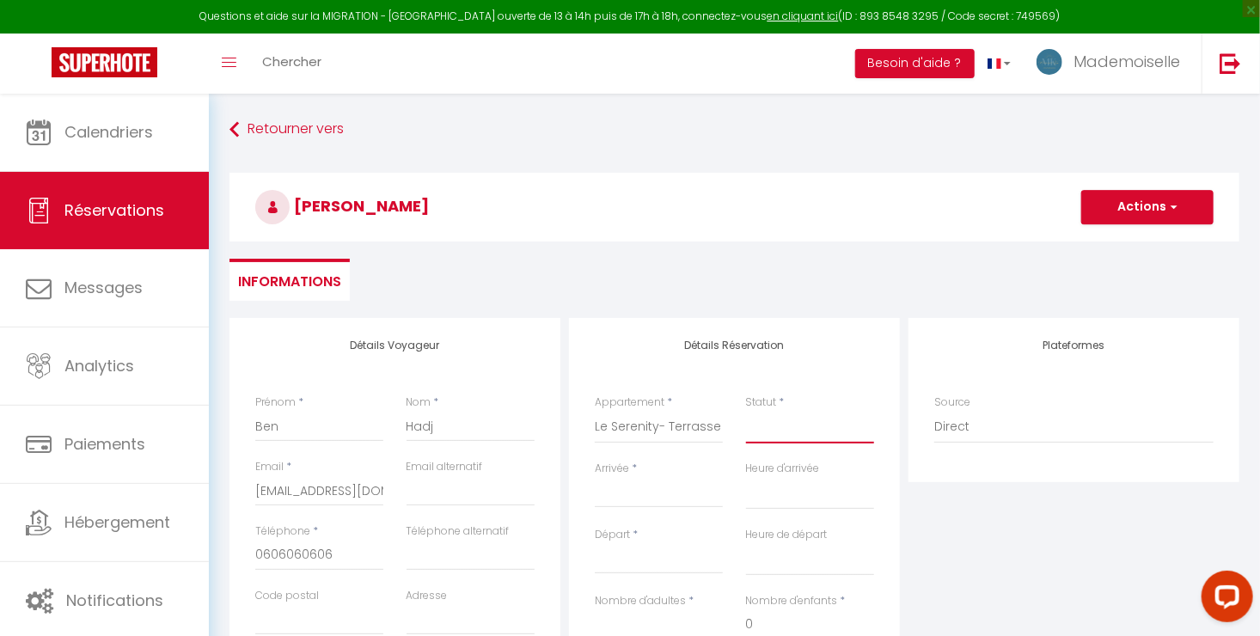
click at [784, 439] on select "Confirmé Non Confirmé [PERSON_NAME] par le voyageur No Show Request" at bounding box center [810, 427] width 128 height 33
click at [746, 411] on select "Confirmé Non Confirmé [PERSON_NAME] par le voyageur No Show Request" at bounding box center [810, 427] width 128 height 33
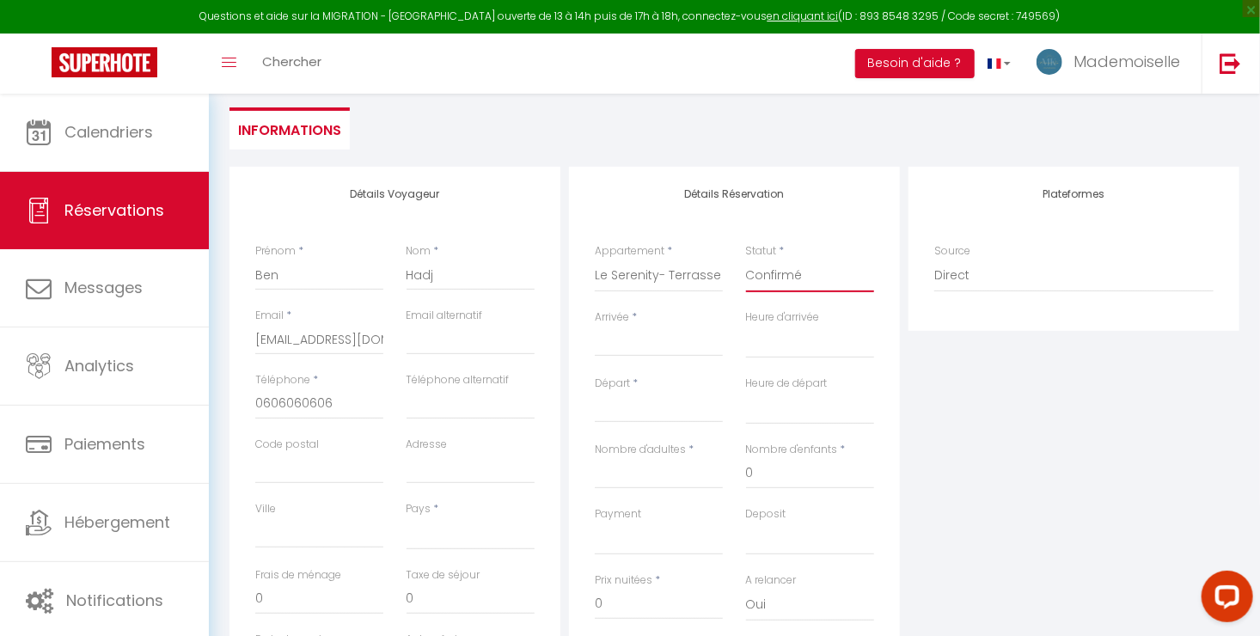
scroll to position [172, 0]
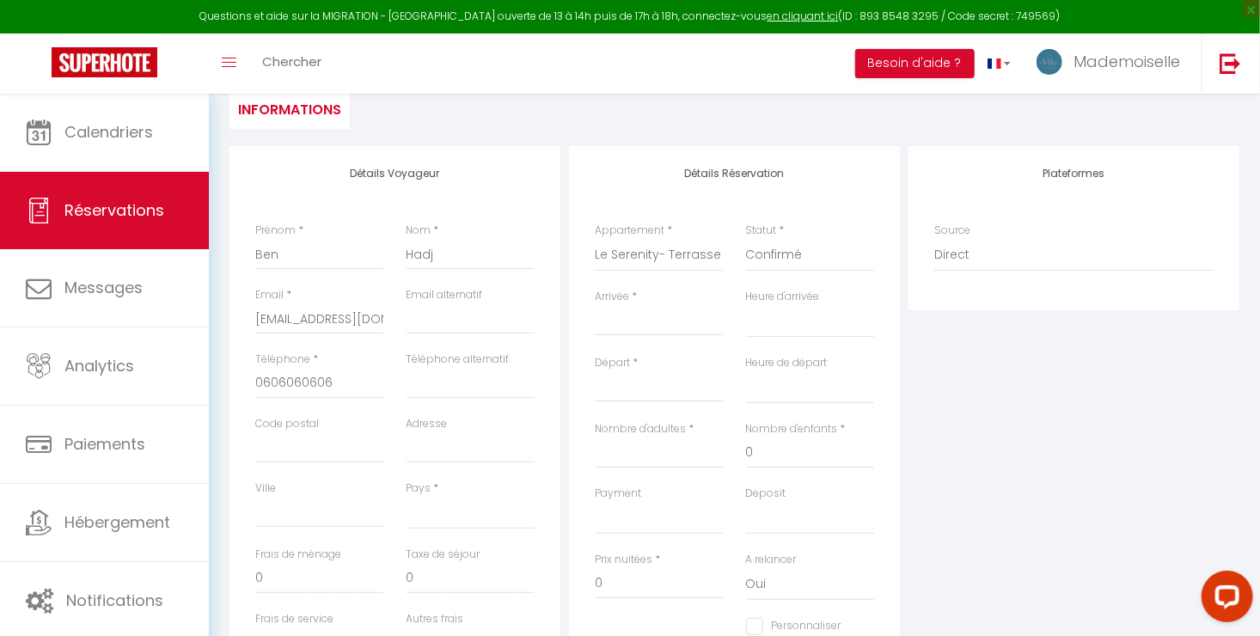
click at [623, 318] on input "Arrivée" at bounding box center [659, 322] width 128 height 22
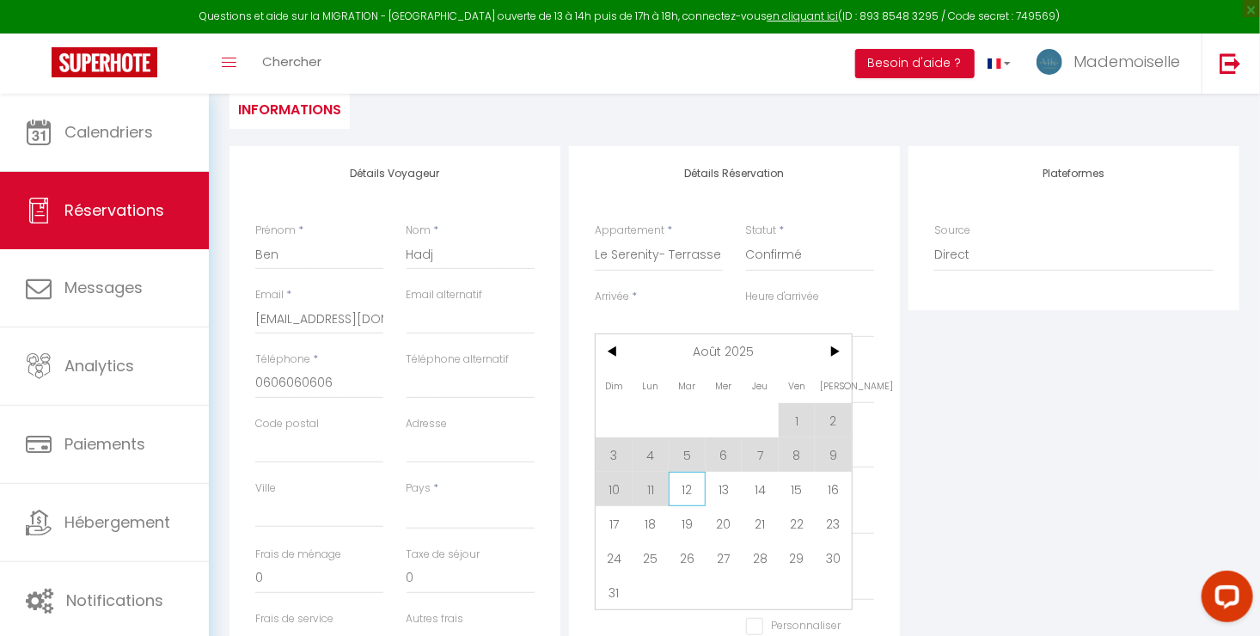
click at [692, 491] on span "12" at bounding box center [687, 489] width 37 height 34
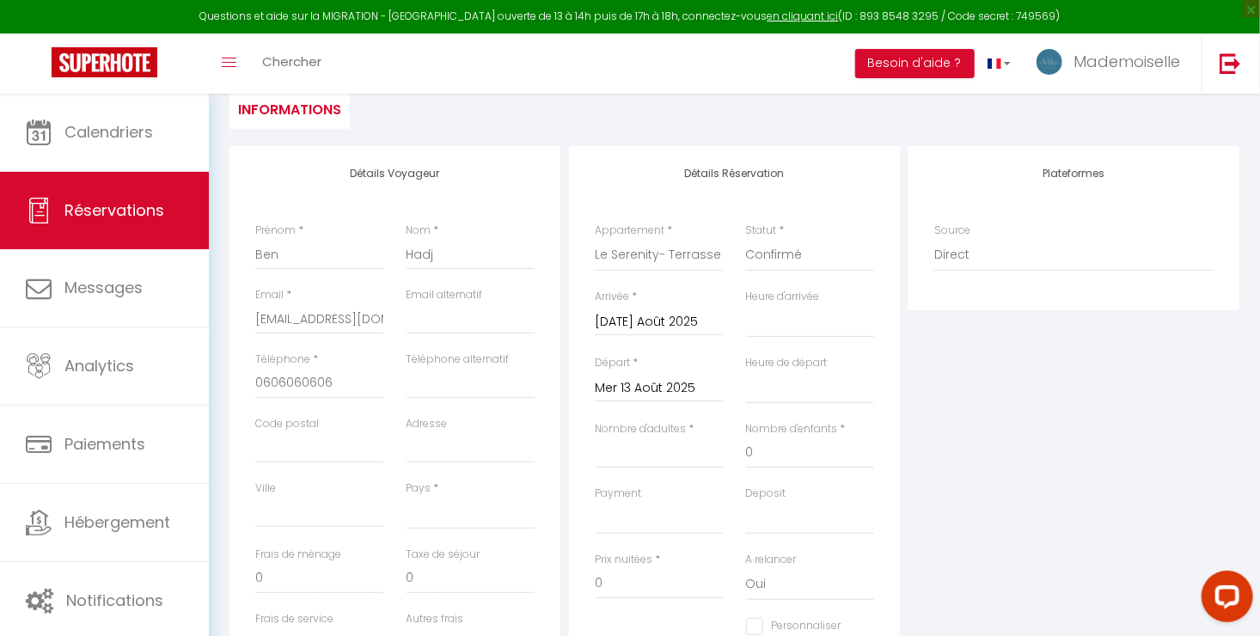
click at [663, 392] on input "Mer 13 Août 2025" at bounding box center [659, 388] width 128 height 22
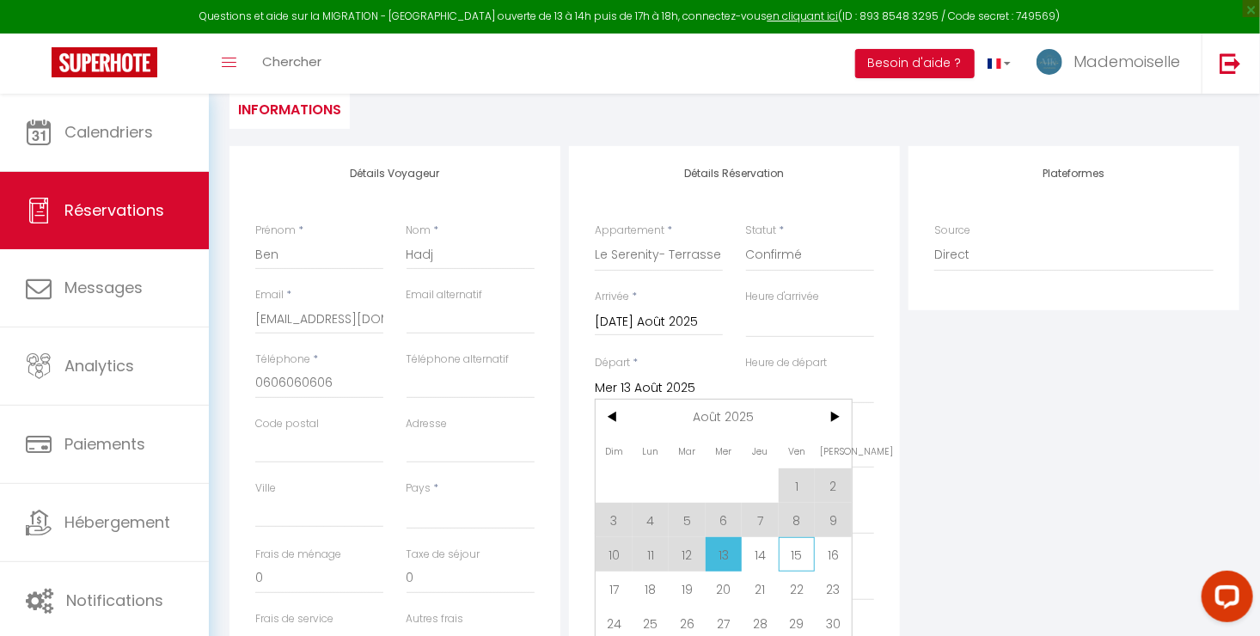
click at [790, 559] on span "15" at bounding box center [797, 554] width 37 height 34
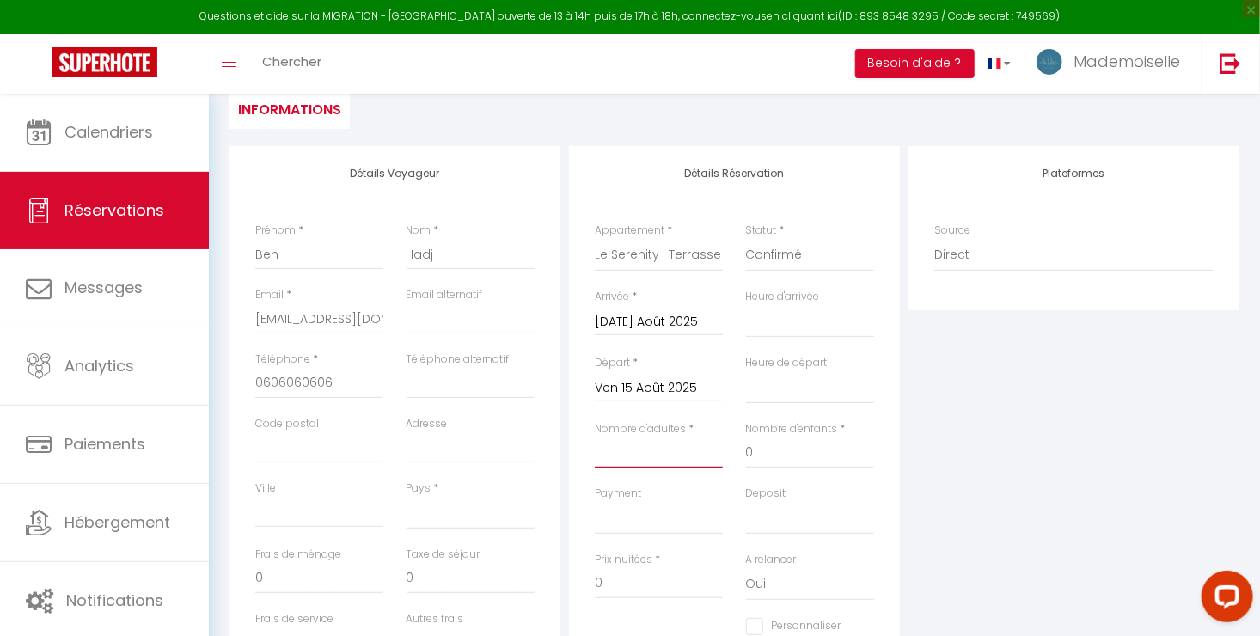
click at [648, 455] on input "Nombre d'adultes" at bounding box center [659, 452] width 128 height 31
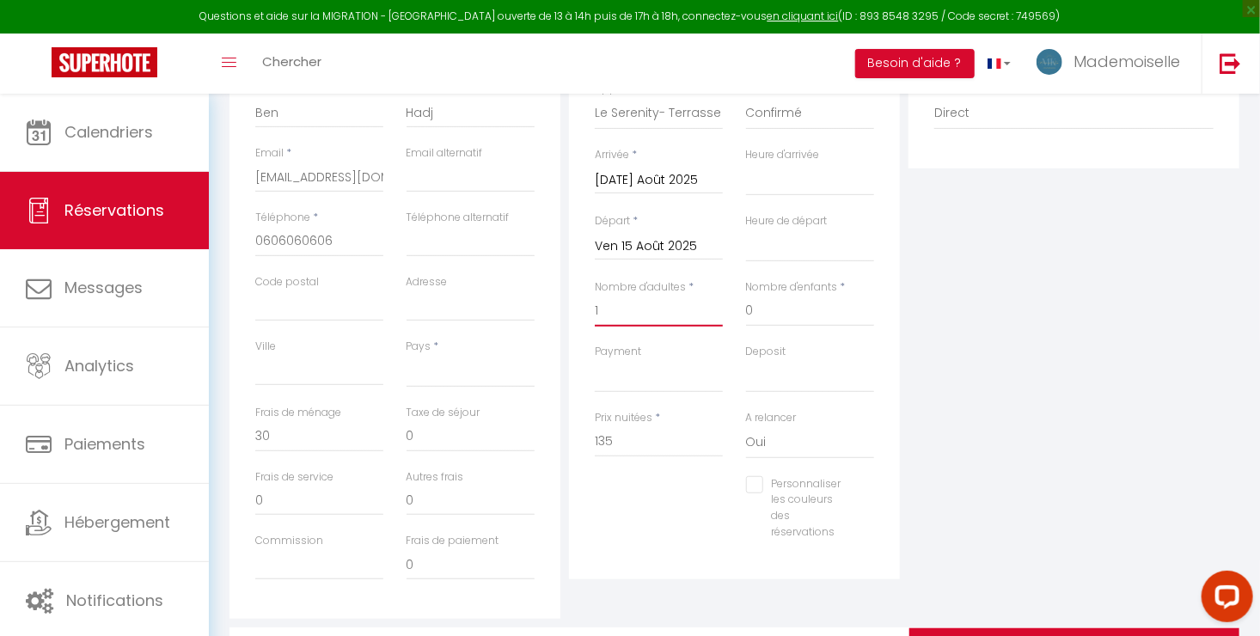
scroll to position [344, 0]
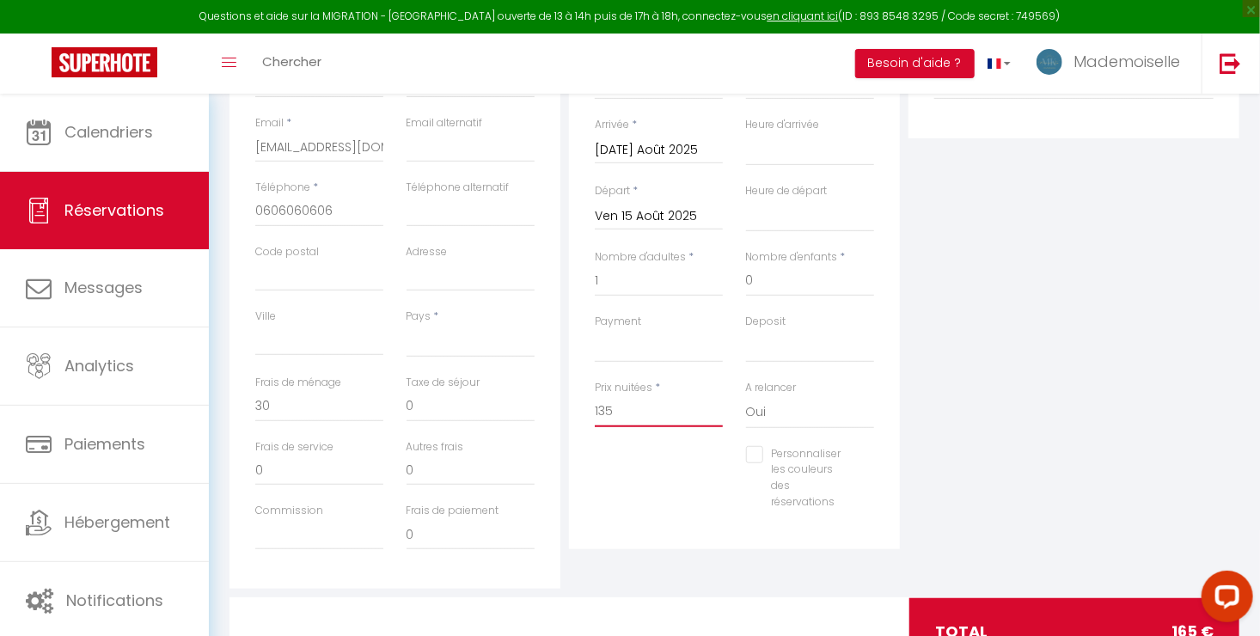
click at [659, 413] on input "135" at bounding box center [659, 411] width 128 height 31
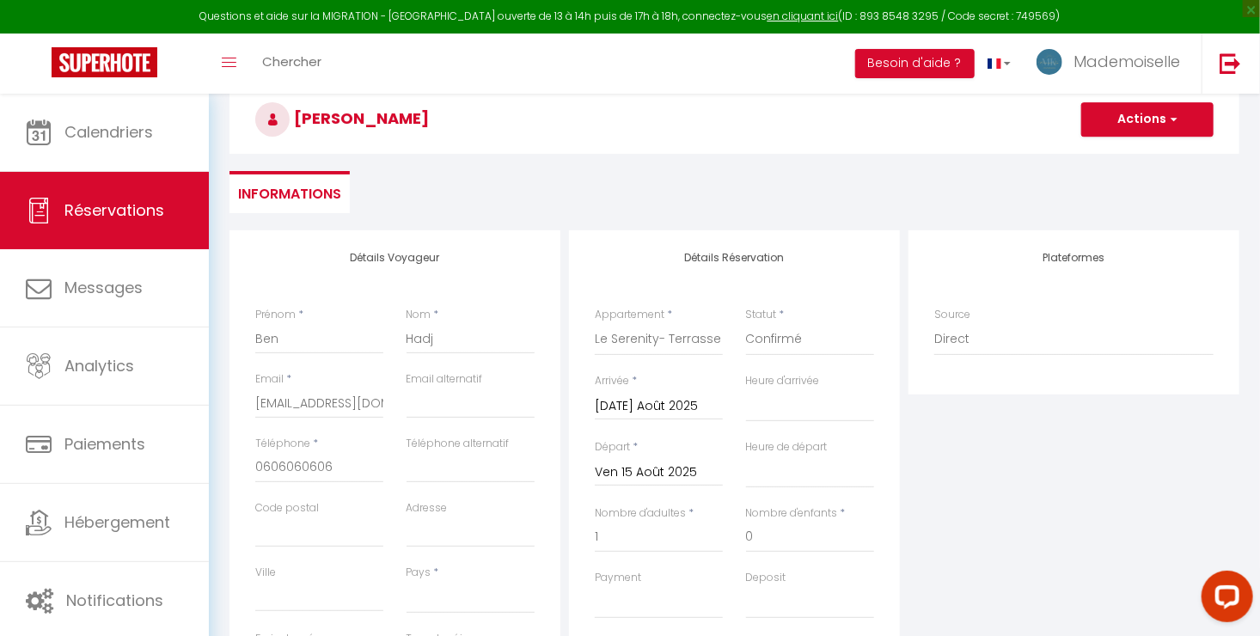
scroll to position [0, 0]
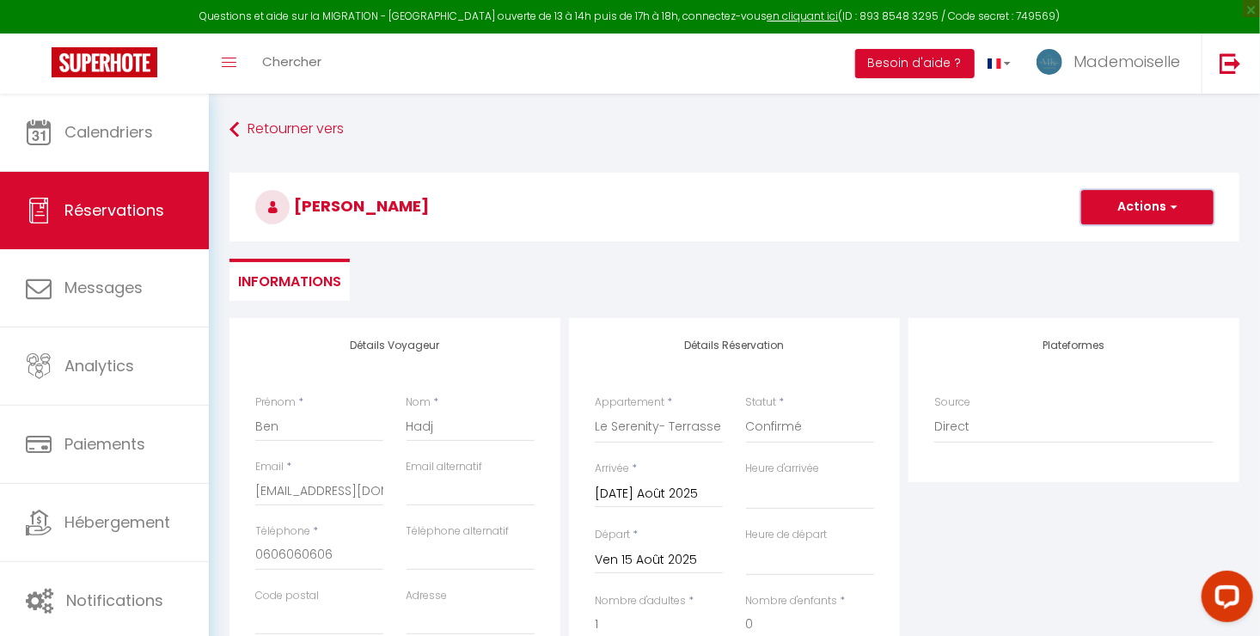
click at [1124, 211] on button "Actions" at bounding box center [1147, 207] width 132 height 34
click at [1112, 243] on link "Enregistrer" at bounding box center [1130, 245] width 136 height 22
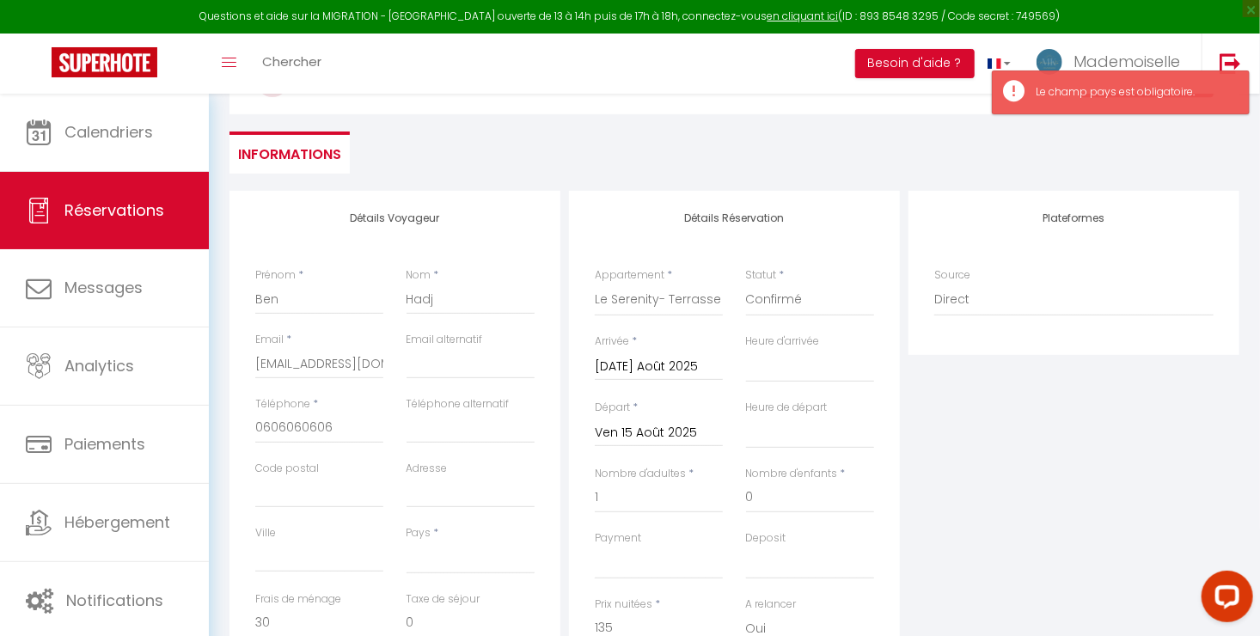
scroll to position [258, 0]
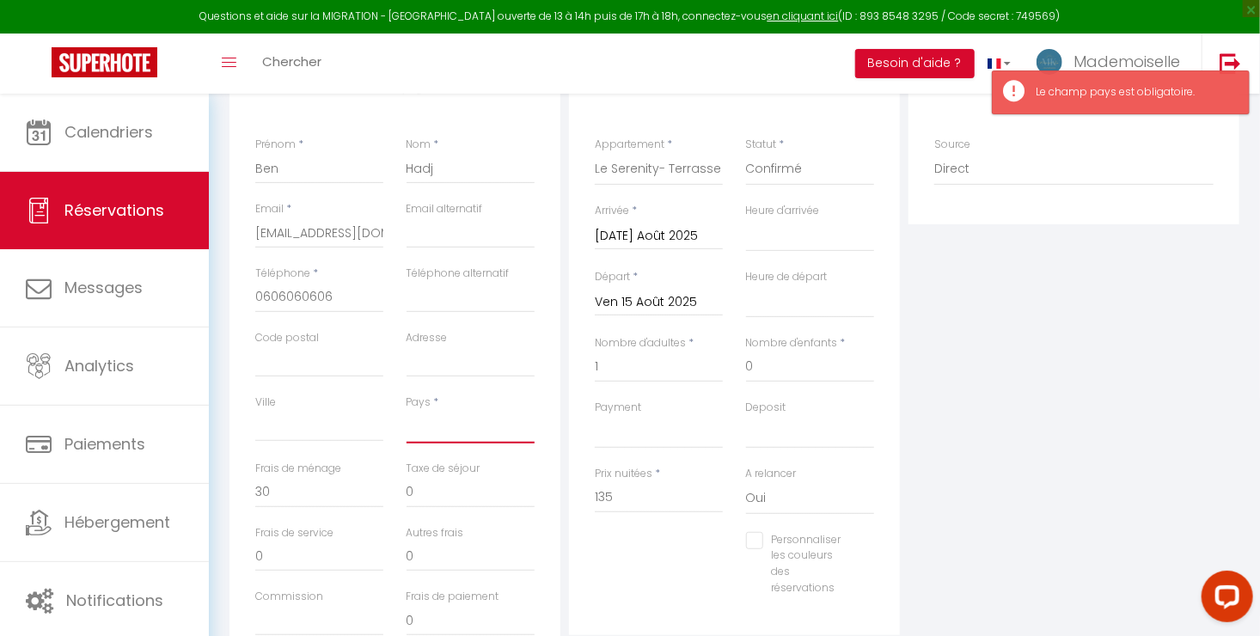
click at [443, 437] on select "[GEOGRAPHIC_DATA] [GEOGRAPHIC_DATA] [GEOGRAPHIC_DATA] [GEOGRAPHIC_DATA] [GEOGRA…" at bounding box center [471, 427] width 128 height 33
click at [407, 411] on select "[GEOGRAPHIC_DATA] [GEOGRAPHIC_DATA] [GEOGRAPHIC_DATA] [GEOGRAPHIC_DATA] [GEOGRA…" at bounding box center [471, 427] width 128 height 33
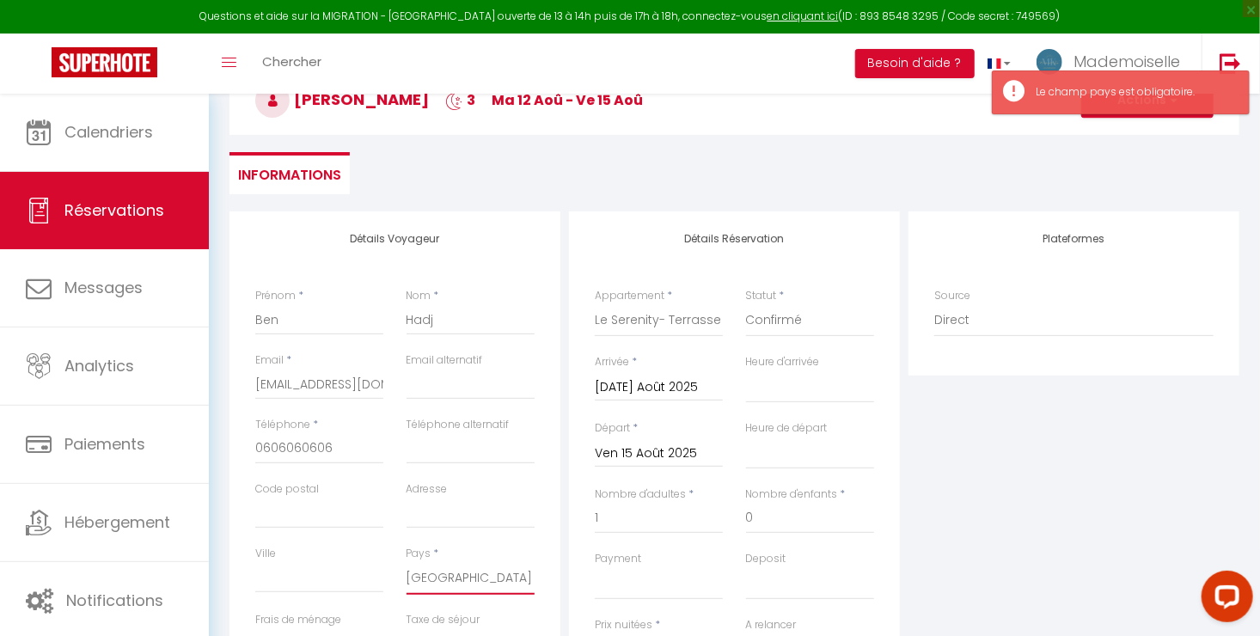
scroll to position [0, 0]
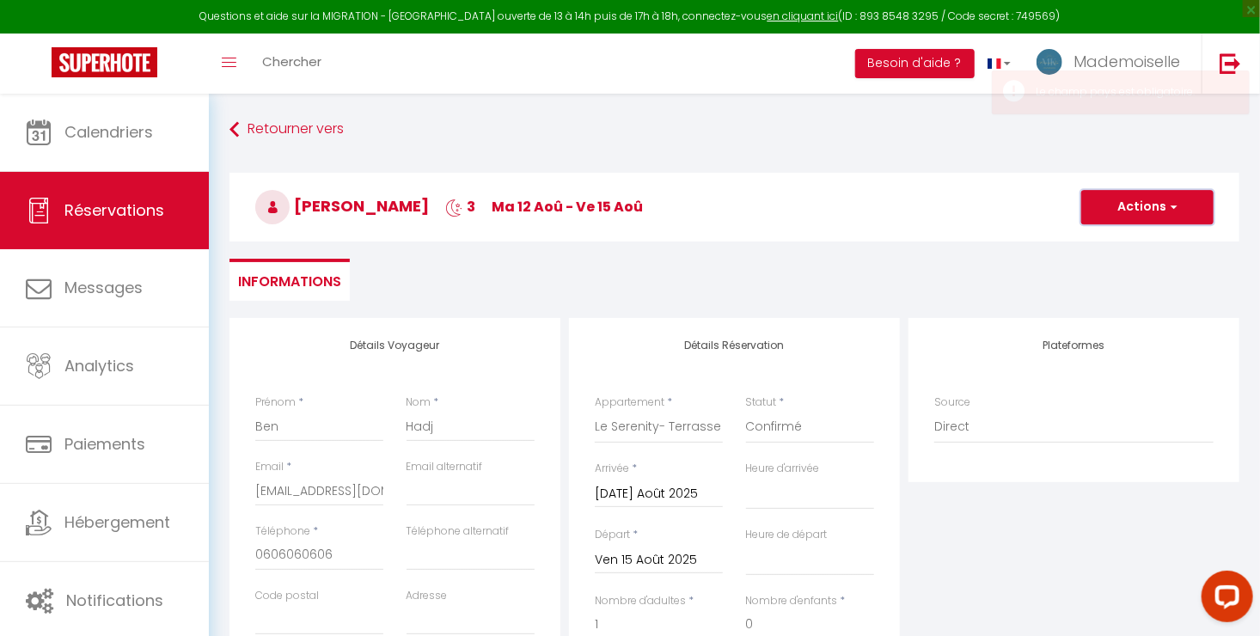
click at [1128, 217] on button "Actions" at bounding box center [1147, 207] width 132 height 34
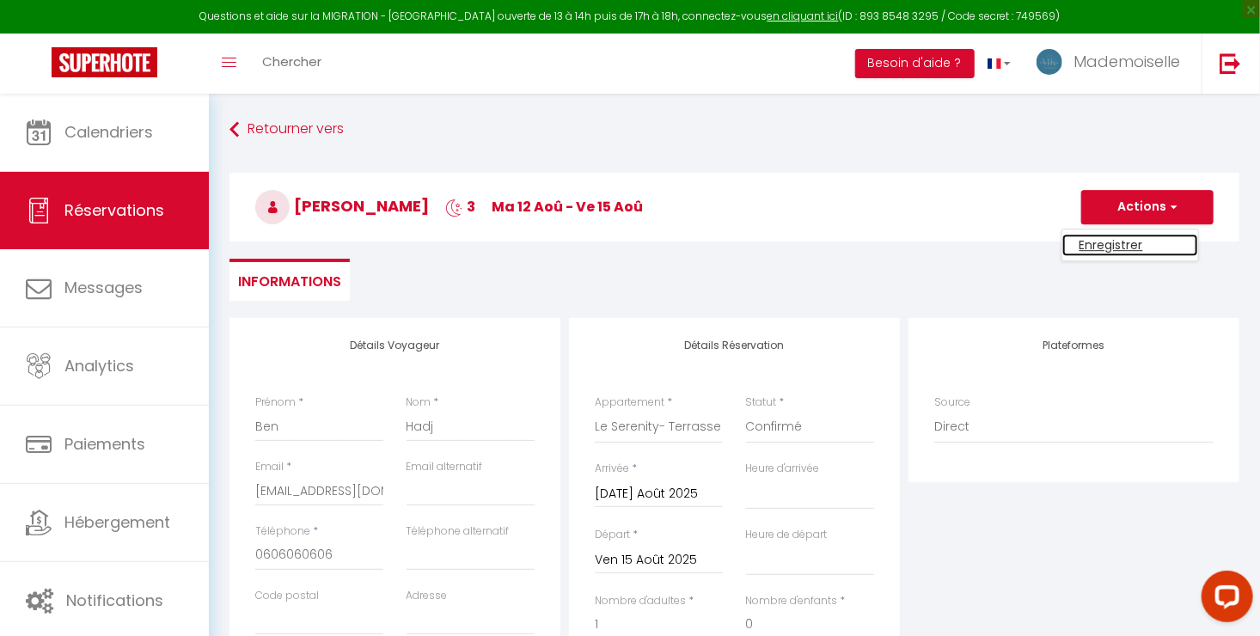
click at [1094, 245] on link "Enregistrer" at bounding box center [1130, 245] width 136 height 22
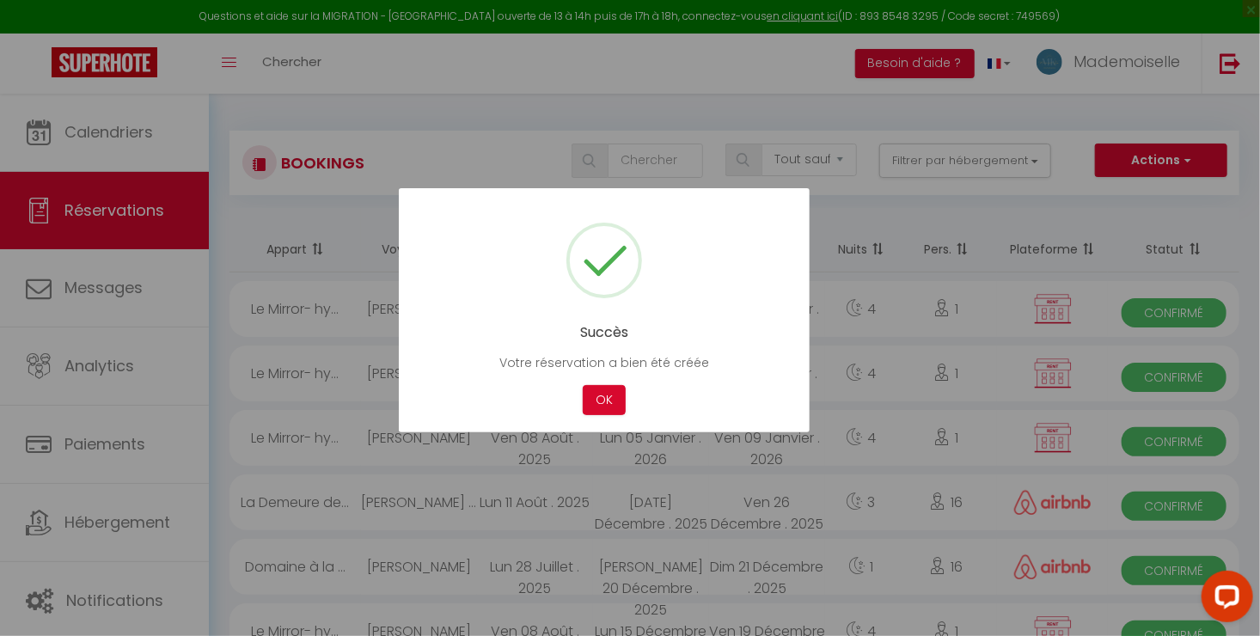
click at [583, 385] on button "OK" at bounding box center [604, 400] width 43 height 30
